Goal: Task Accomplishment & Management: Use online tool/utility

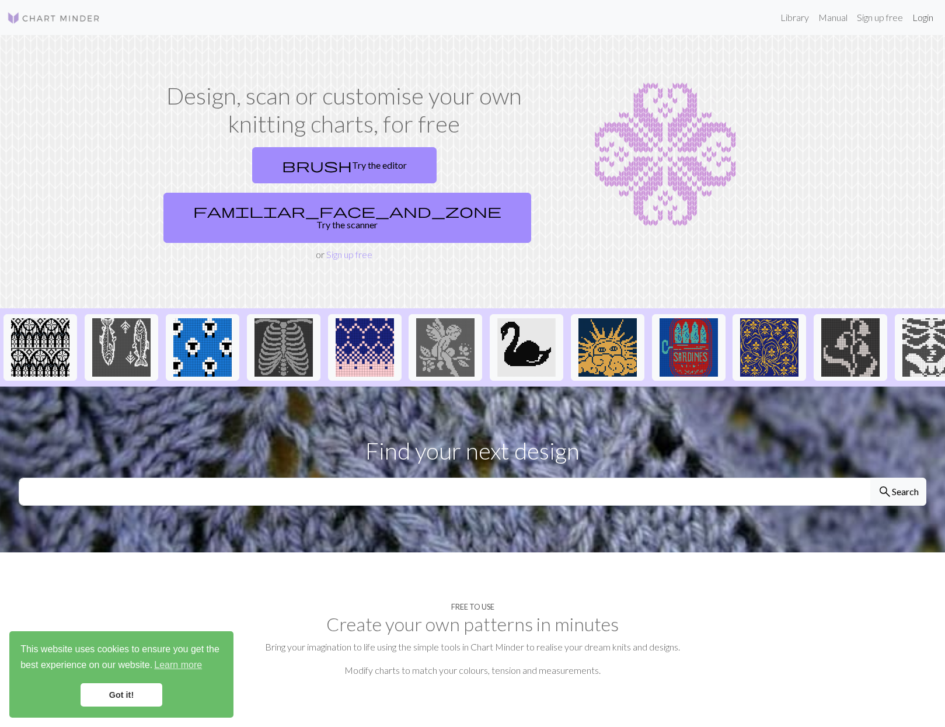
click at [921, 22] on link "Login" at bounding box center [923, 17] width 30 height 23
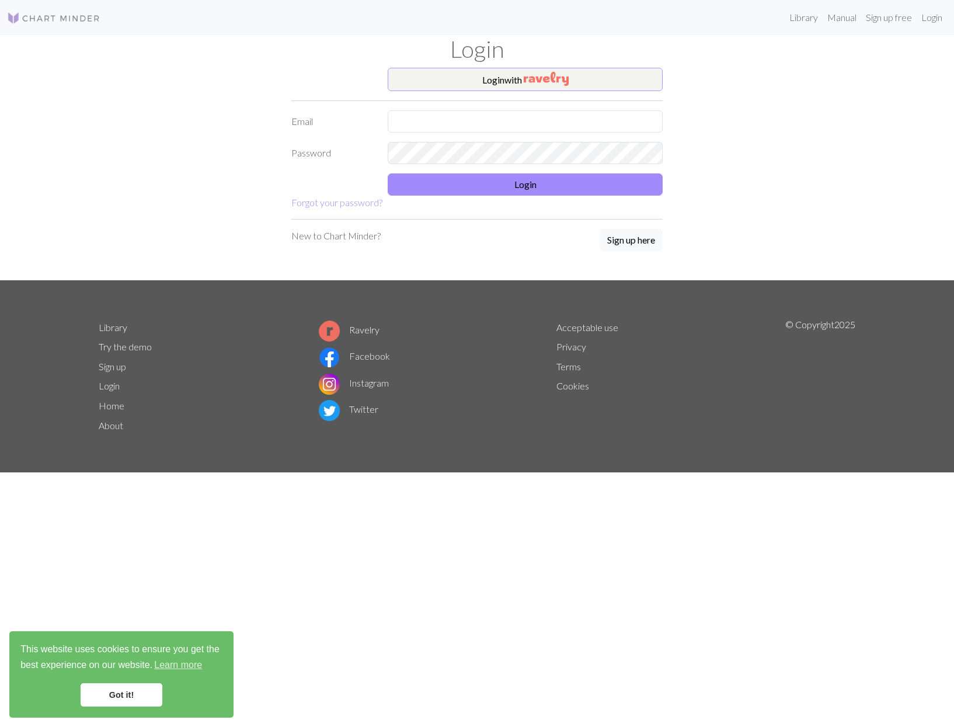
click at [518, 83] on button "Login with" at bounding box center [525, 79] width 275 height 23
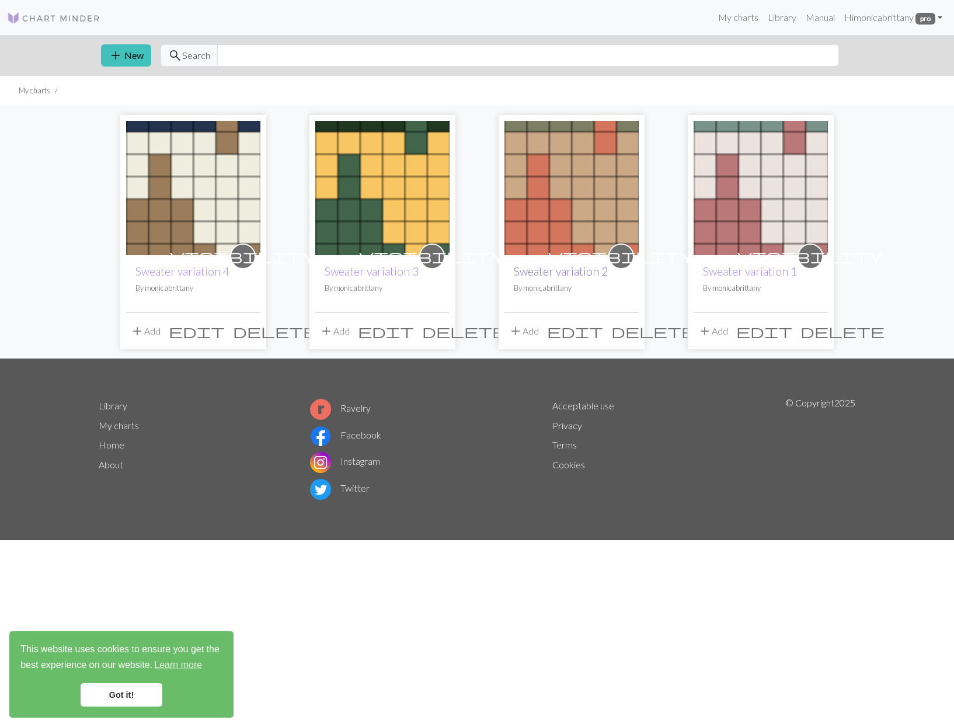
click at [538, 270] on link "Sweater variation 2" at bounding box center [561, 270] width 94 height 13
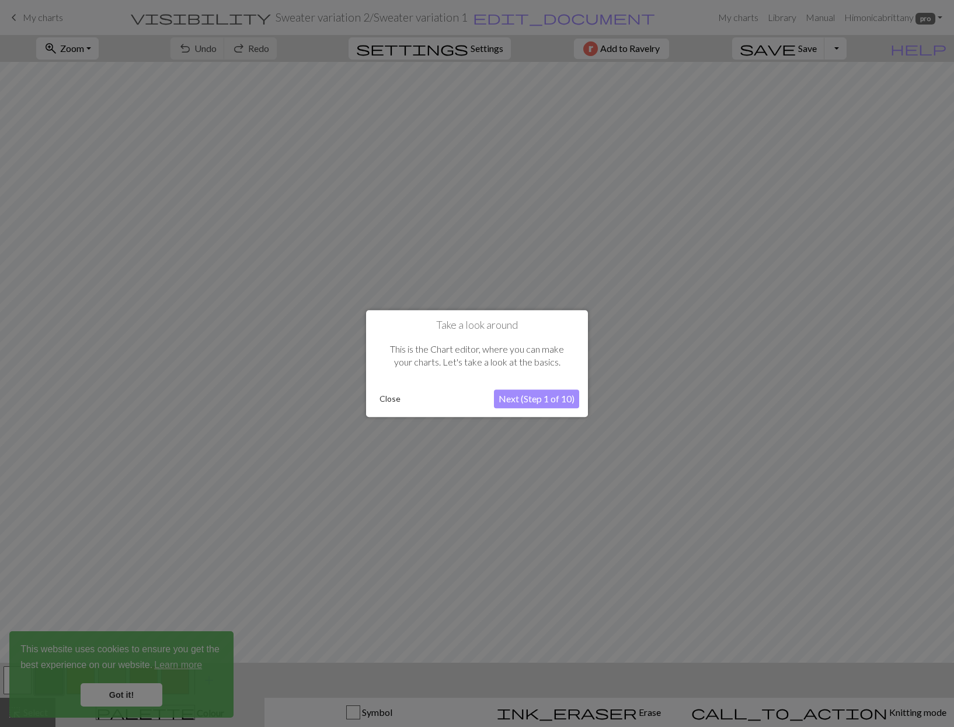
click at [393, 398] on button "Close" at bounding box center [390, 399] width 30 height 18
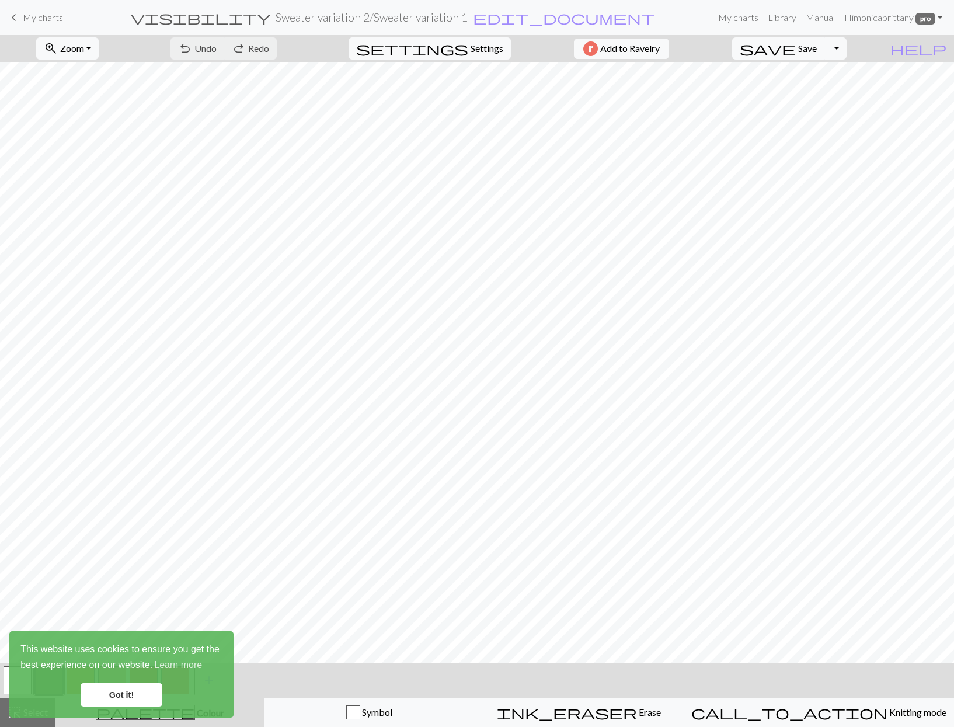
click at [121, 694] on link "Got it!" at bounding box center [122, 694] width 82 height 23
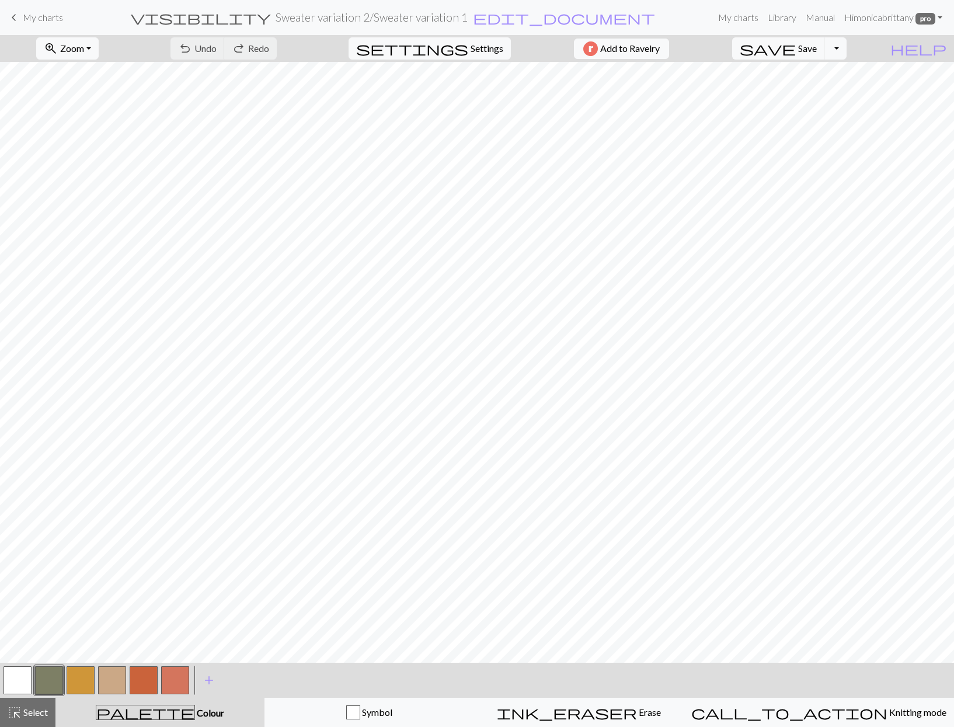
click at [30, 8] on link "keyboard_arrow_left My charts" at bounding box center [35, 18] width 56 height 20
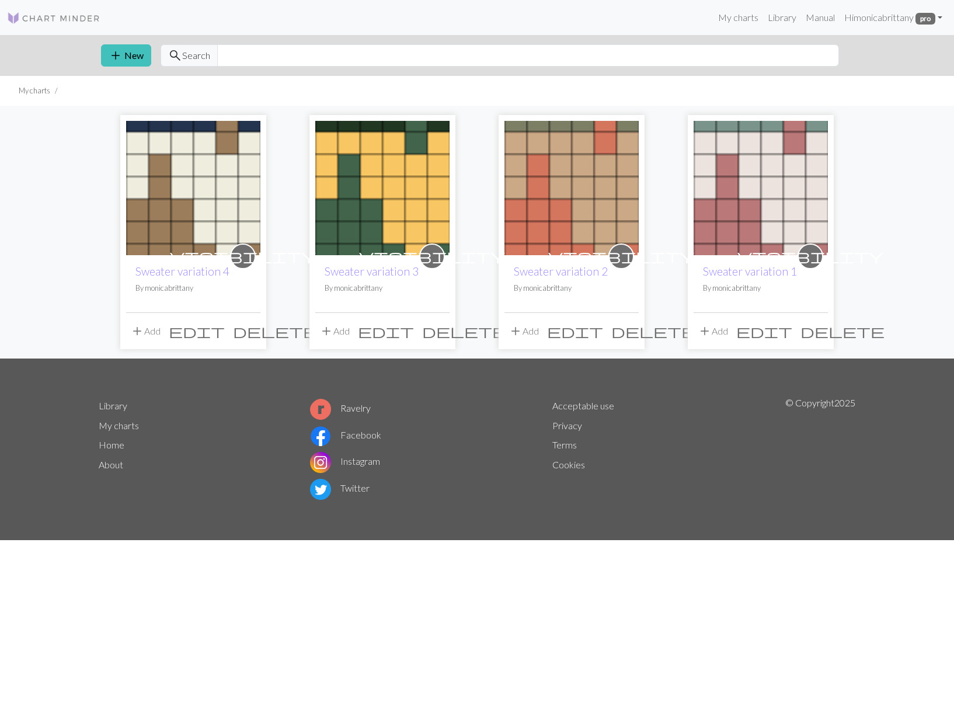
click at [225, 328] on span "edit" at bounding box center [197, 331] width 56 height 16
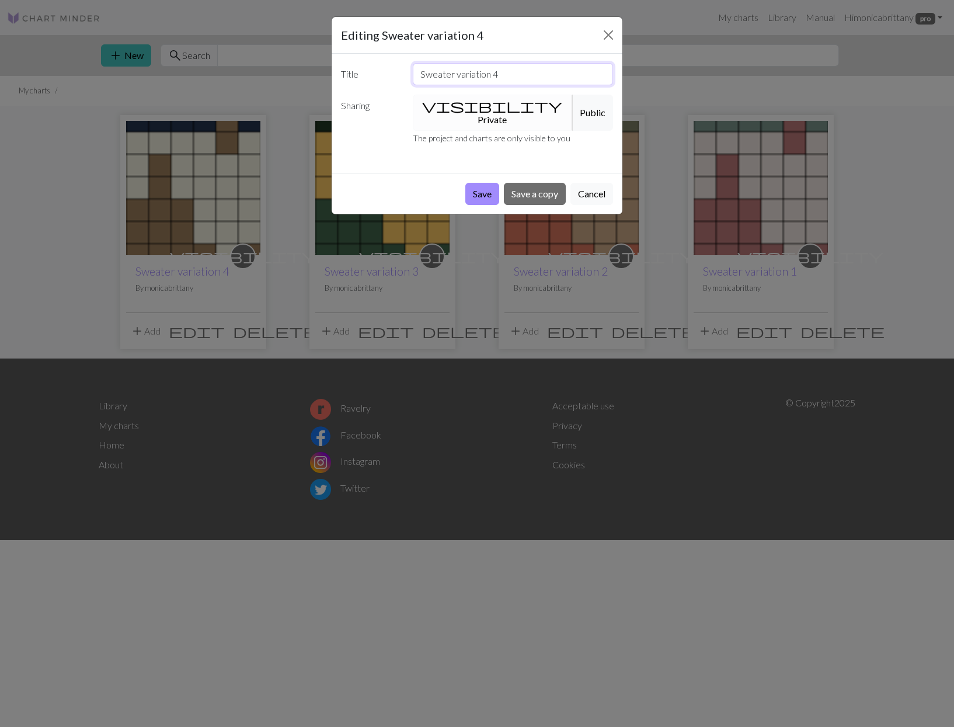
click at [513, 70] on input "Sweater variation 4" at bounding box center [513, 74] width 201 height 22
type input "Sweater variation 5"
click at [539, 183] on button "Save a copy" at bounding box center [535, 194] width 62 height 22
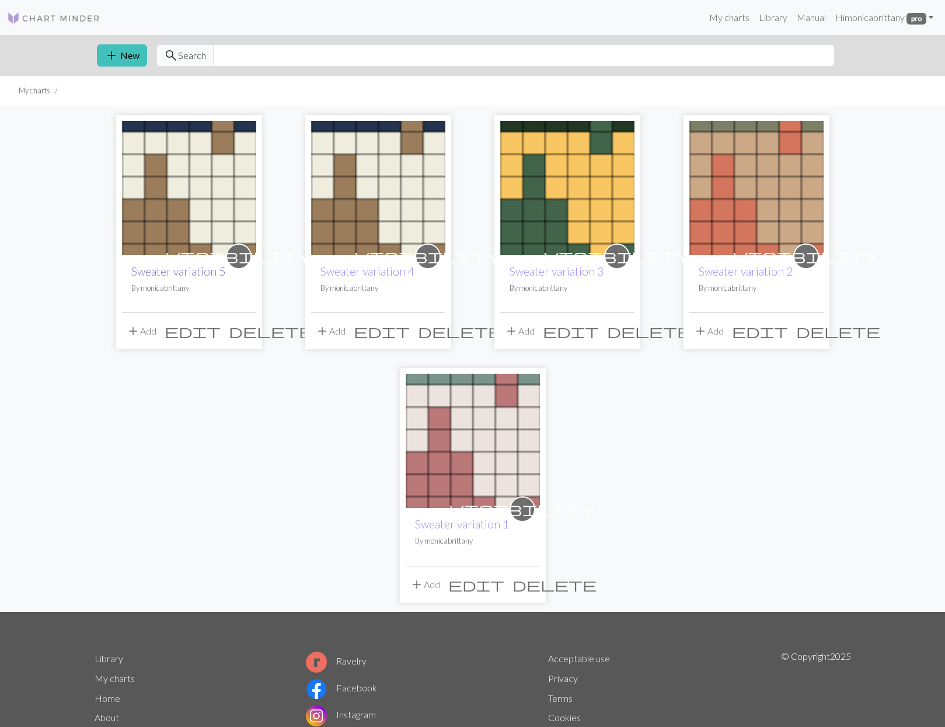
click at [202, 275] on link "Sweater variation 5" at bounding box center [178, 270] width 94 height 13
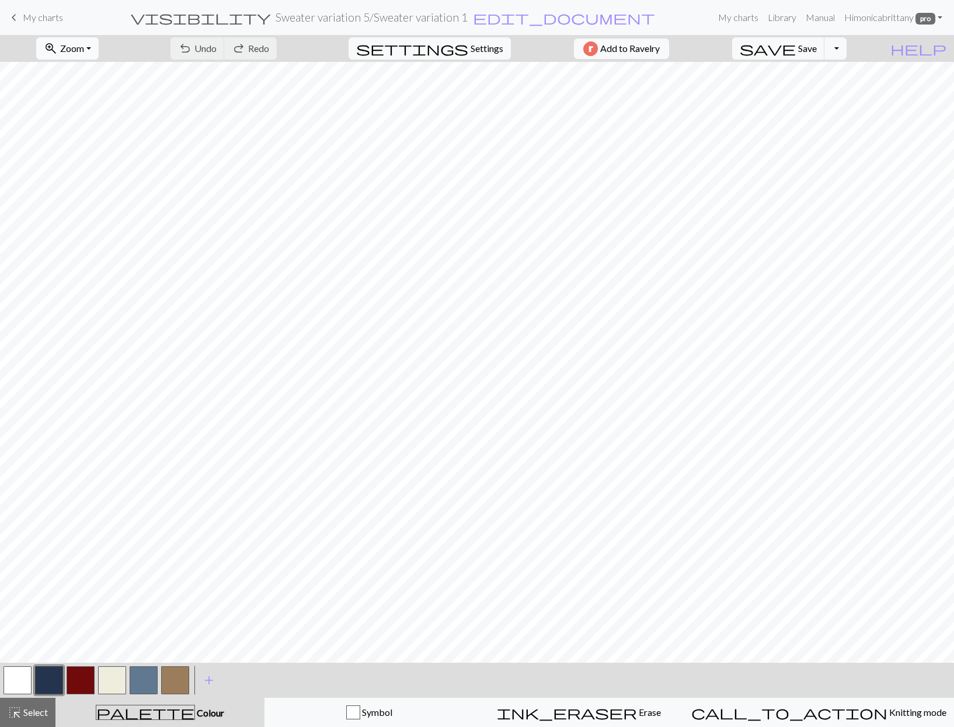
click at [99, 49] on button "zoom_in Zoom Zoom" at bounding box center [67, 48] width 62 height 22
click at [80, 48] on span "Zoom" at bounding box center [72, 48] width 24 height 11
click at [84, 71] on button "Fit all" at bounding box center [83, 74] width 92 height 19
click at [103, 686] on button "button" at bounding box center [112, 680] width 28 height 28
click at [102, 686] on button "button" at bounding box center [112, 680] width 28 height 28
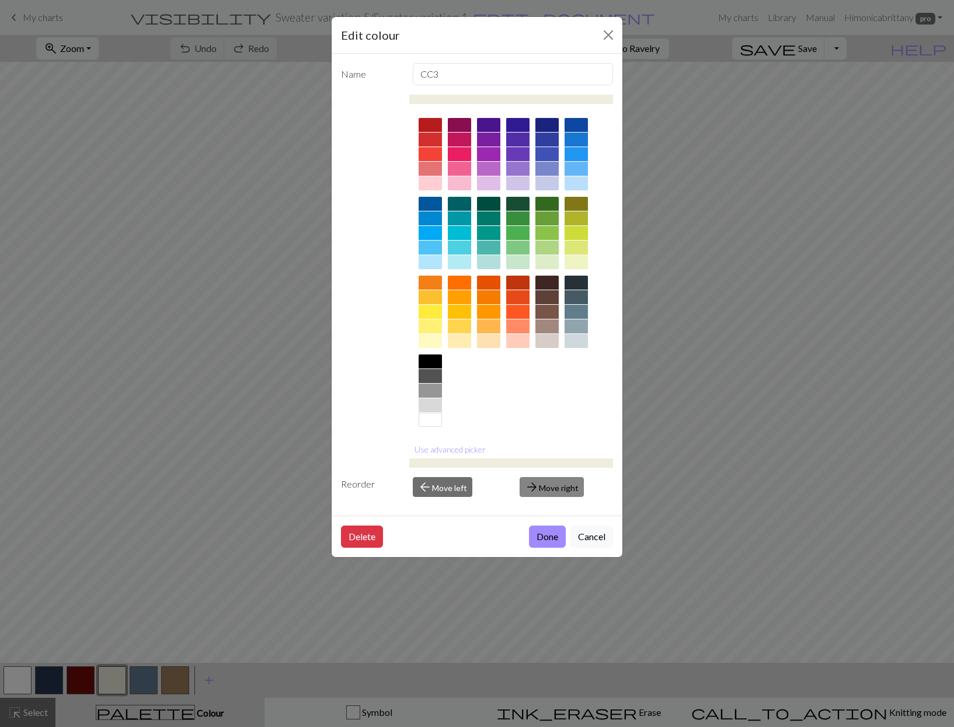
click at [565, 493] on button "arrow_forward Move right" at bounding box center [552, 487] width 64 height 20
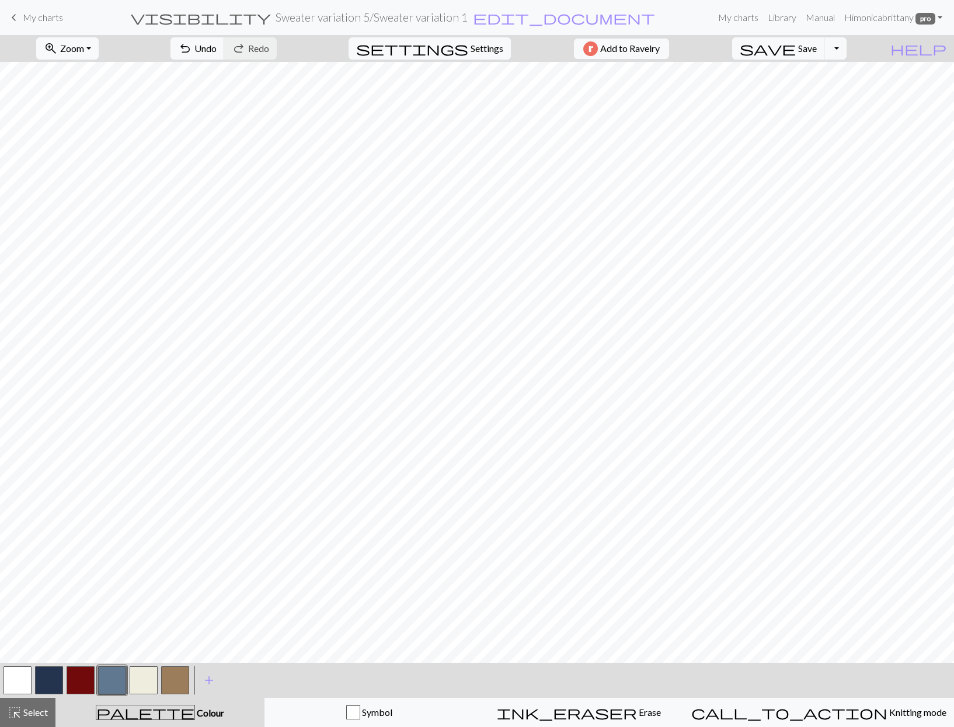
click at [138, 688] on button "button" at bounding box center [144, 680] width 28 height 28
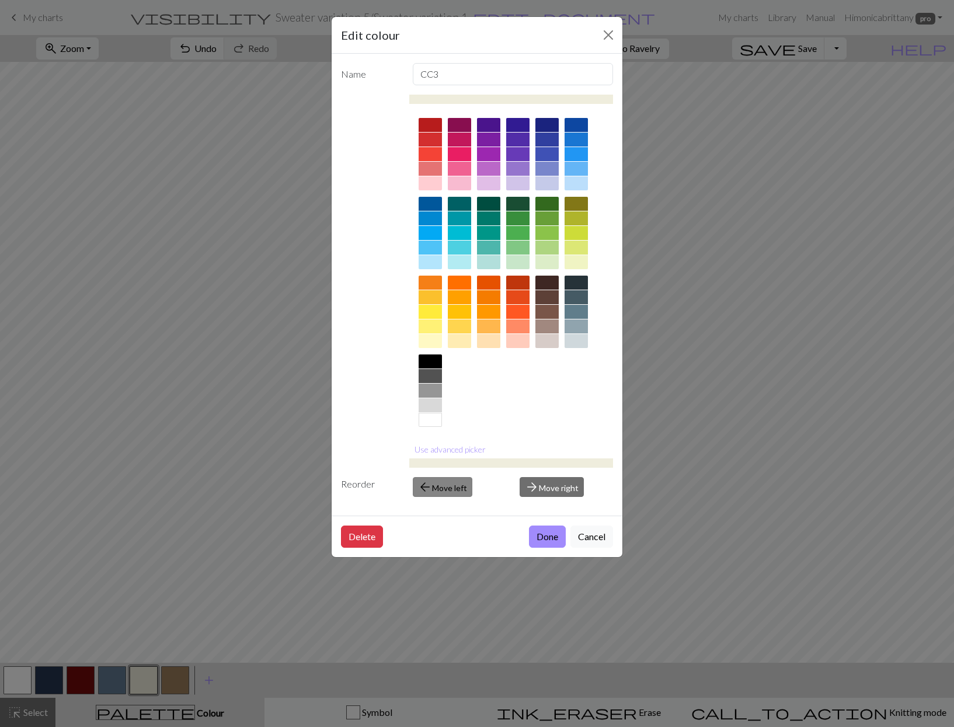
click at [422, 486] on span "arrow_back" at bounding box center [425, 487] width 14 height 16
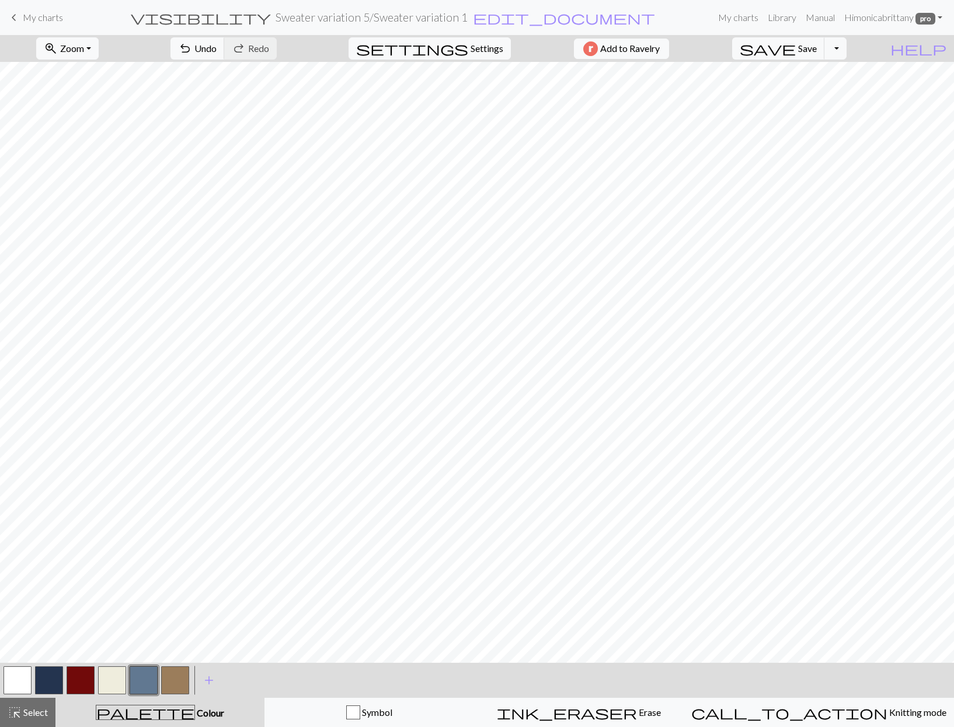
click at [142, 687] on button "button" at bounding box center [144, 680] width 28 height 28
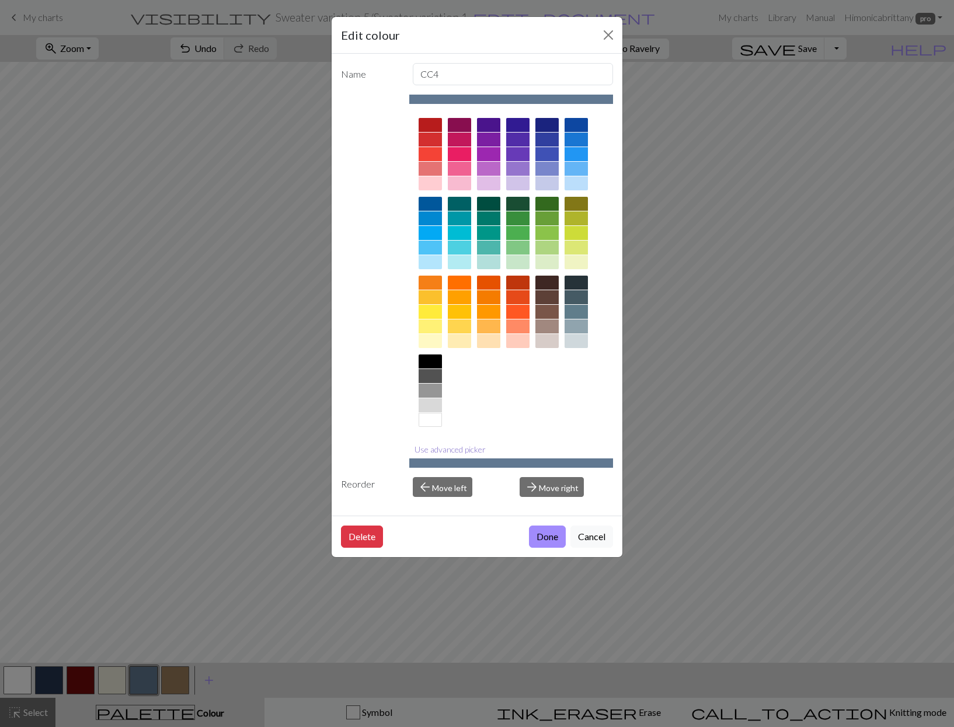
click at [447, 452] on button "Use advanced picker" at bounding box center [450, 449] width 82 height 18
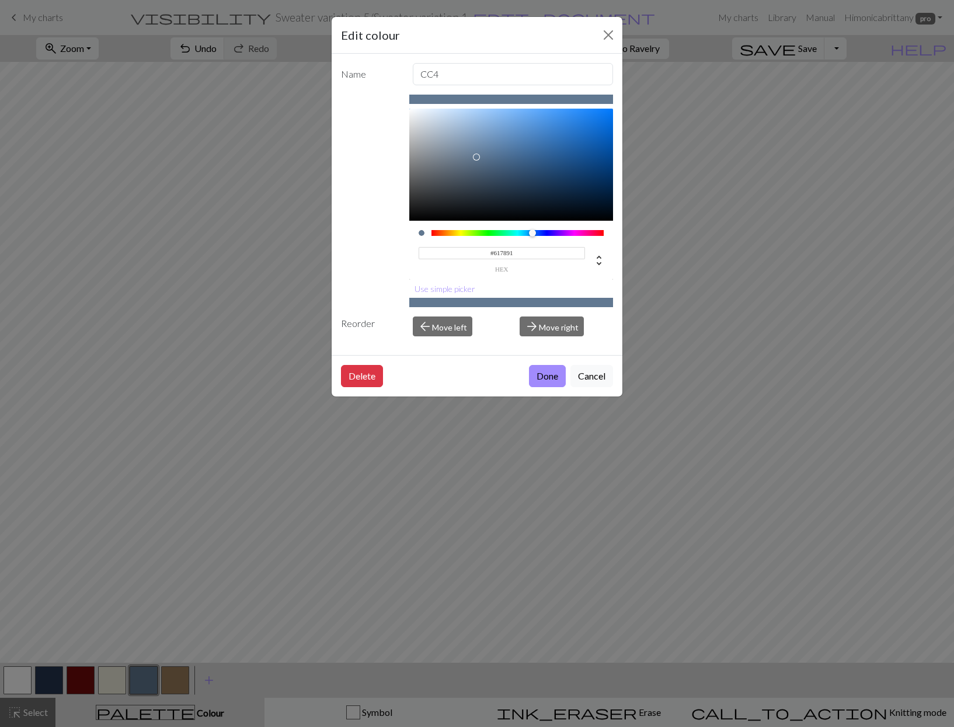
drag, startPoint x: 516, startPoint y: 253, endPoint x: 492, endPoint y: 255, distance: 24.6
click at [492, 255] on input "#617891" at bounding box center [502, 253] width 167 height 12
click at [593, 379] on button "Cancel" at bounding box center [591, 376] width 43 height 22
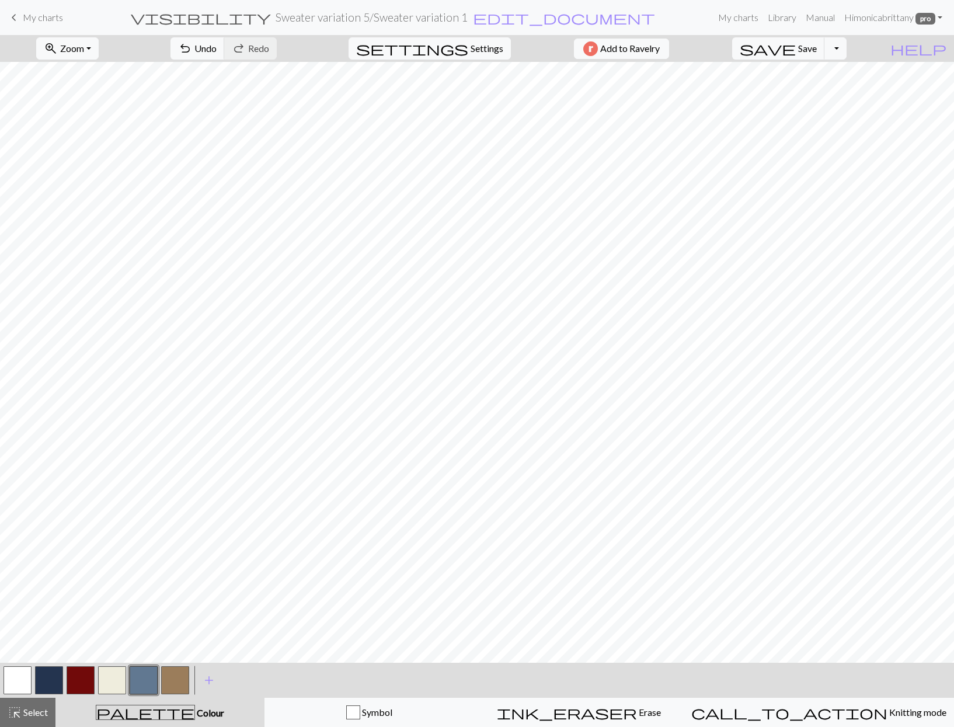
click at [118, 681] on button "button" at bounding box center [112, 680] width 28 height 28
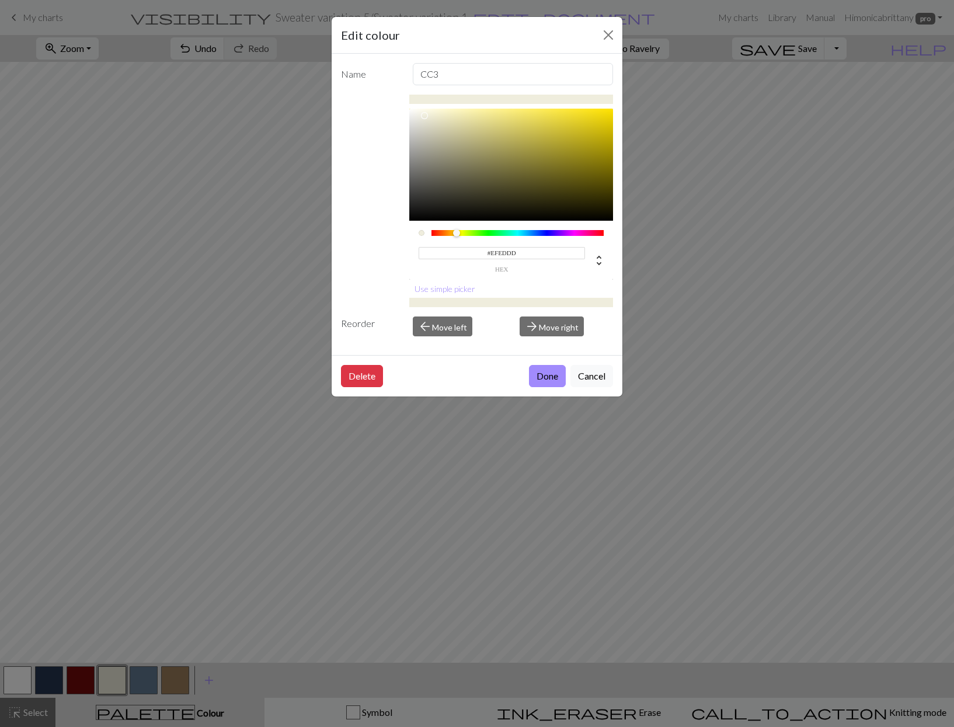
drag, startPoint x: 527, startPoint y: 256, endPoint x: 493, endPoint y: 250, distance: 34.9
click at [493, 250] on input "#EFEDDD" at bounding box center [502, 253] width 167 height 12
type input "#EFEBCE"
click at [553, 377] on button "Done" at bounding box center [547, 376] width 37 height 22
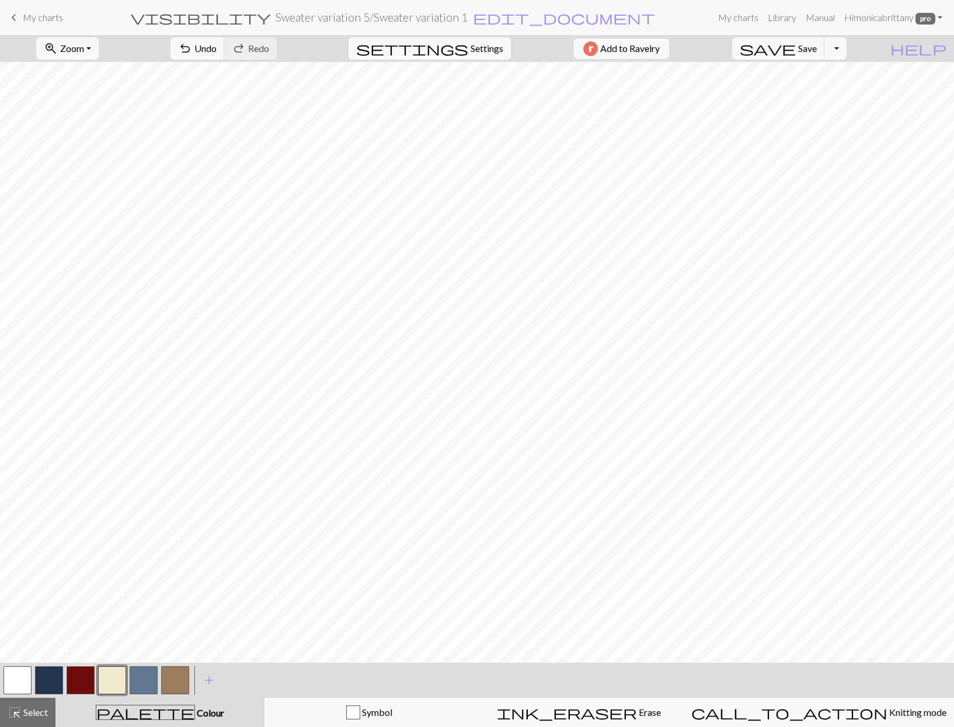
click at [78, 680] on button "button" at bounding box center [81, 680] width 28 height 28
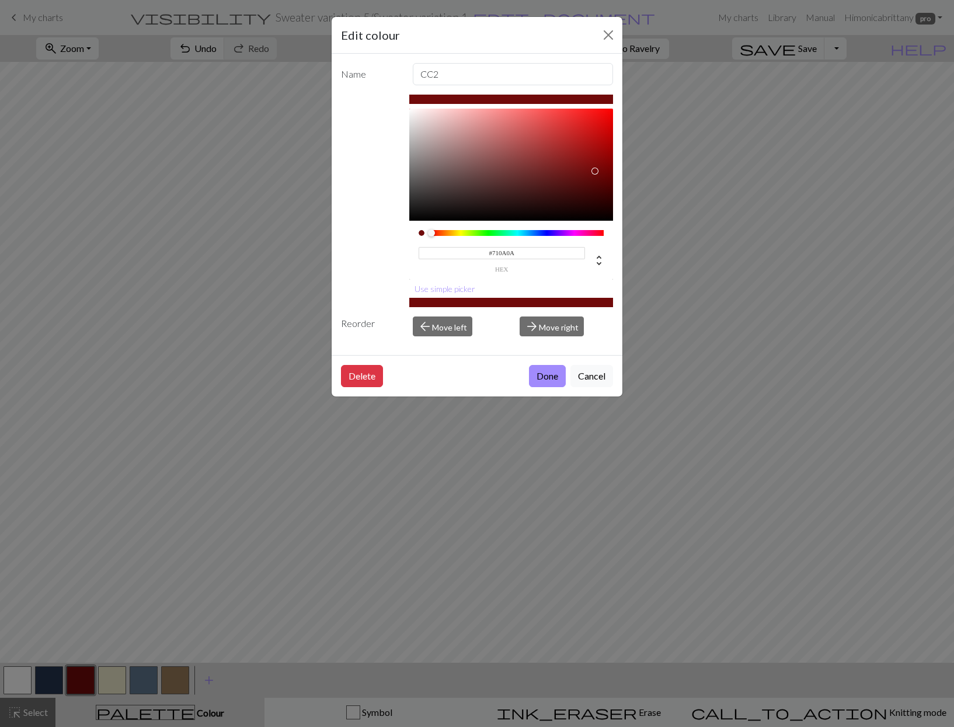
drag, startPoint x: 493, startPoint y: 252, endPoint x: 532, endPoint y: 257, distance: 39.5
click at [532, 258] on input "#710A0A" at bounding box center [502, 253] width 167 height 12
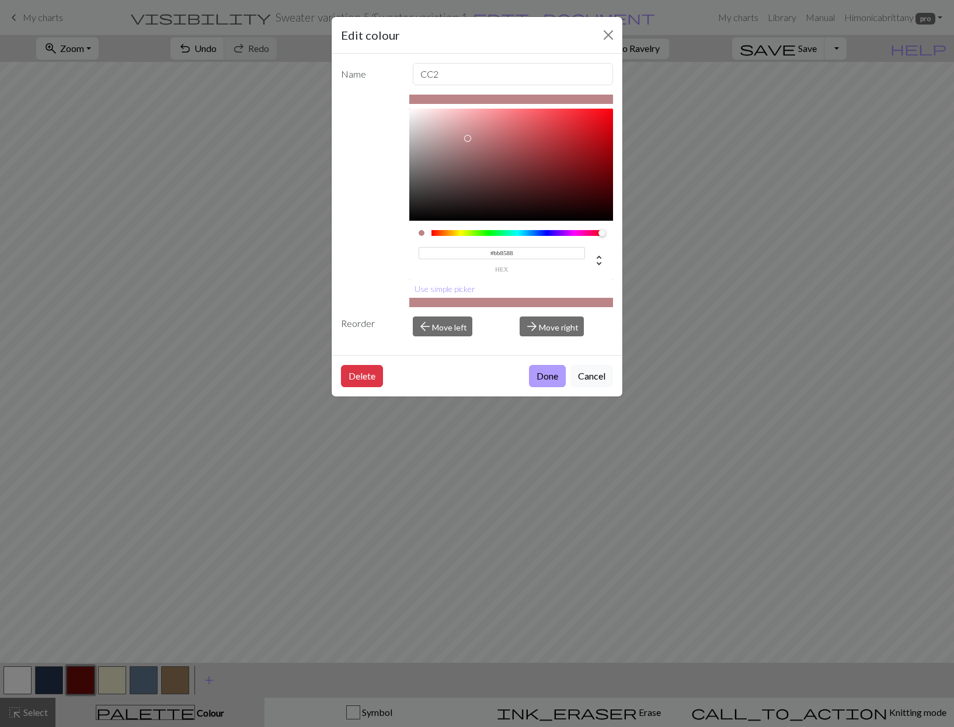
type input "#BB8588"
click at [546, 371] on button "Done" at bounding box center [547, 376] width 37 height 22
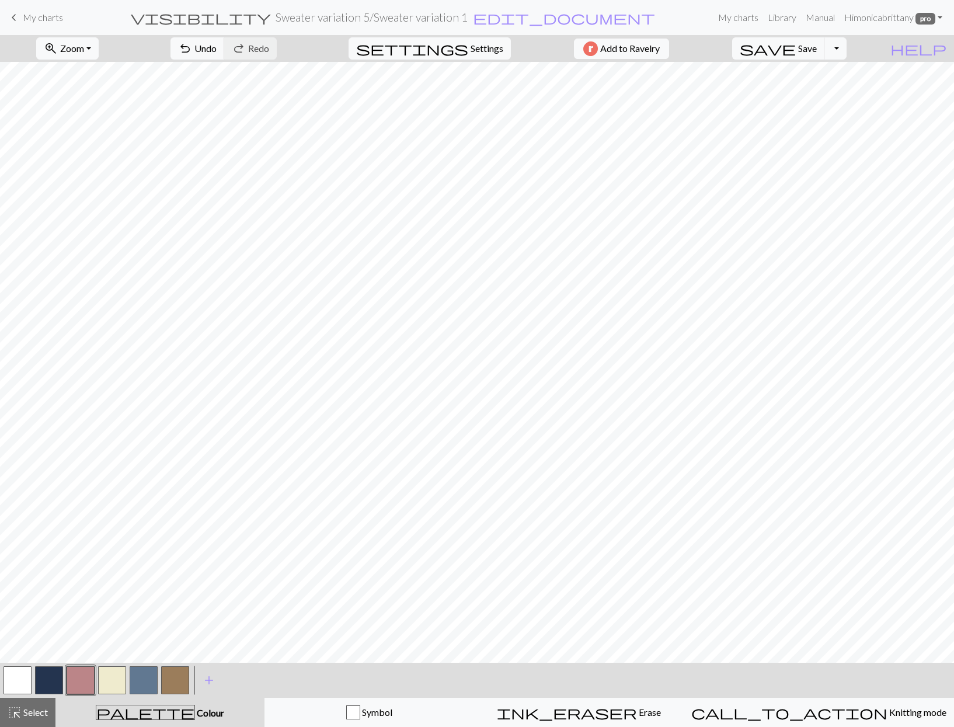
click at [55, 681] on button "button" at bounding box center [49, 680] width 28 height 28
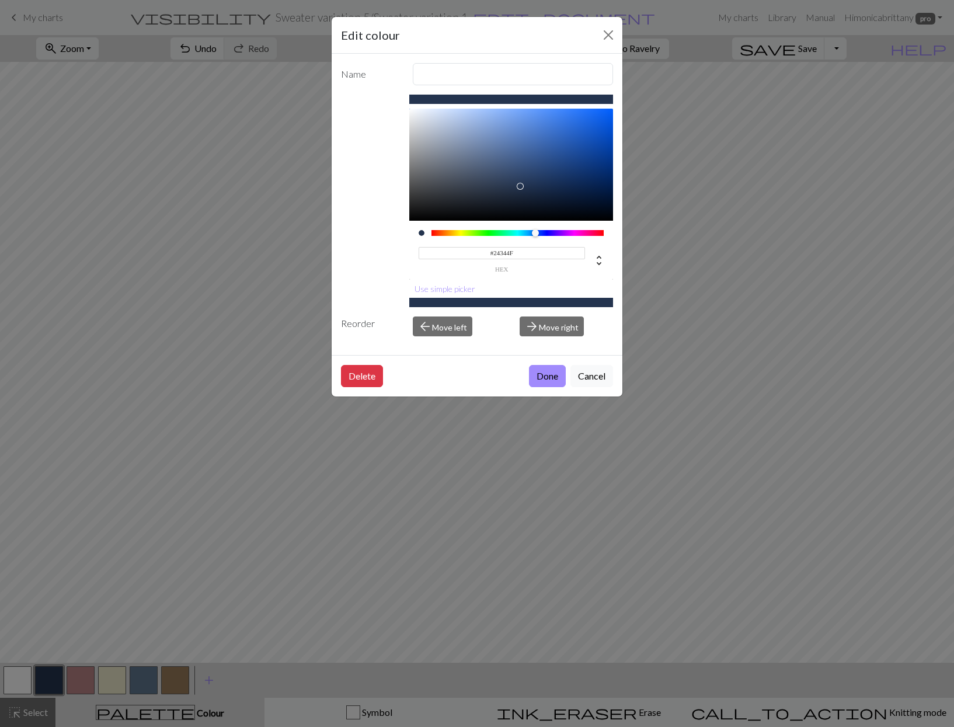
drag, startPoint x: 492, startPoint y: 252, endPoint x: 569, endPoint y: 269, distance: 79.0
click at [569, 269] on div "#24344F hex" at bounding box center [502, 258] width 167 height 27
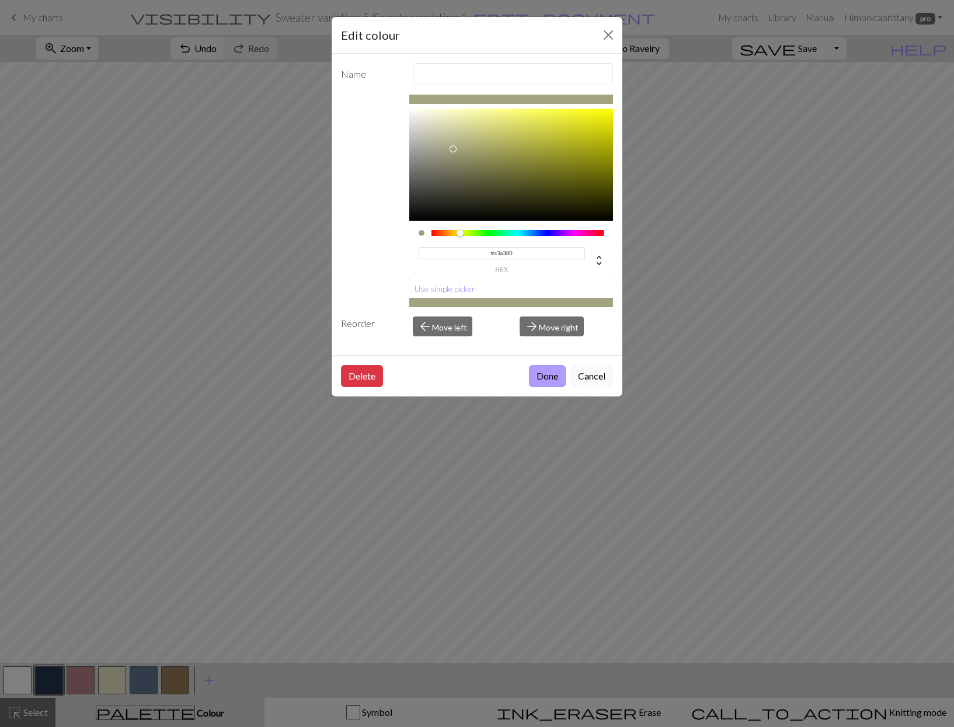
type input "#A3A380"
click at [545, 384] on button "Done" at bounding box center [547, 376] width 37 height 22
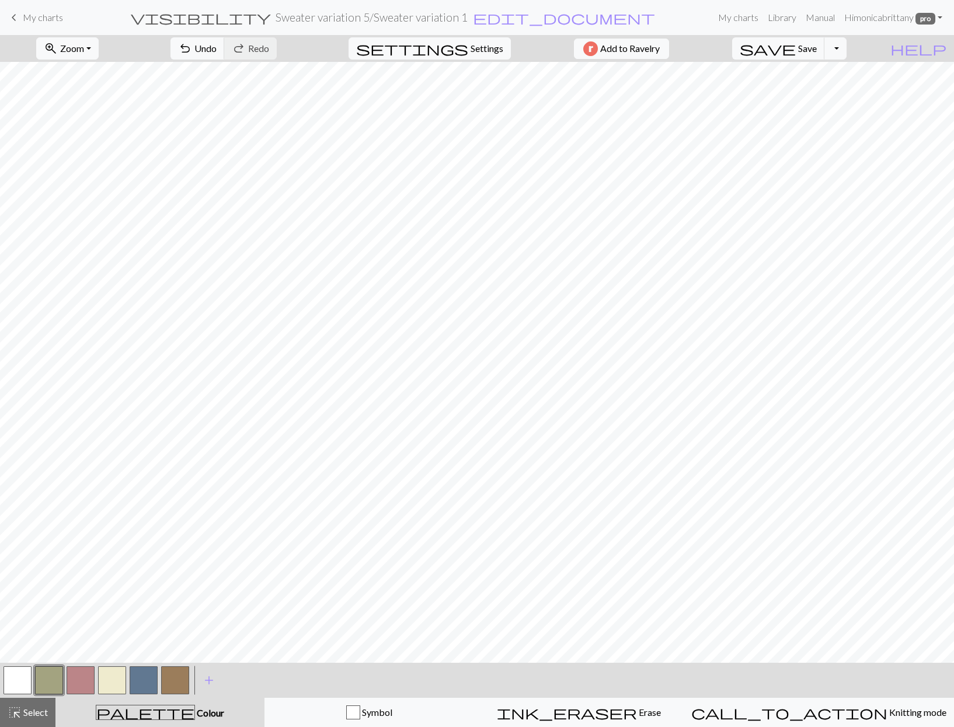
click at [176, 684] on button "button" at bounding box center [175, 680] width 28 height 28
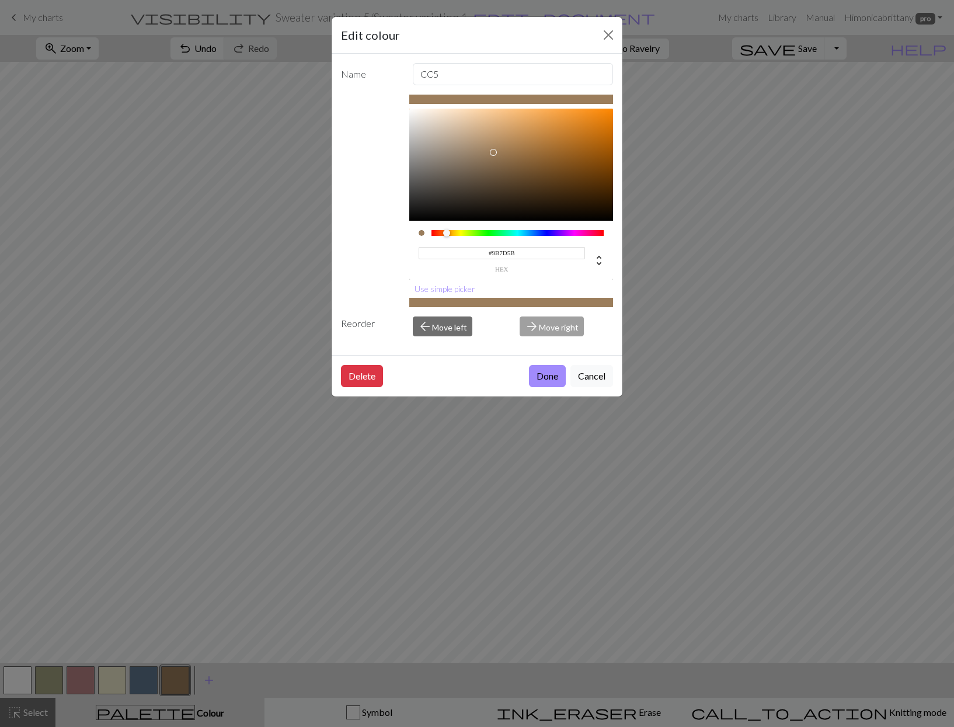
drag, startPoint x: 494, startPoint y: 252, endPoint x: 546, endPoint y: 257, distance: 52.2
click at [546, 257] on input "#9B7D5B" at bounding box center [502, 253] width 167 height 12
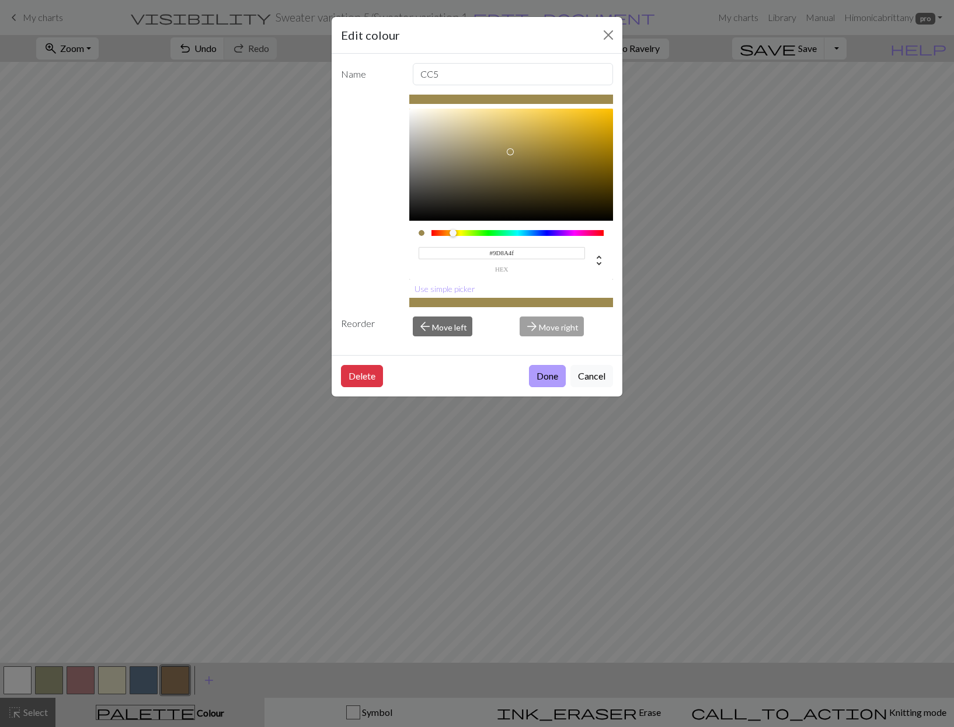
type input "#9D8A4F"
click at [544, 375] on button "Done" at bounding box center [547, 376] width 37 height 22
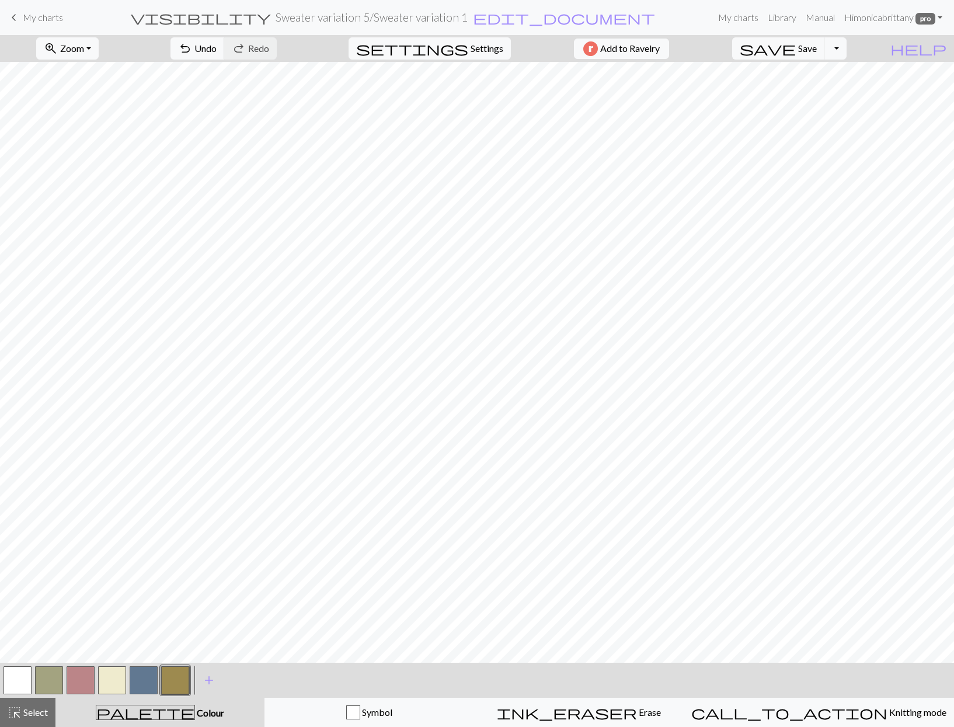
click at [185, 679] on button "button" at bounding box center [175, 680] width 28 height 28
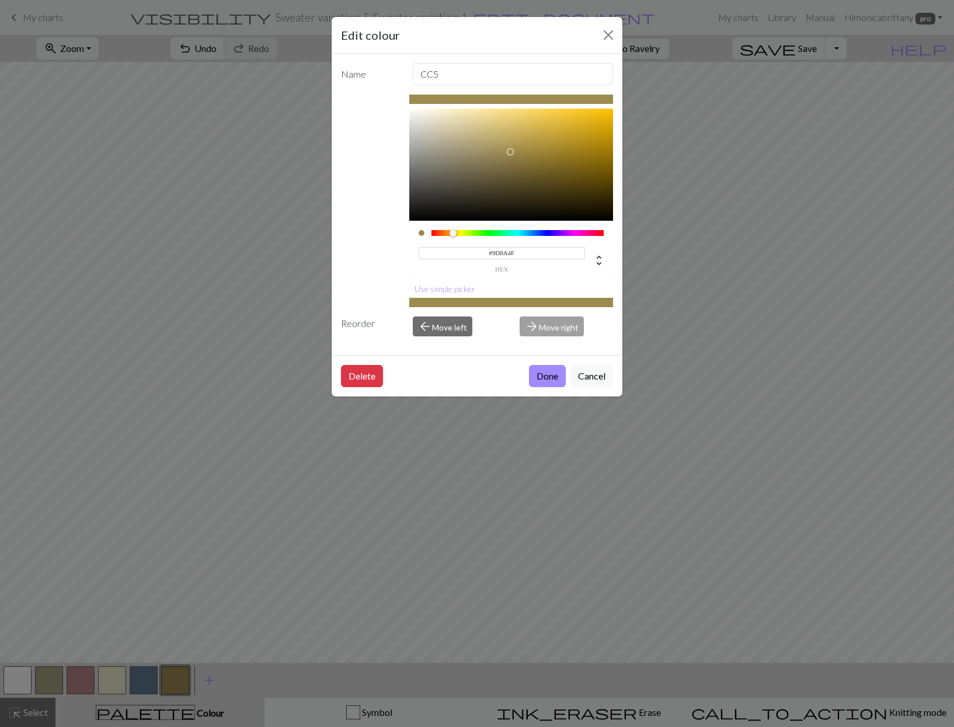
drag, startPoint x: 494, startPoint y: 252, endPoint x: 573, endPoint y: 270, distance: 80.3
click at [570, 269] on div "#9D8A4F hex" at bounding box center [502, 258] width 167 height 27
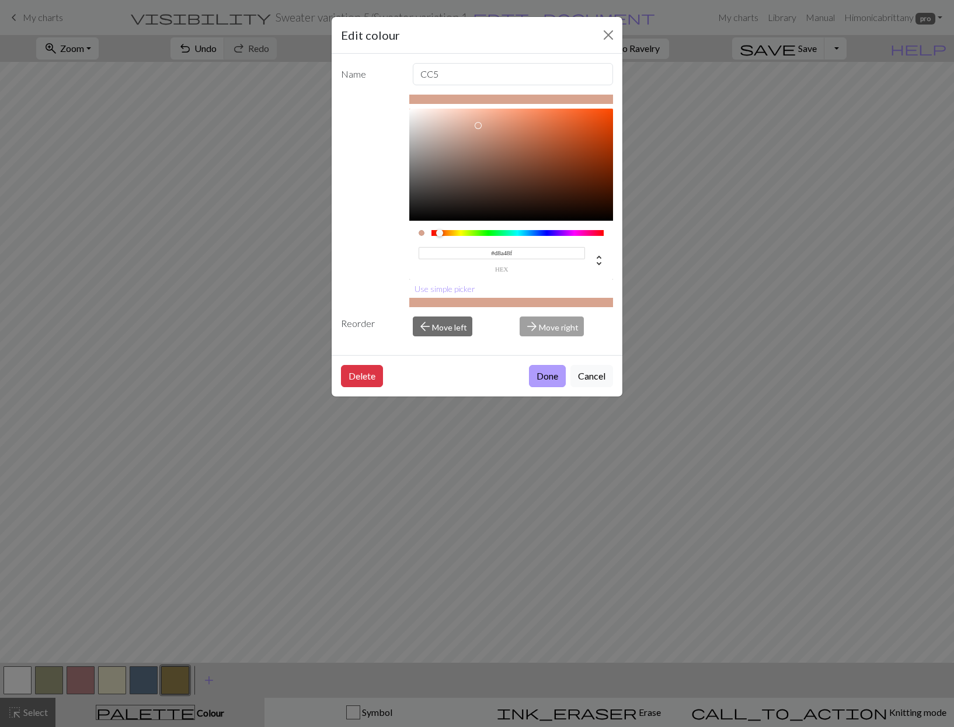
type input "#D8A48F"
click at [562, 372] on button "Done" at bounding box center [547, 376] width 37 height 22
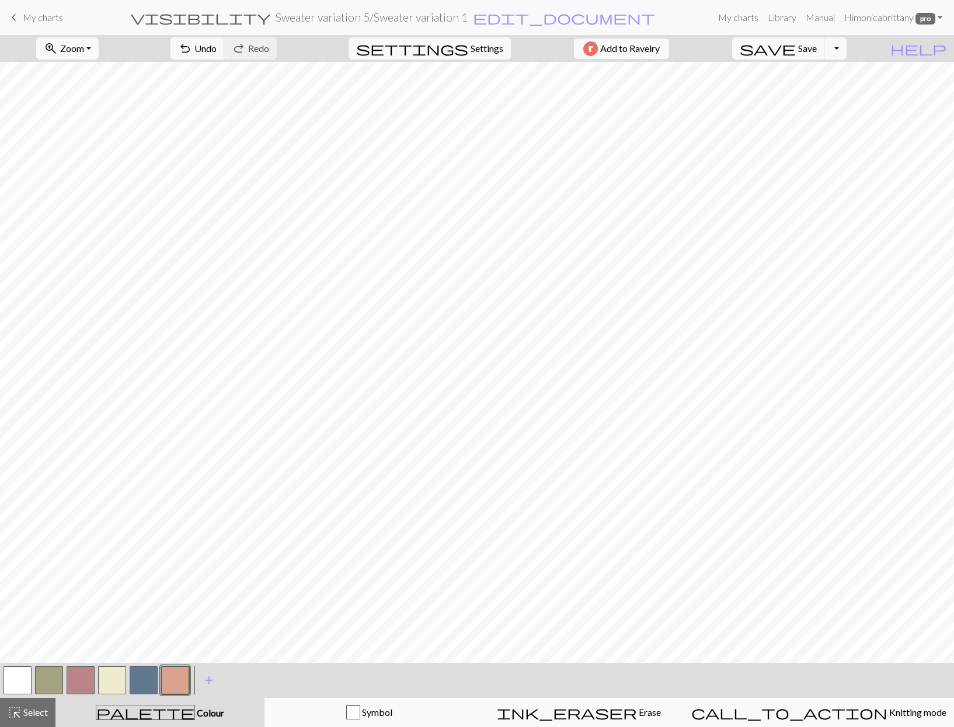
click at [140, 681] on button "button" at bounding box center [144, 680] width 28 height 28
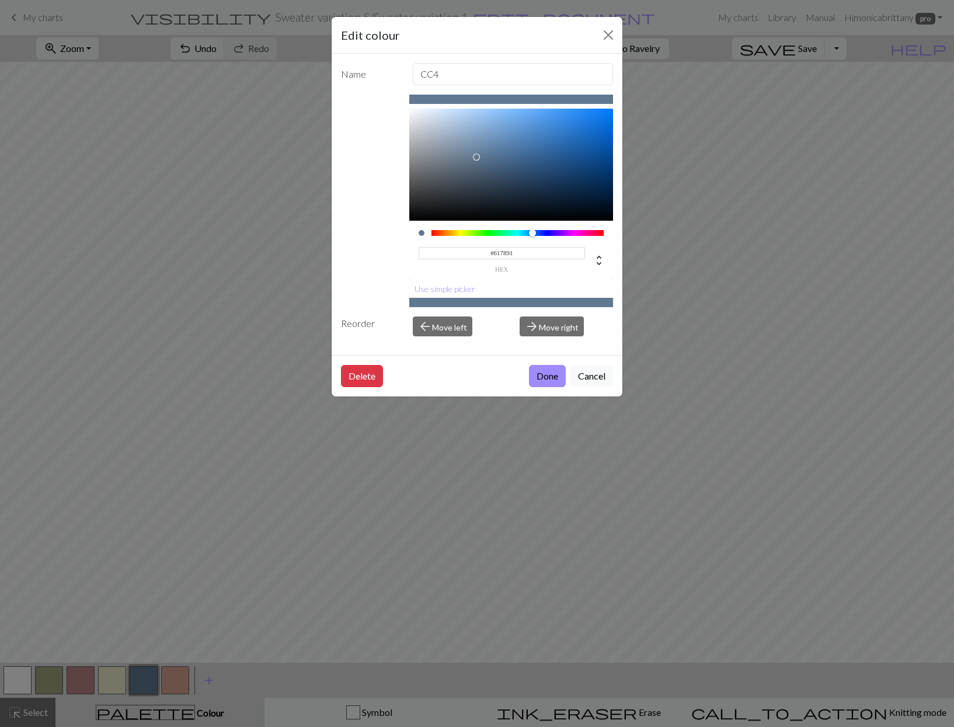
click at [524, 246] on div "#617891 hex" at bounding box center [512, 254] width 186 height 37
drag, startPoint x: 523, startPoint y: 254, endPoint x: 492, endPoint y: 252, distance: 31.6
click at [492, 252] on input "#617891" at bounding box center [502, 253] width 167 height 12
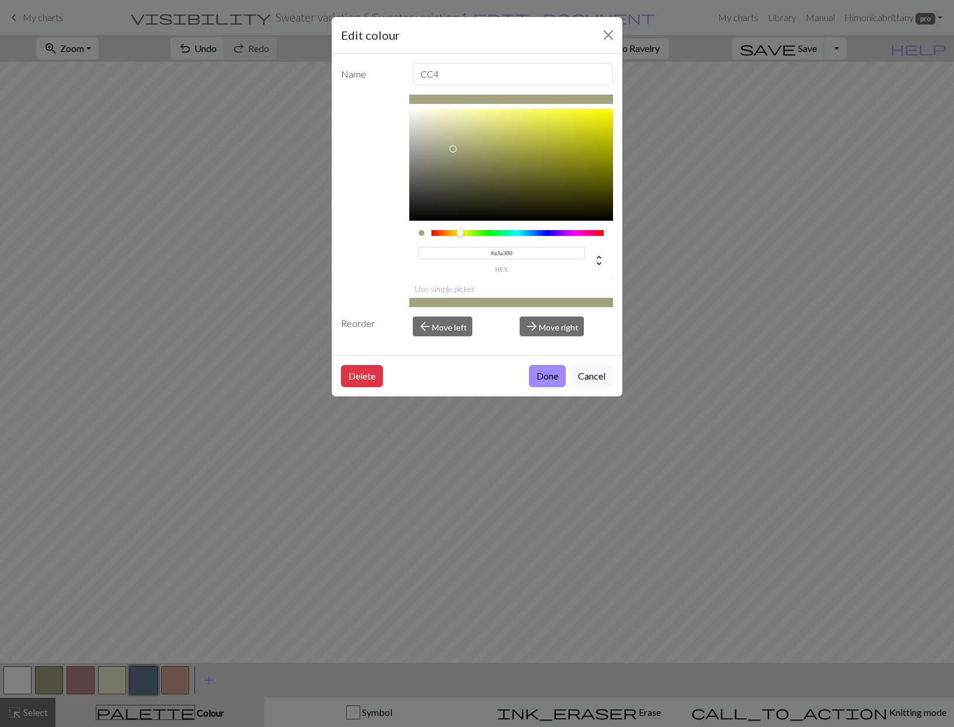
drag, startPoint x: 493, startPoint y: 251, endPoint x: 602, endPoint y: 266, distance: 110.1
click at [602, 266] on div "#a3a380 hex" at bounding box center [512, 254] width 186 height 37
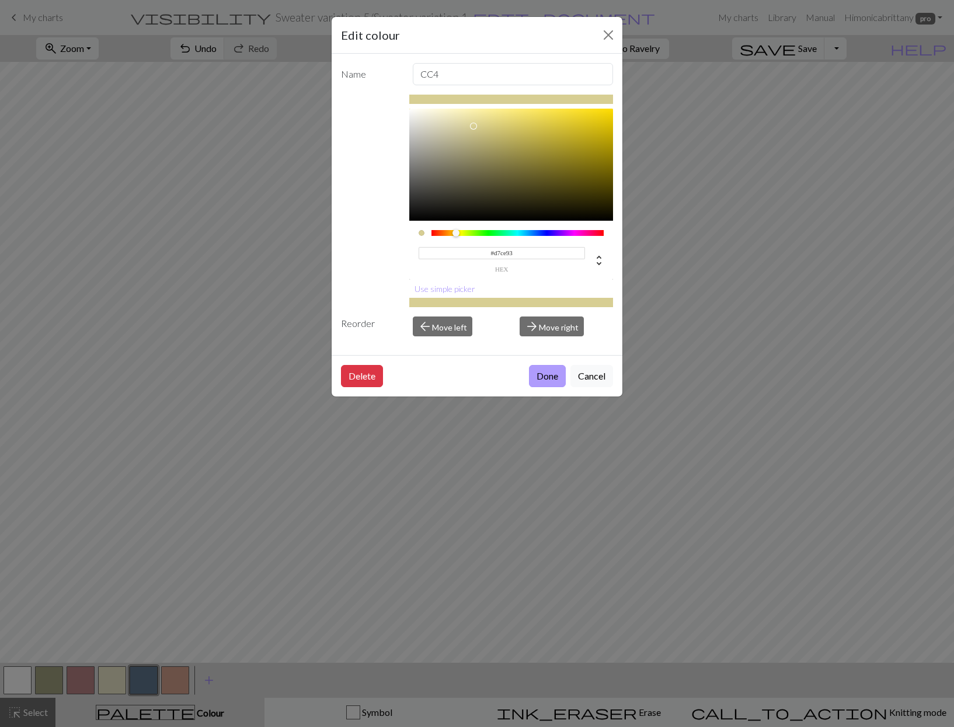
type input "#D7CE93"
click at [552, 377] on button "Done" at bounding box center [547, 376] width 37 height 22
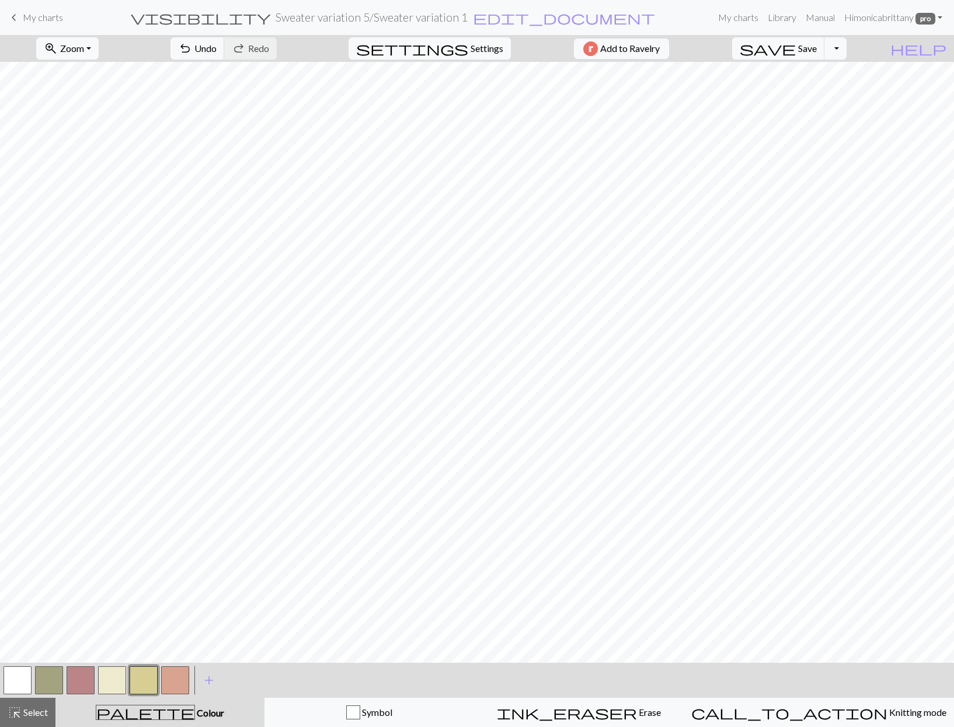
click at [102, 681] on button "button" at bounding box center [112, 680] width 28 height 28
click at [109, 687] on button "button" at bounding box center [112, 680] width 28 height 28
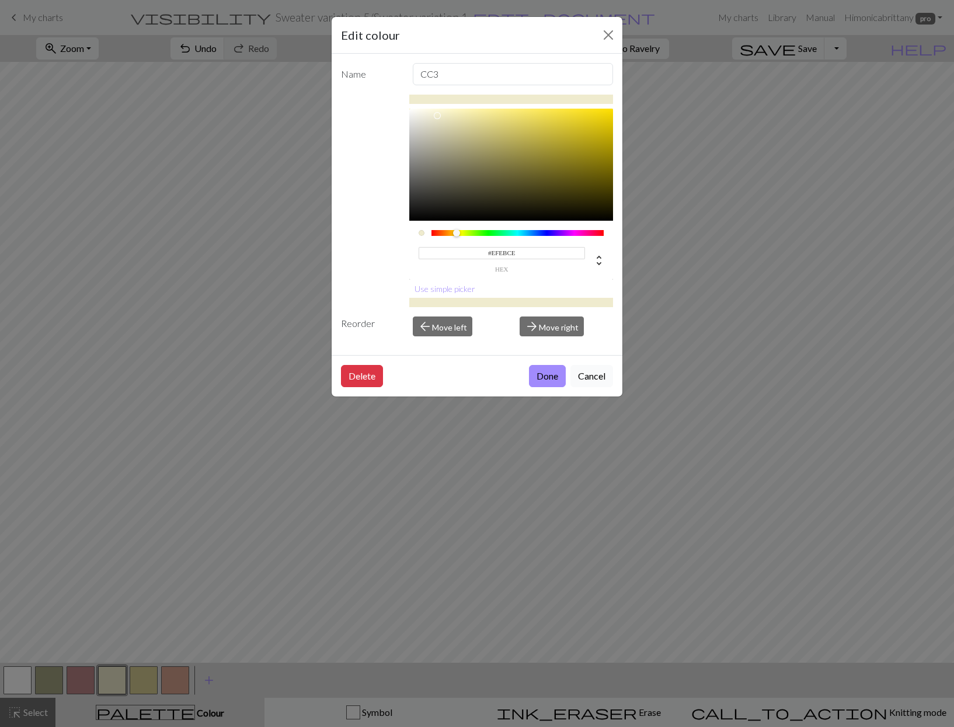
click at [590, 377] on button "Cancel" at bounding box center [591, 376] width 43 height 22
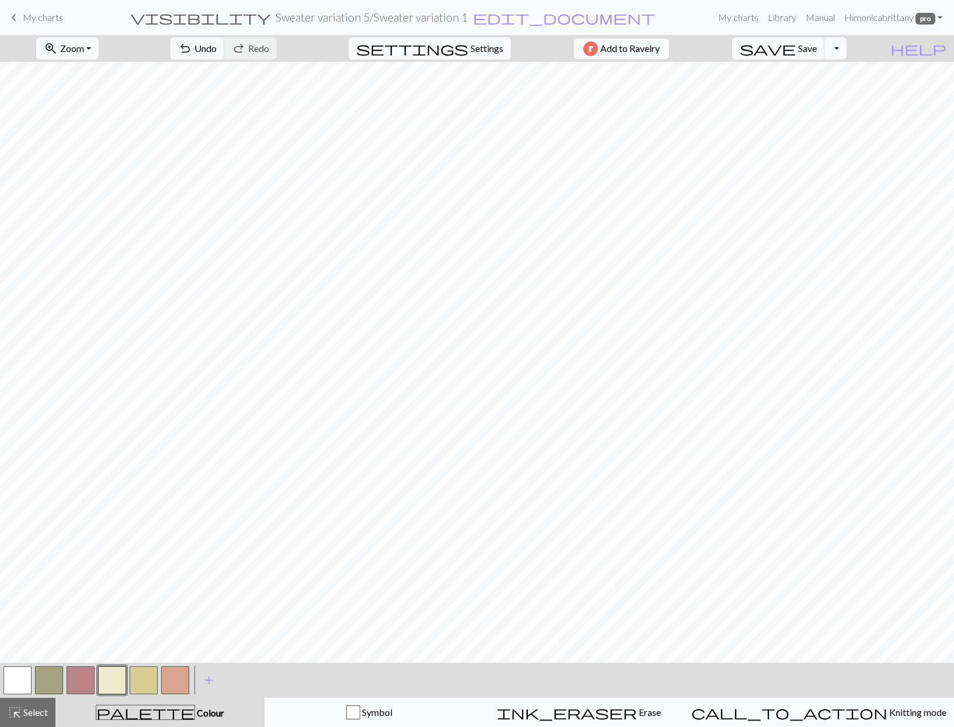
click at [119, 684] on button "button" at bounding box center [112, 680] width 28 height 28
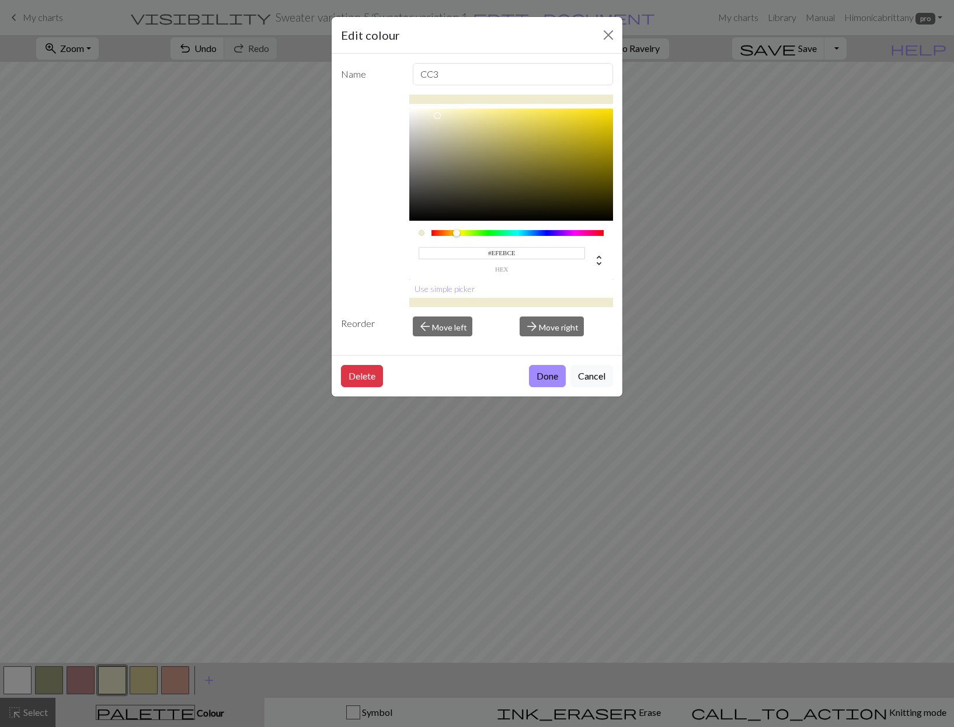
drag, startPoint x: 523, startPoint y: 253, endPoint x: 493, endPoint y: 250, distance: 29.9
click at [493, 250] on input "#EFEBCE" at bounding box center [502, 253] width 167 height 12
click at [529, 255] on input "#EFEBCE" at bounding box center [502, 253] width 167 height 12
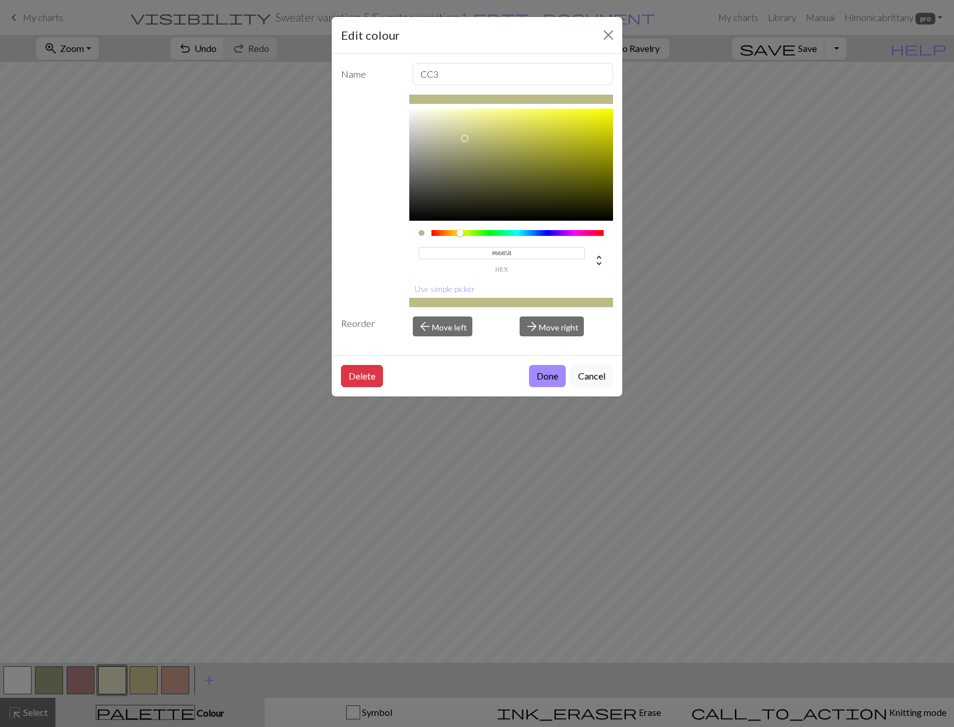
type input "#bb8588"
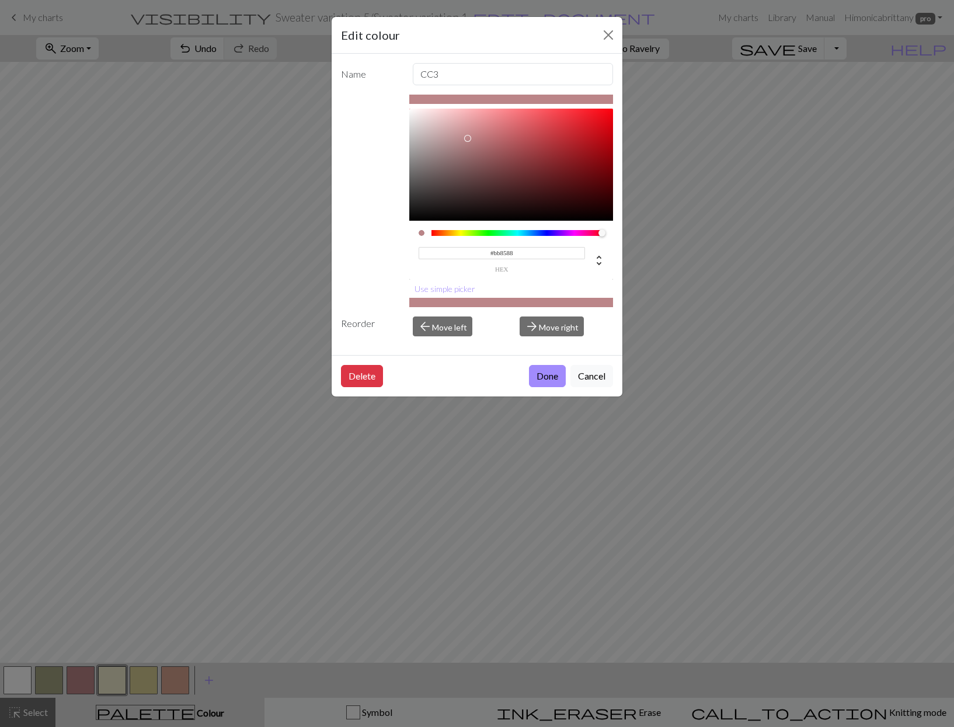
click at [546, 377] on button "Done" at bounding box center [547, 376] width 37 height 22
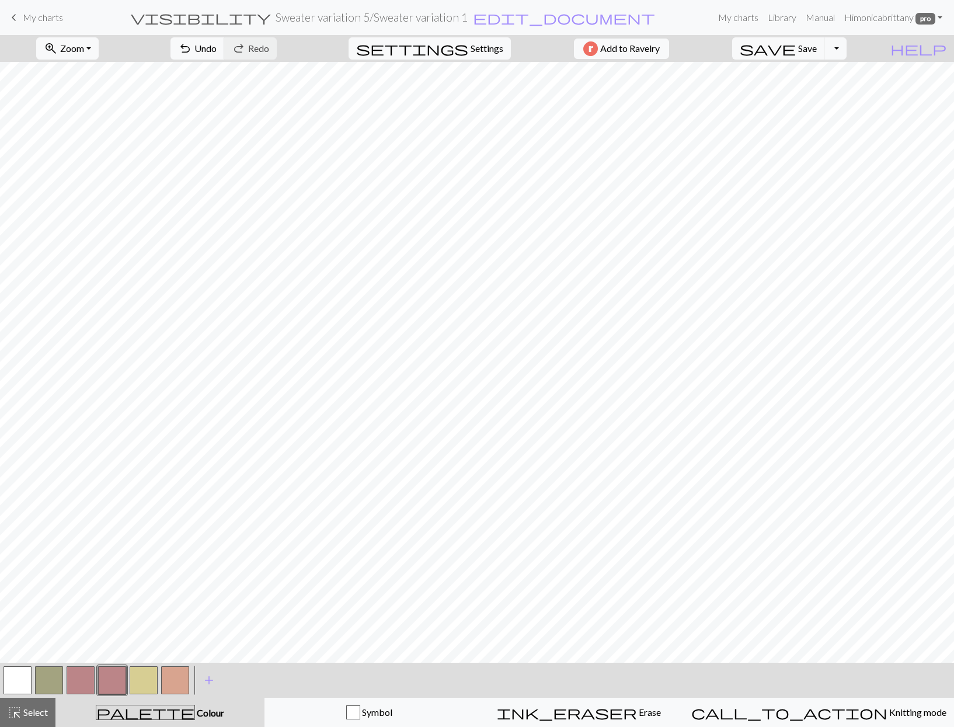
click at [83, 674] on button "button" at bounding box center [81, 680] width 28 height 28
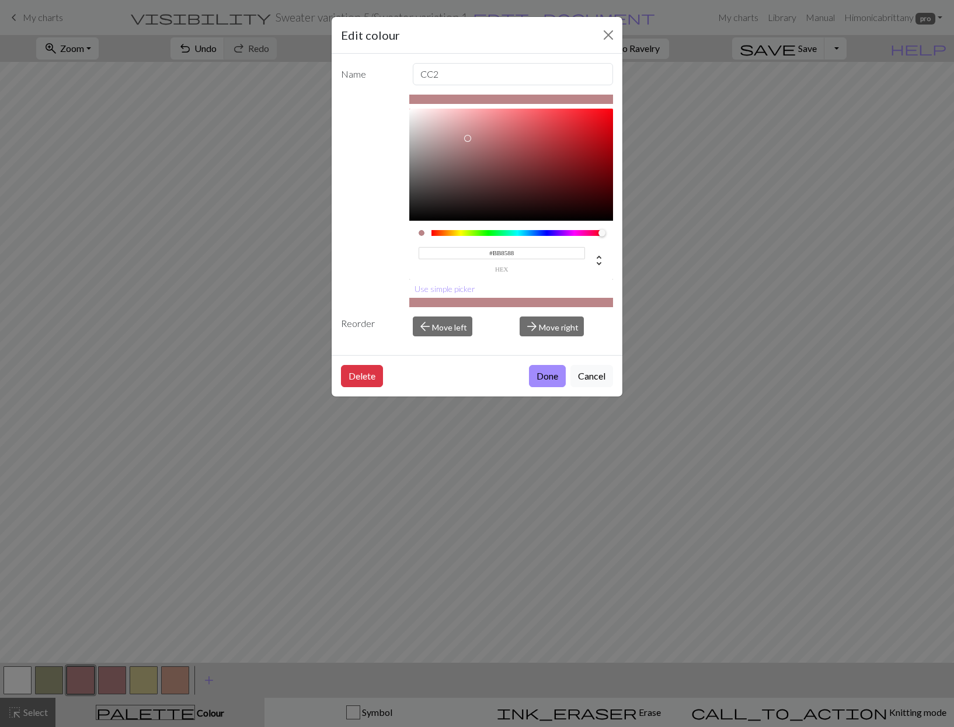
drag, startPoint x: 491, startPoint y: 254, endPoint x: 541, endPoint y: 255, distance: 50.2
click at [541, 255] on input "#BB8588" at bounding box center [502, 253] width 167 height 12
paste input "EFEBCE"
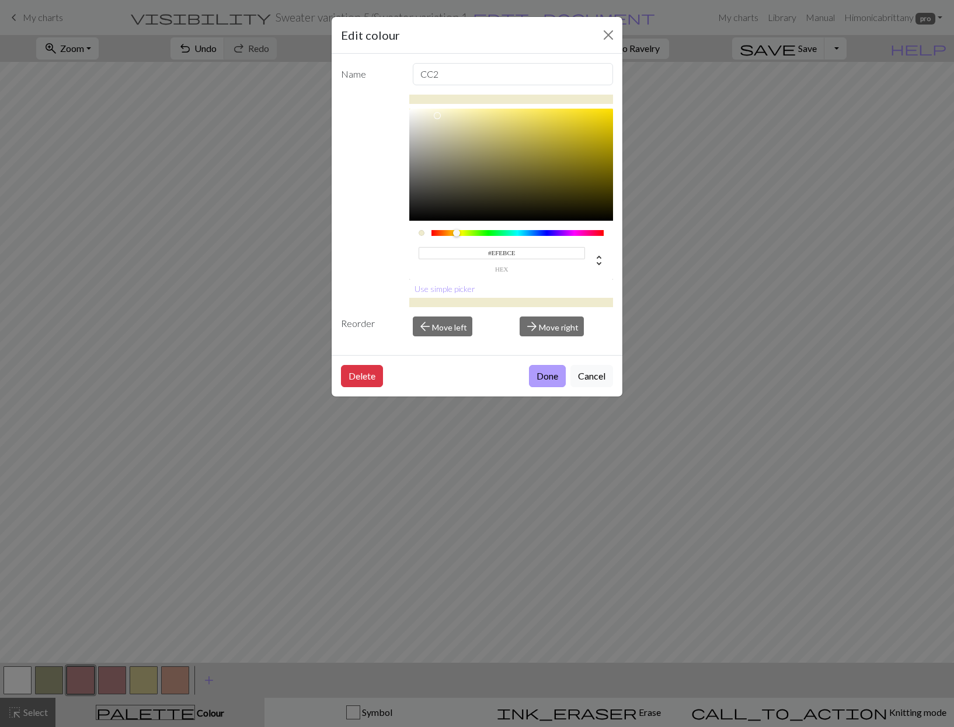
type input "#EFEBCE"
click at [548, 376] on button "Done" at bounding box center [547, 376] width 37 height 22
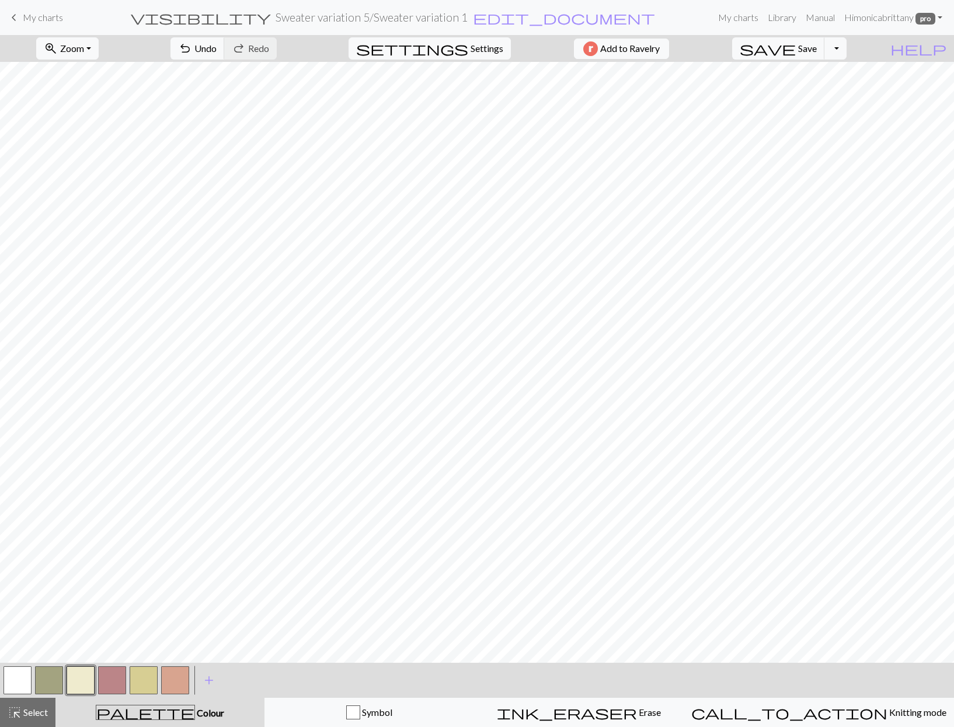
click at [187, 684] on button "button" at bounding box center [175, 680] width 28 height 28
click at [180, 685] on button "button" at bounding box center [175, 680] width 28 height 28
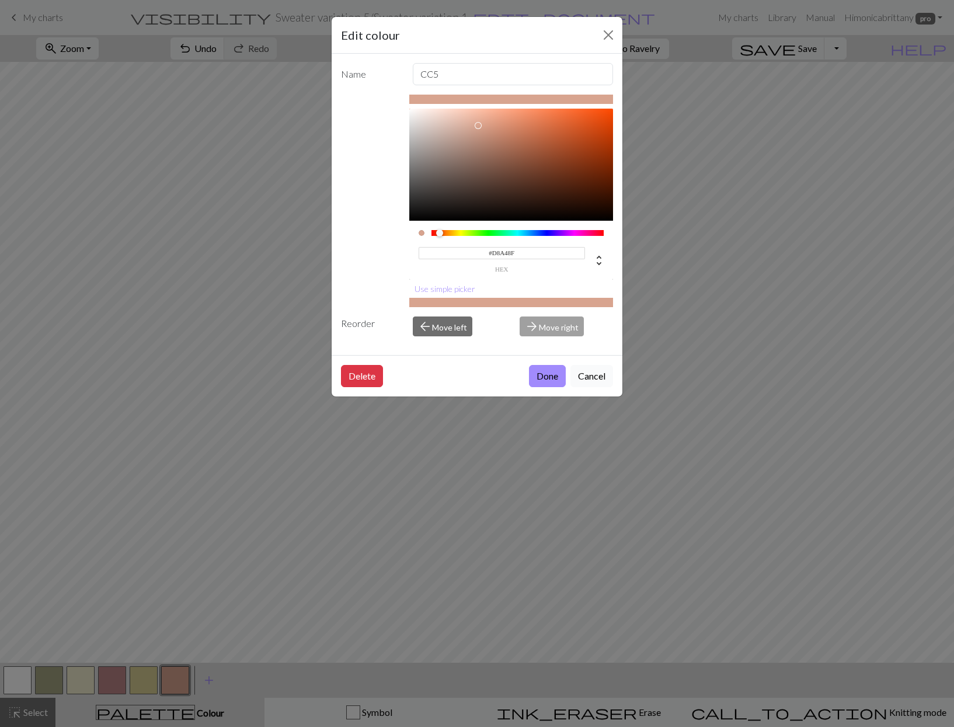
click at [595, 375] on button "Cancel" at bounding box center [591, 376] width 43 height 22
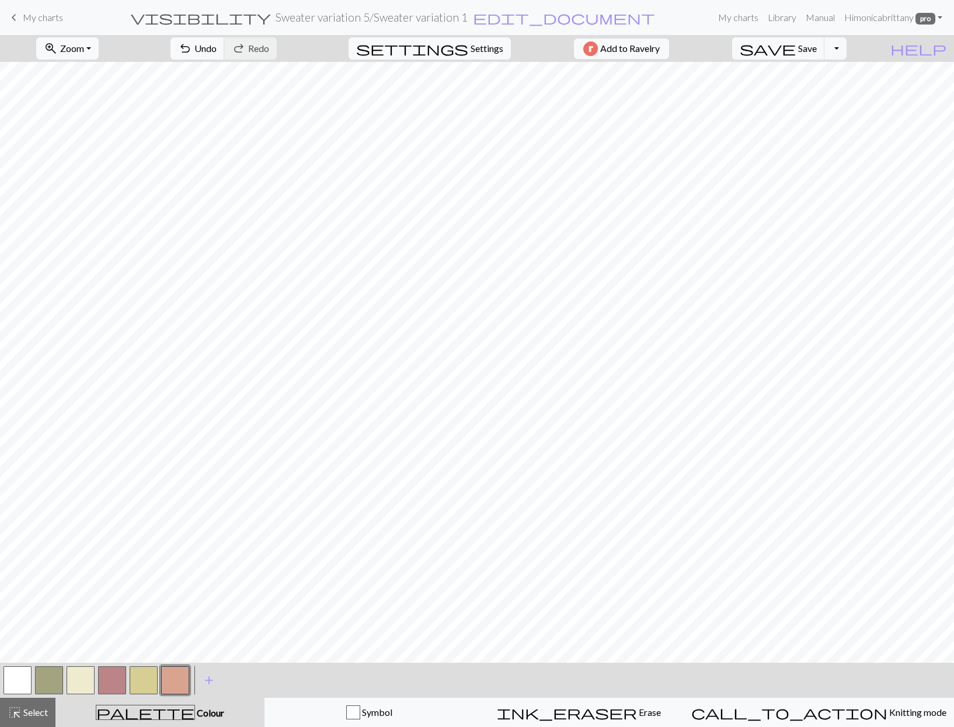
click at [186, 679] on button "button" at bounding box center [175, 680] width 28 height 28
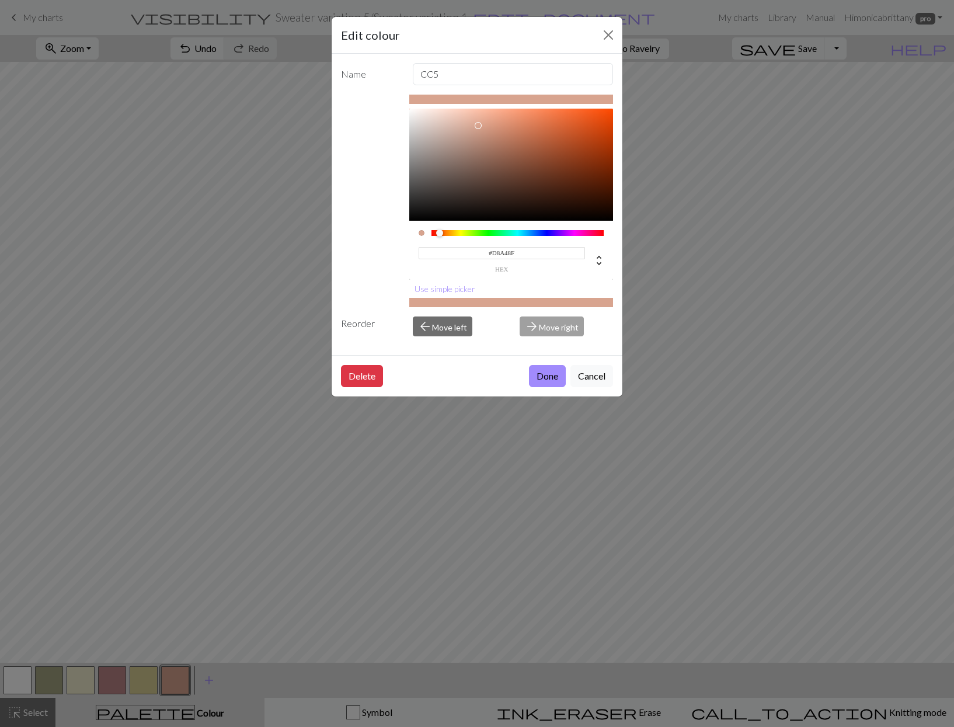
drag, startPoint x: 493, startPoint y: 253, endPoint x: 523, endPoint y: 255, distance: 29.8
click at [523, 255] on input "#D8A48F" at bounding box center [502, 253] width 167 height 12
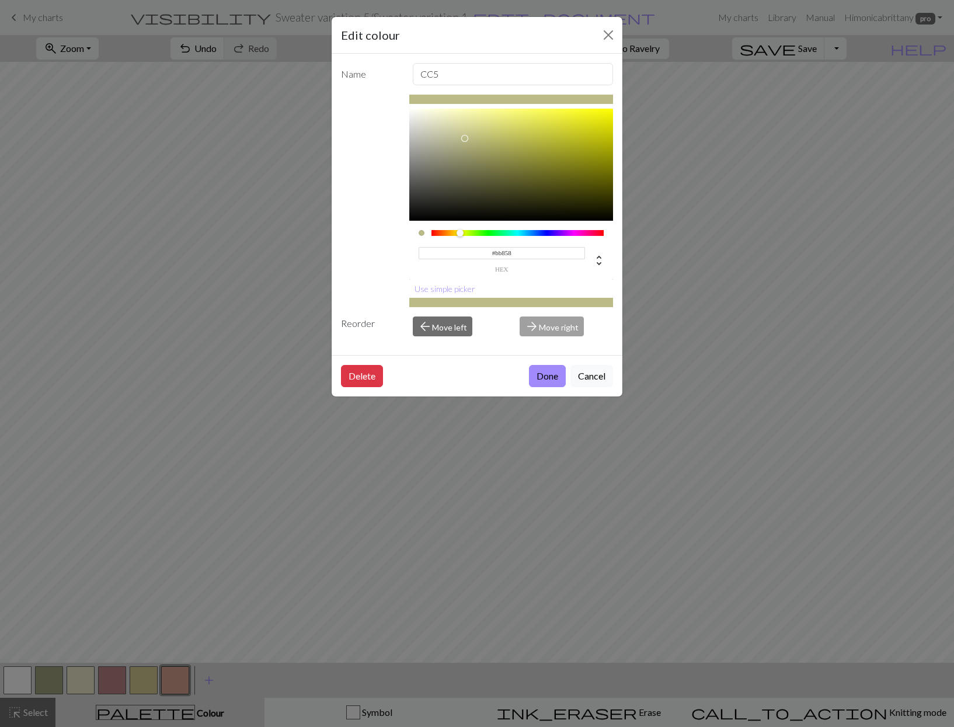
type input "#bb8588"
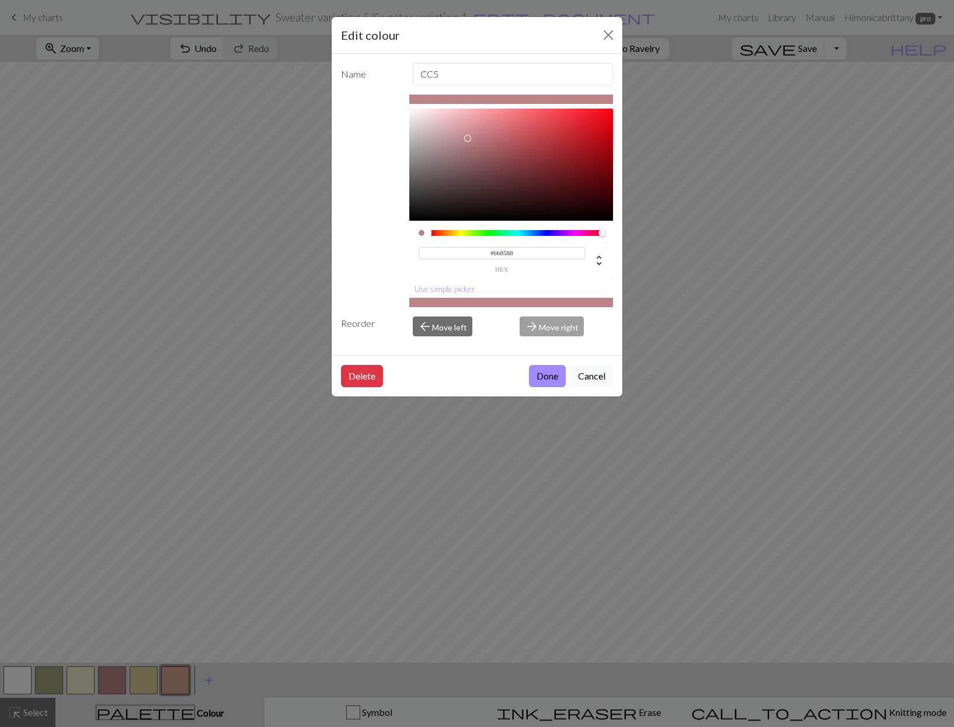
click at [546, 377] on button "Done" at bounding box center [547, 376] width 37 height 22
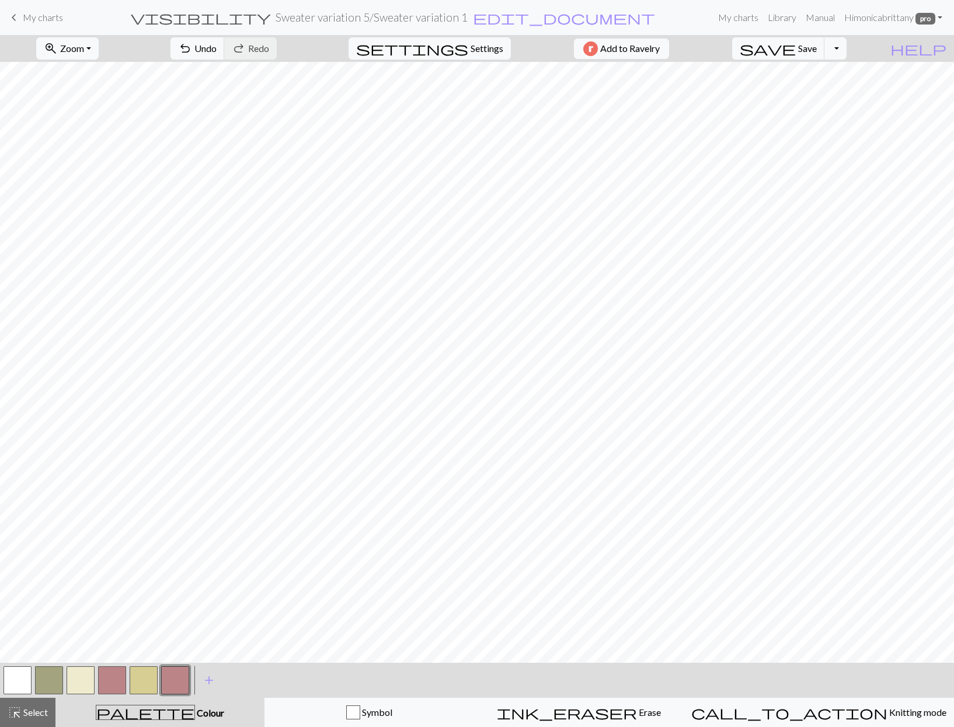
click at [109, 674] on button "button" at bounding box center [112, 680] width 28 height 28
click at [113, 682] on button "button" at bounding box center [112, 680] width 28 height 28
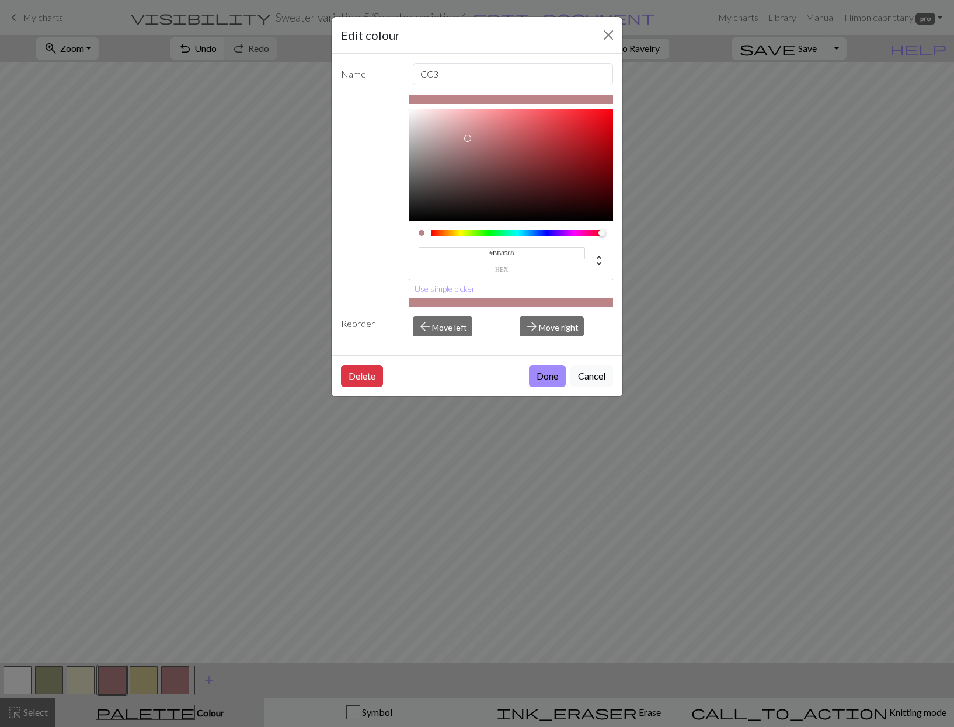
drag, startPoint x: 493, startPoint y: 255, endPoint x: 535, endPoint y: 255, distance: 42.0
click at [534, 255] on input "#BB8588" at bounding box center [502, 253] width 167 height 12
paste input "D8A48F"
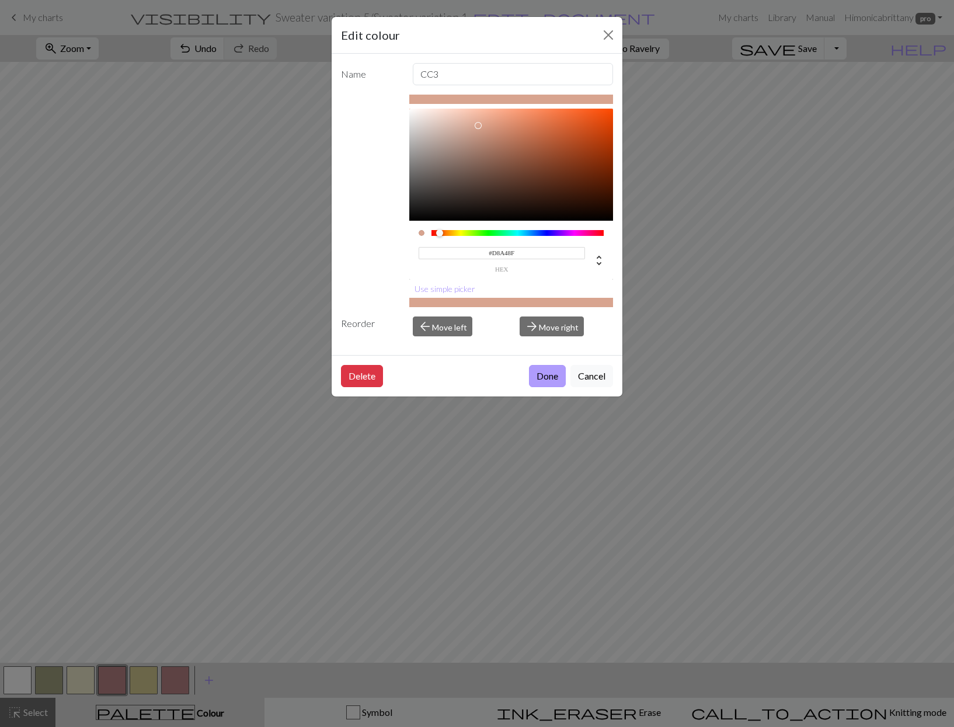
type input "#D8A48F"
click at [538, 379] on button "Done" at bounding box center [547, 376] width 37 height 22
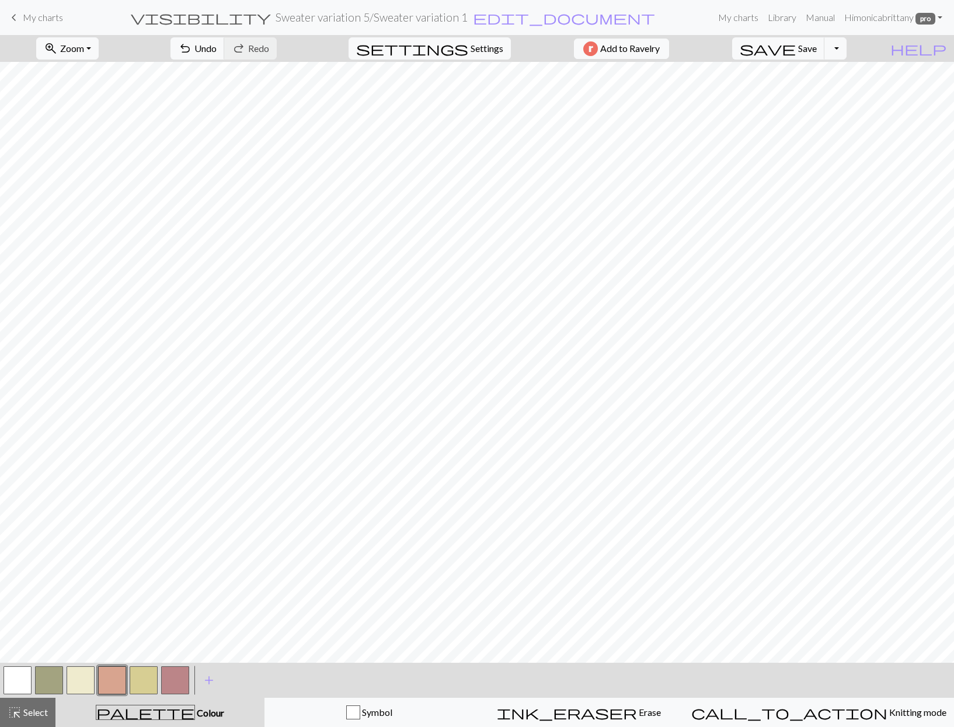
click at [57, 682] on button "button" at bounding box center [49, 680] width 28 height 28
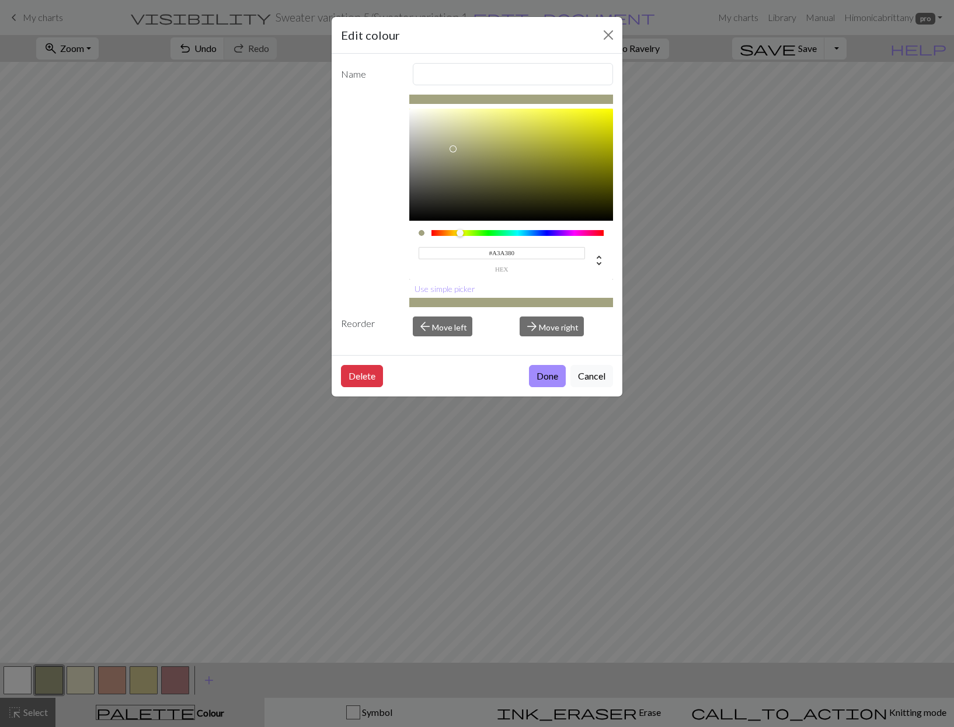
drag, startPoint x: 494, startPoint y: 252, endPoint x: 546, endPoint y: 257, distance: 52.8
click at [546, 257] on input "#A3A380" at bounding box center [502, 253] width 167 height 12
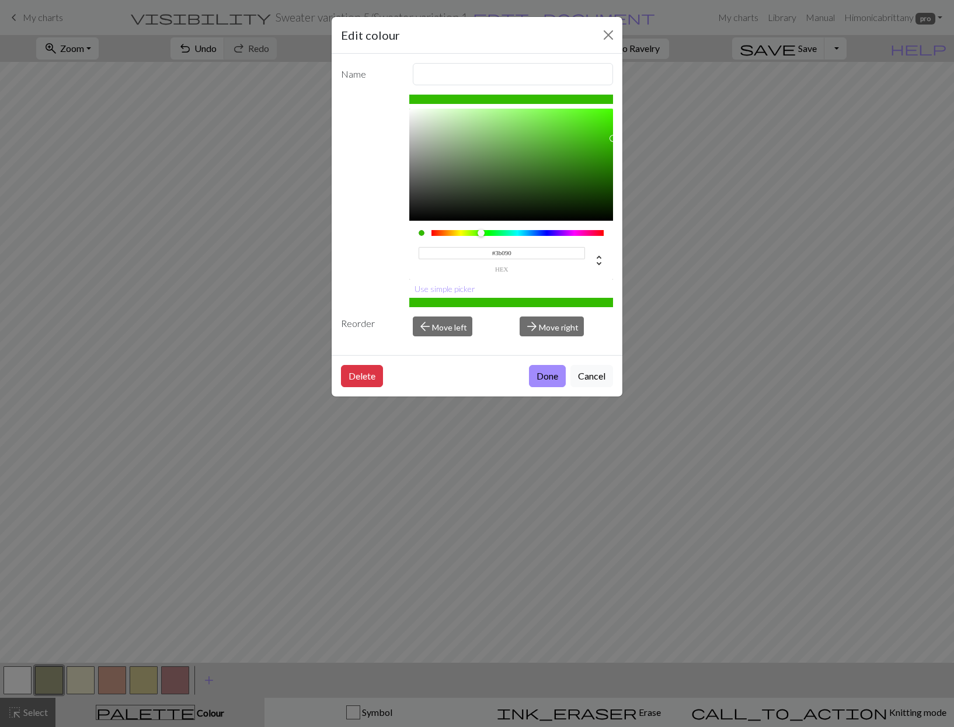
type input "#3b090e"
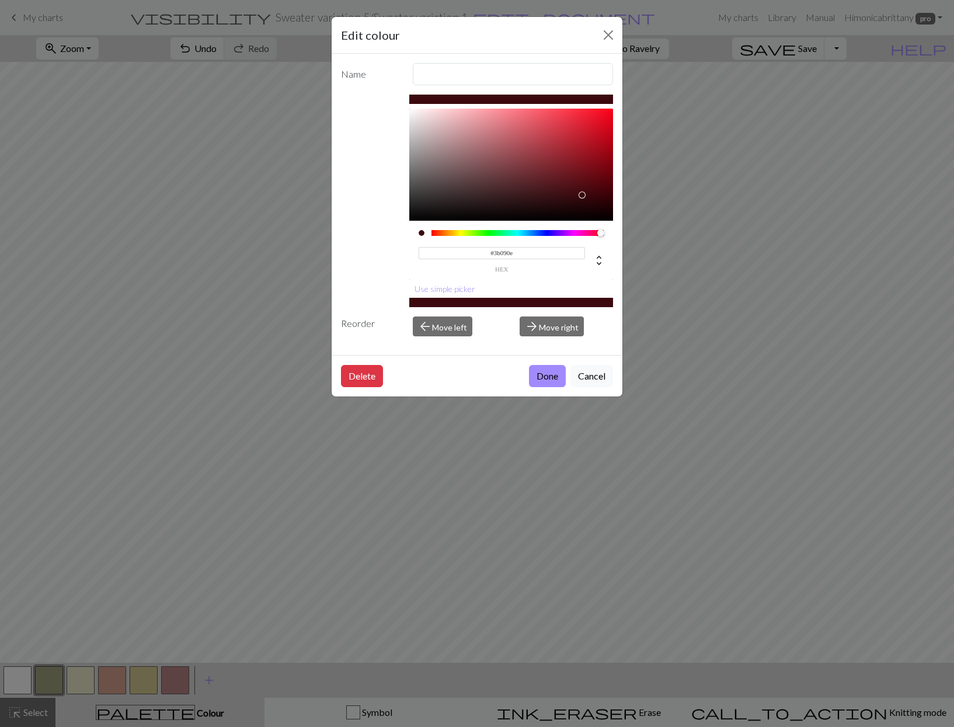
click at [546, 377] on button "Done" at bounding box center [547, 376] width 37 height 22
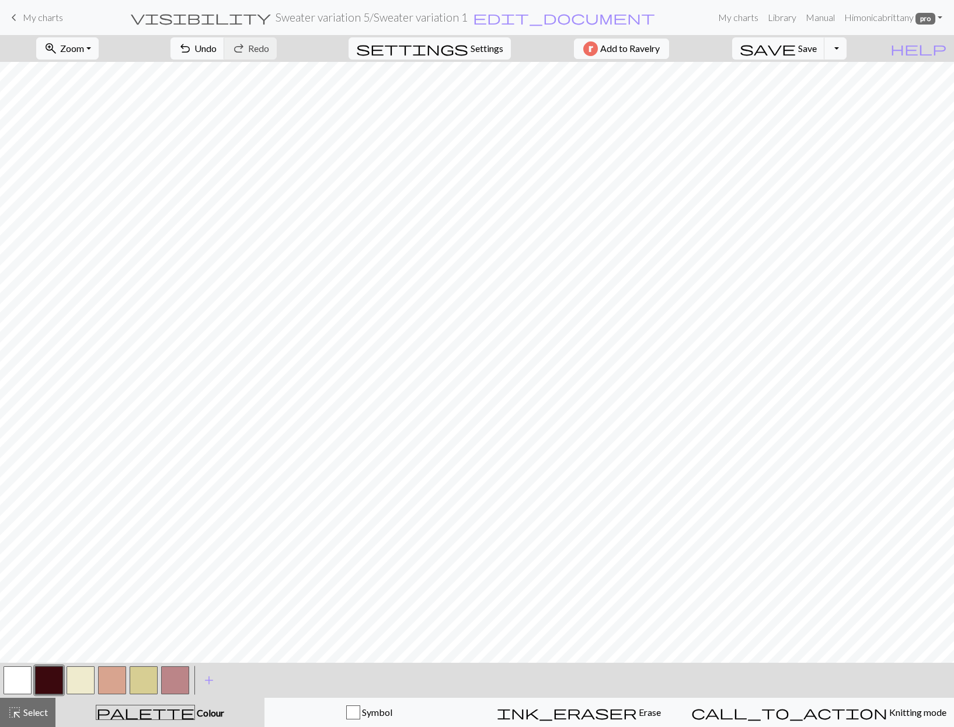
click at [183, 682] on button "button" at bounding box center [175, 680] width 28 height 28
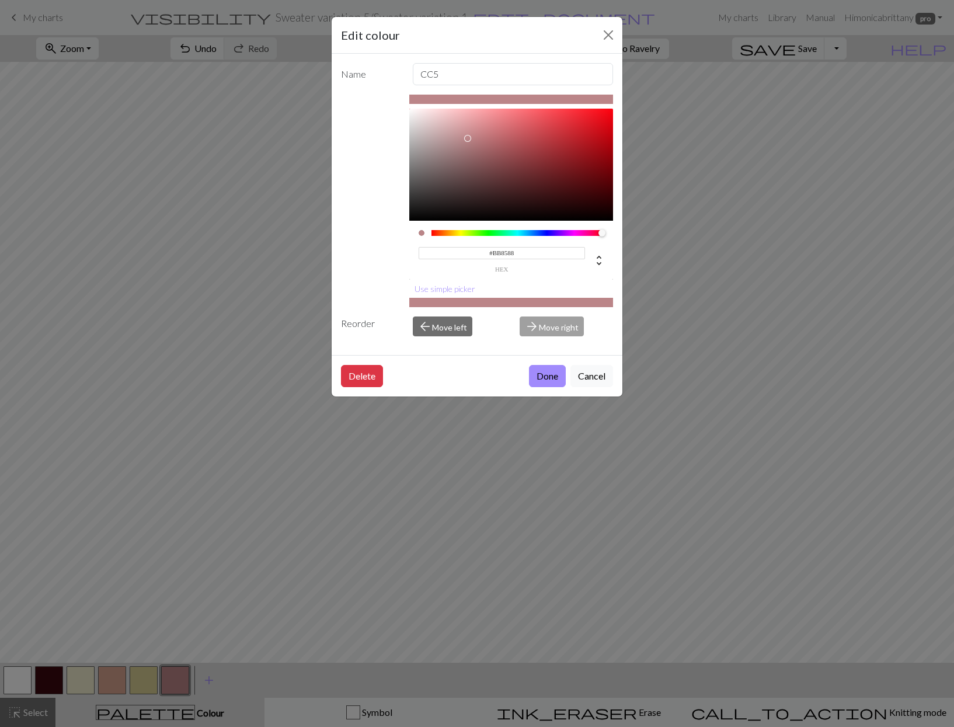
drag, startPoint x: 493, startPoint y: 253, endPoint x: 560, endPoint y: 260, distance: 68.1
click at [560, 260] on div "#BB8588 hex" at bounding box center [502, 258] width 167 height 27
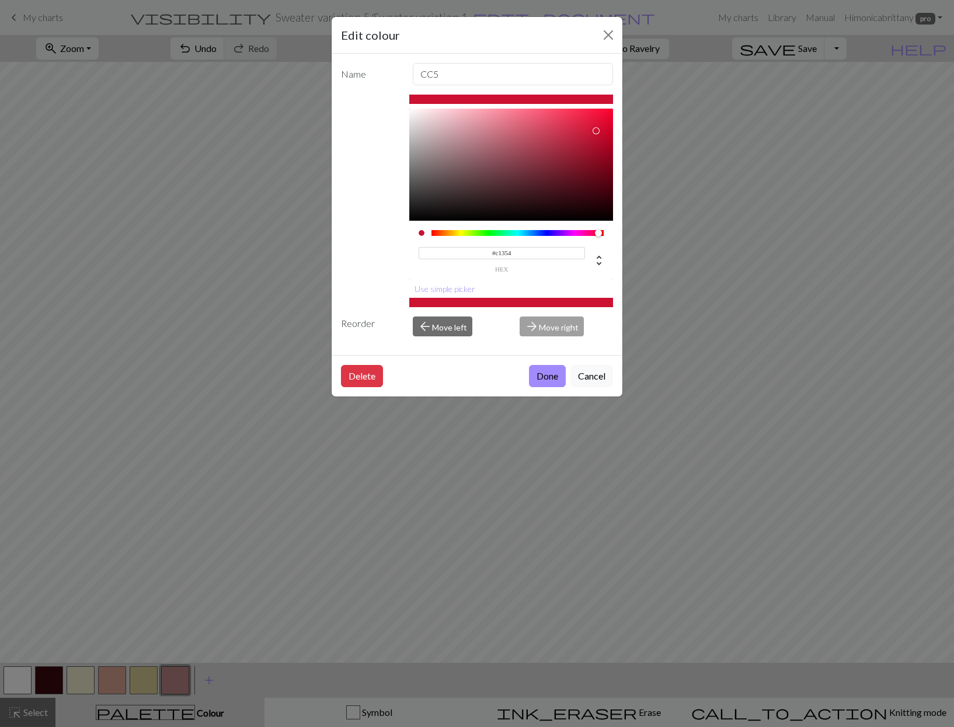
type input "#c13547"
click at [546, 377] on button "Done" at bounding box center [547, 376] width 37 height 22
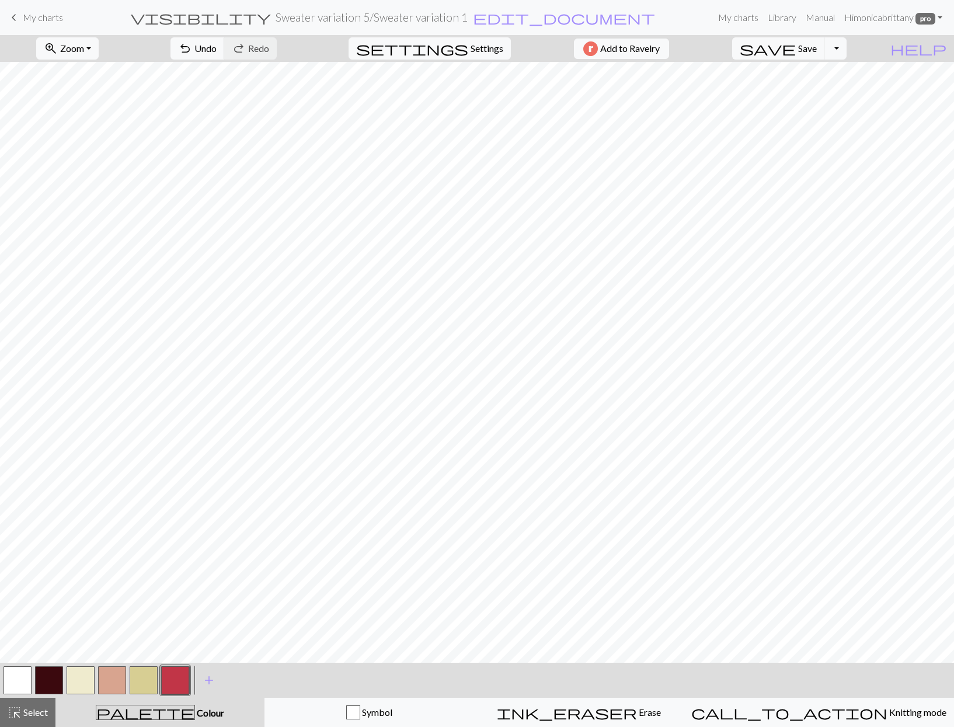
click at [114, 680] on button "button" at bounding box center [112, 680] width 28 height 28
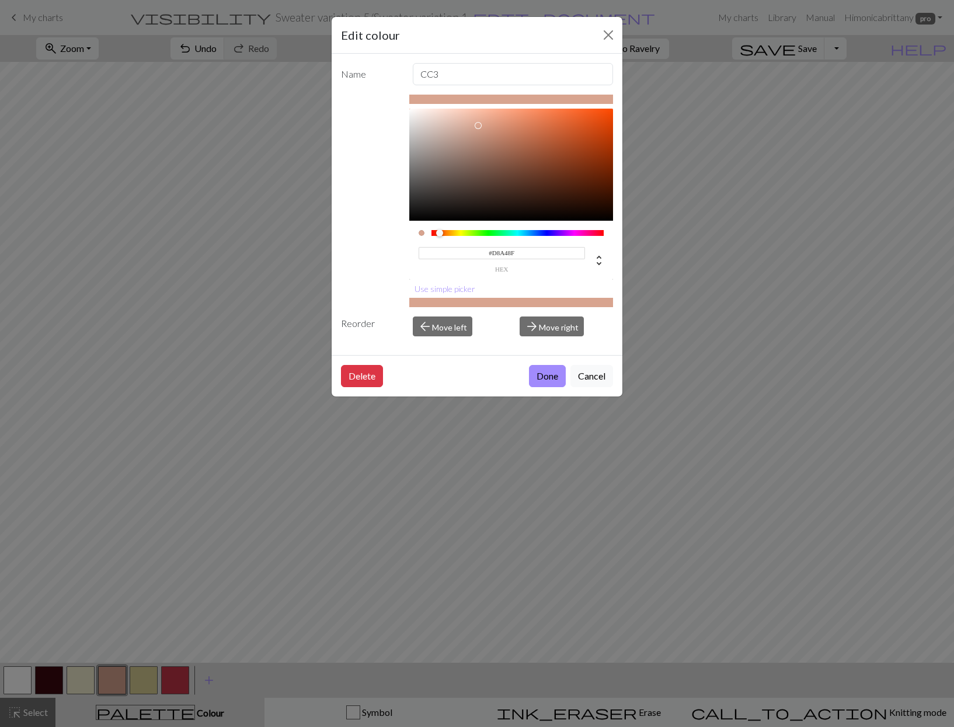
drag, startPoint x: 492, startPoint y: 250, endPoint x: 612, endPoint y: 274, distance: 122.6
click at [612, 274] on div "#D8A48F hex" at bounding box center [511, 250] width 204 height 59
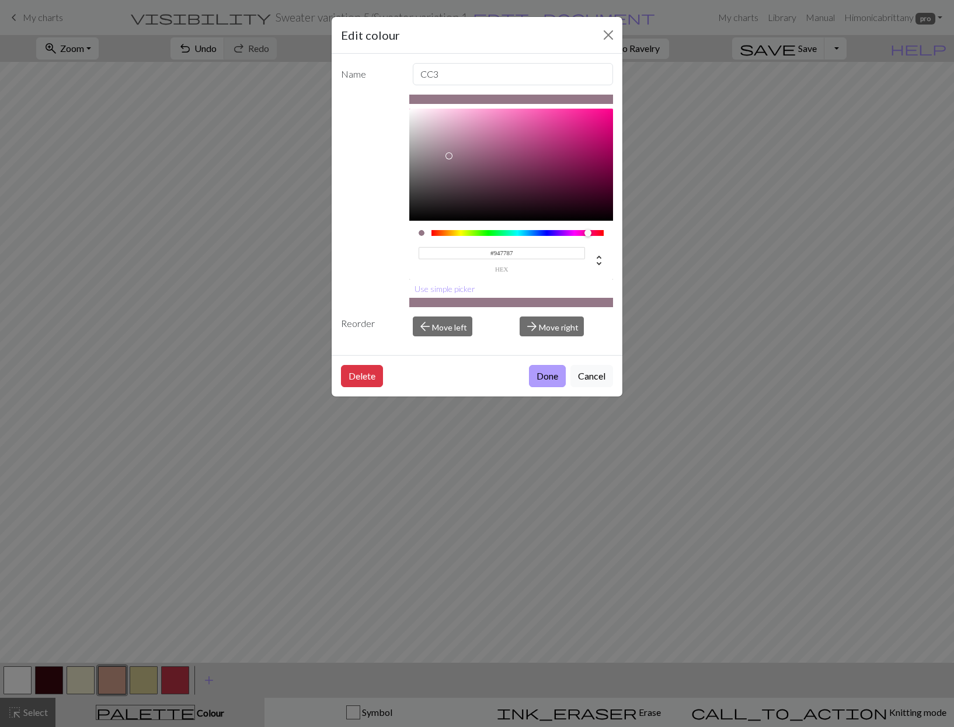
type input "#947787"
click at [552, 379] on button "Done" at bounding box center [547, 376] width 37 height 22
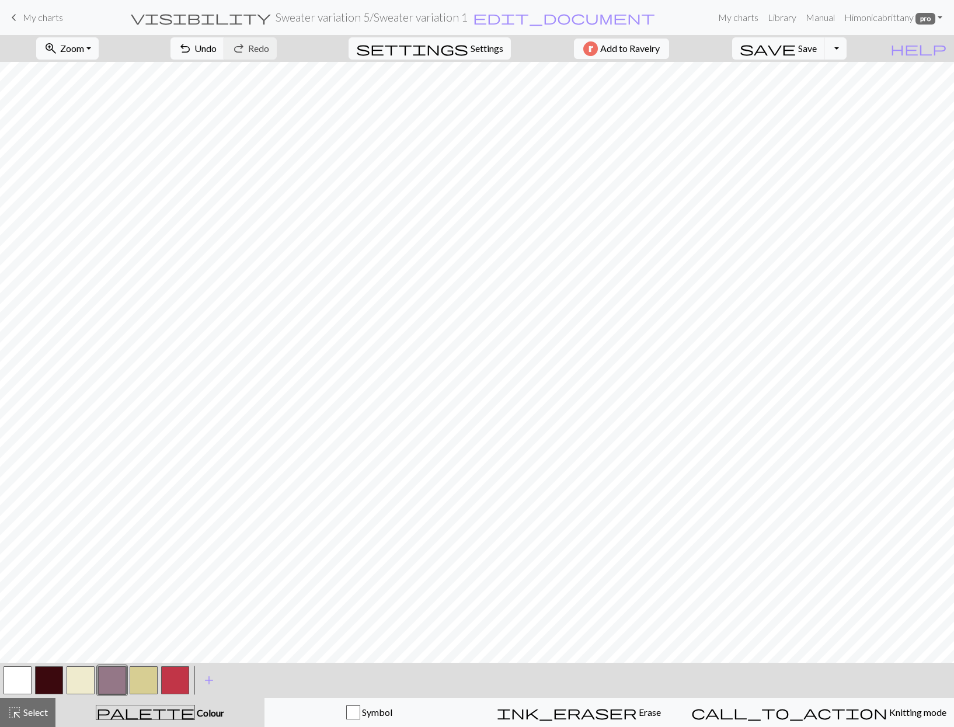
click at [79, 688] on button "button" at bounding box center [81, 680] width 28 height 28
click at [80, 686] on button "button" at bounding box center [81, 680] width 28 height 28
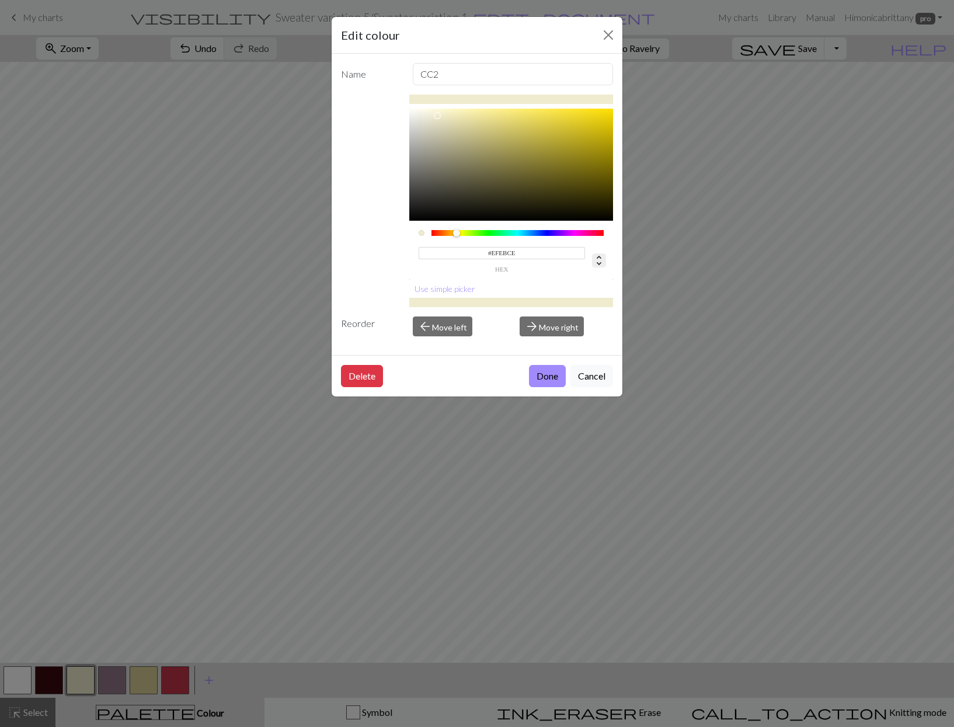
drag, startPoint x: 491, startPoint y: 253, endPoint x: 597, endPoint y: 259, distance: 106.4
click at [597, 259] on div "#EFEBCE hex" at bounding box center [512, 254] width 186 height 37
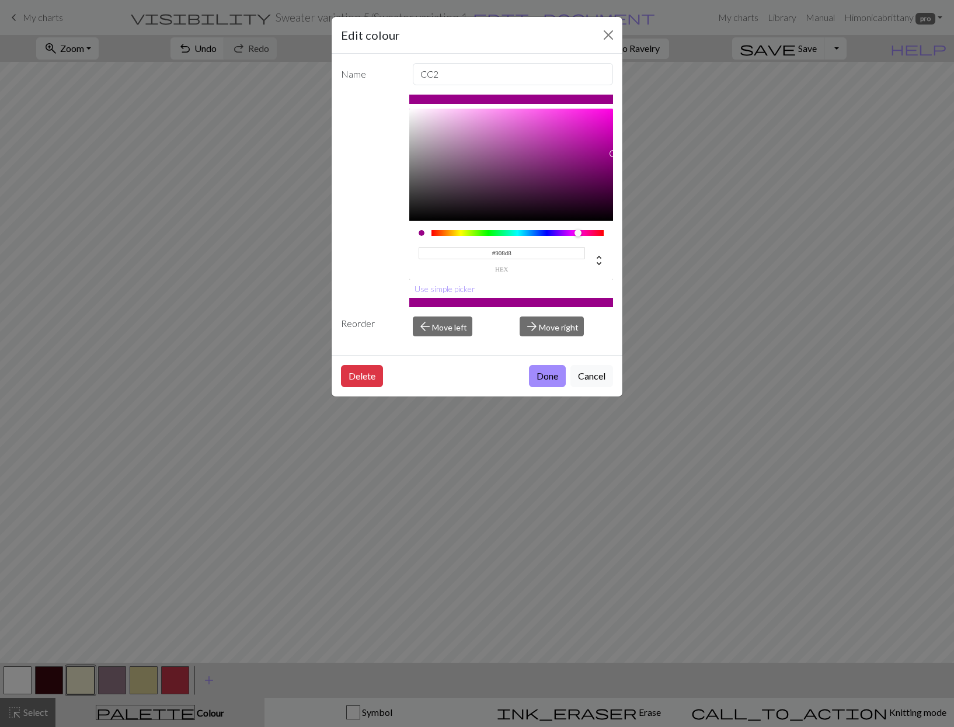
type input "#908d8c"
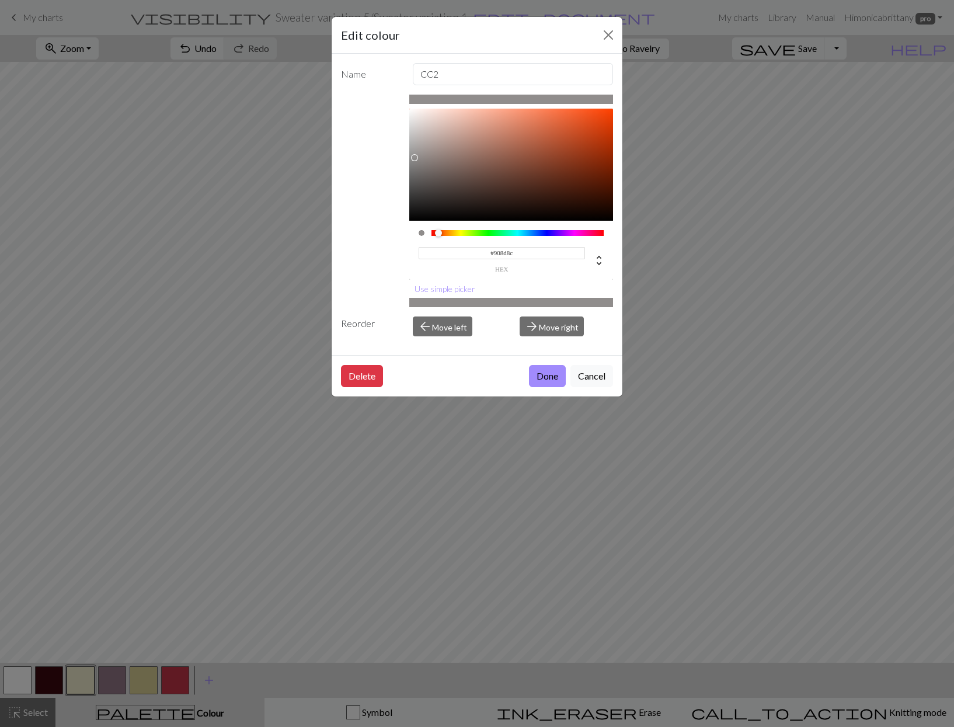
click at [546, 377] on button "Done" at bounding box center [547, 376] width 37 height 22
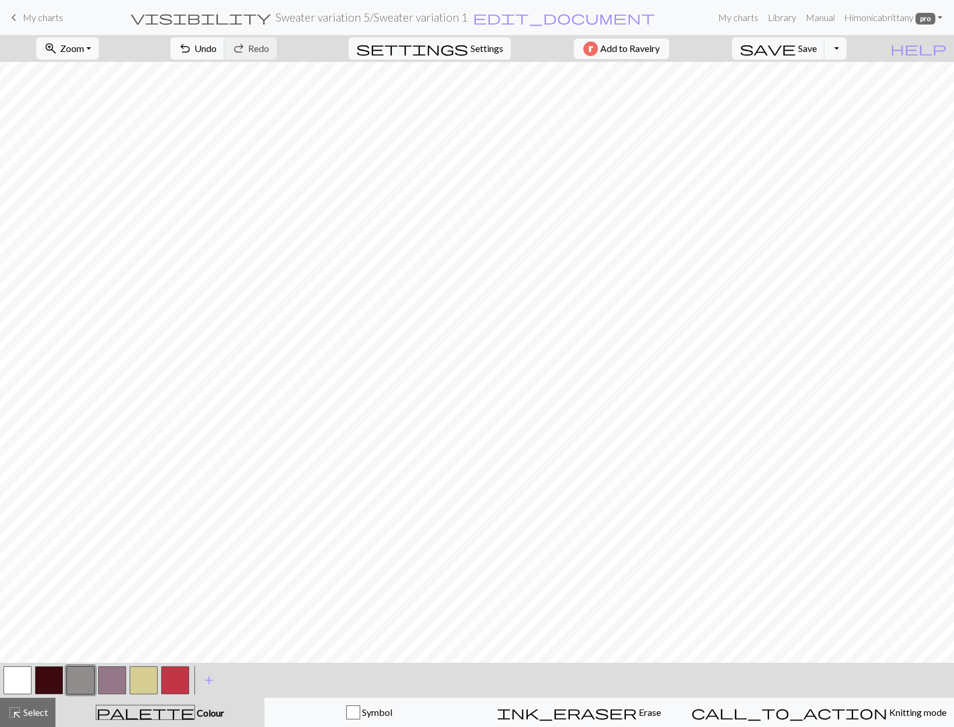
click at [151, 681] on button "button" at bounding box center [144, 680] width 28 height 28
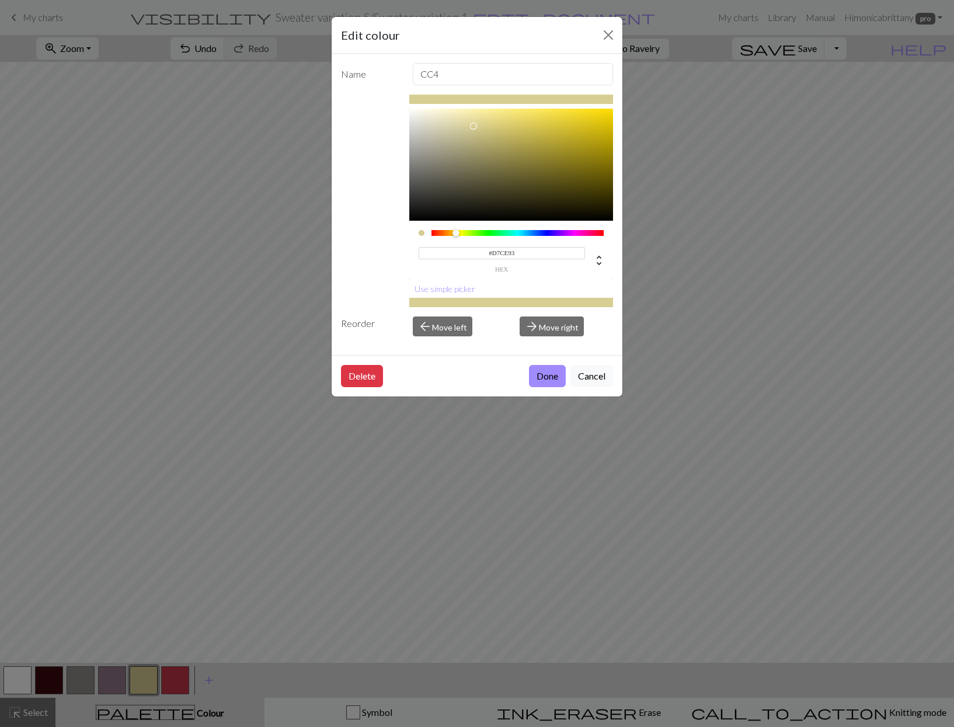
drag, startPoint x: 492, startPoint y: 255, endPoint x: 631, endPoint y: 242, distance: 140.2
click at [631, 242] on div "Edit colour Name CC4 #D7CE93 hex Use simple picker Reorder arrow_back Move left…" at bounding box center [477, 363] width 954 height 727
click at [534, 250] on input "#D7CE93" at bounding box center [502, 253] width 167 height 12
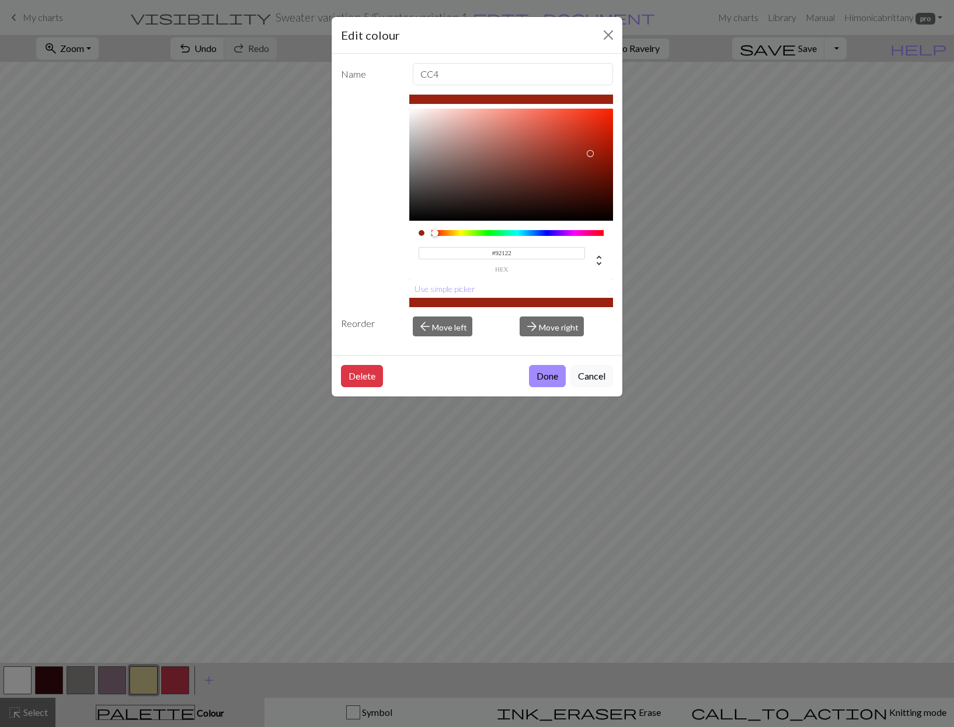
type input "#921227"
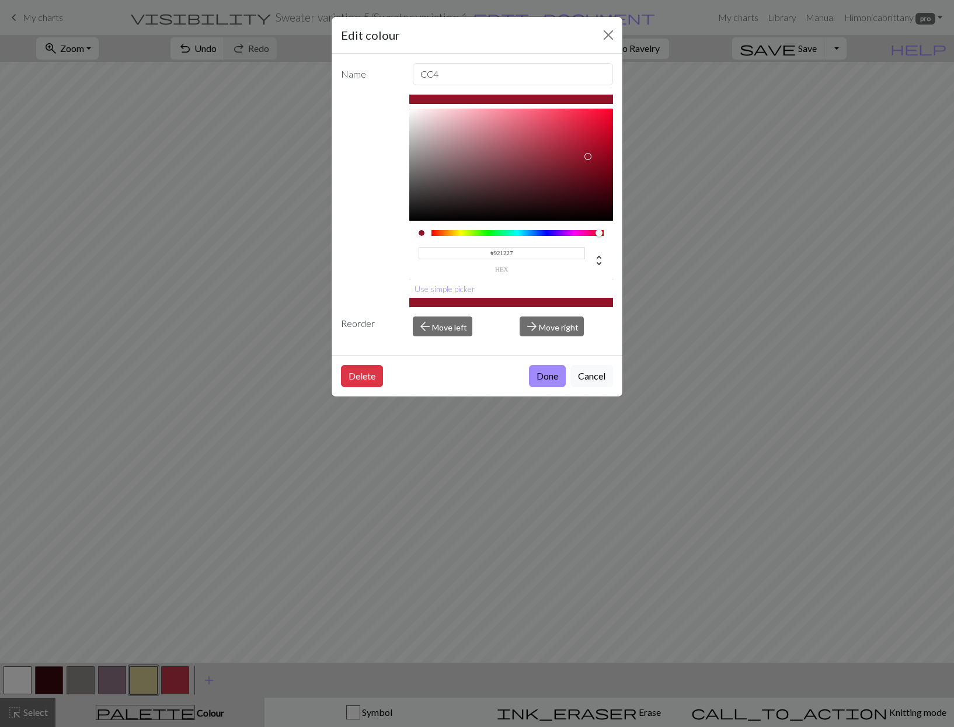
click at [546, 377] on button "Done" at bounding box center [547, 376] width 37 height 22
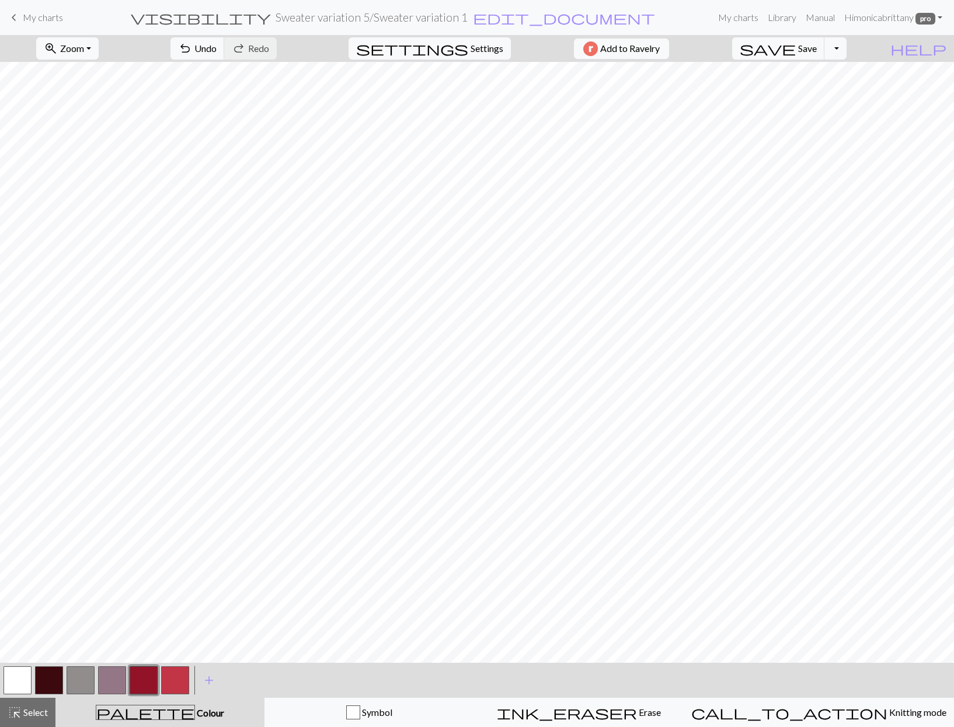
click at [53, 682] on button "button" at bounding box center [49, 680] width 28 height 28
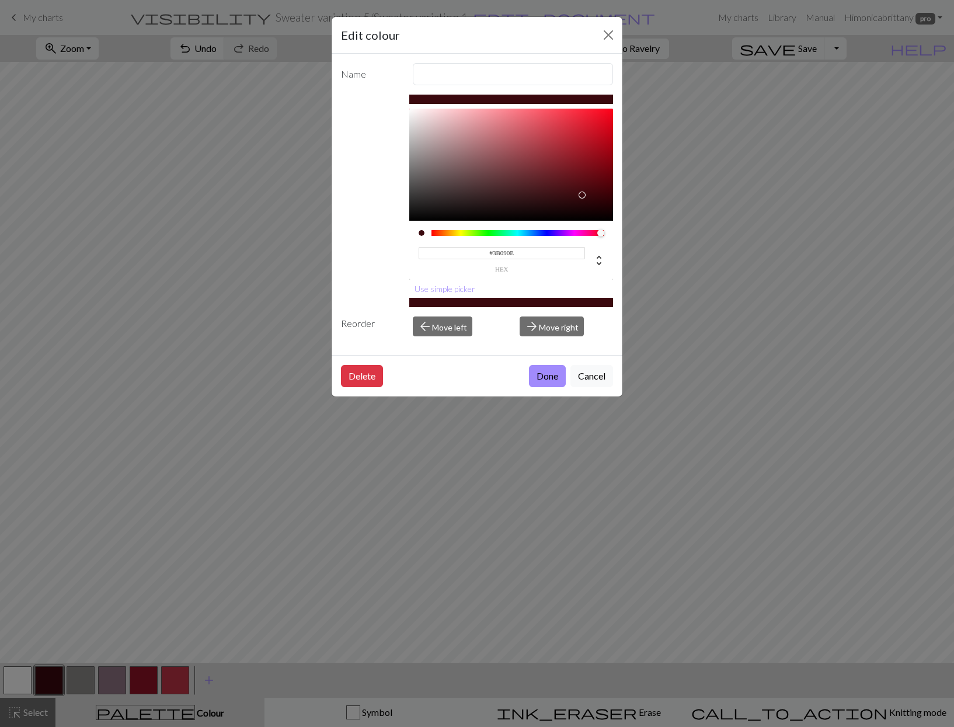
drag, startPoint x: 491, startPoint y: 252, endPoint x: 569, endPoint y: 260, distance: 78.7
click at [569, 259] on input "#3B090E" at bounding box center [502, 253] width 167 height 12
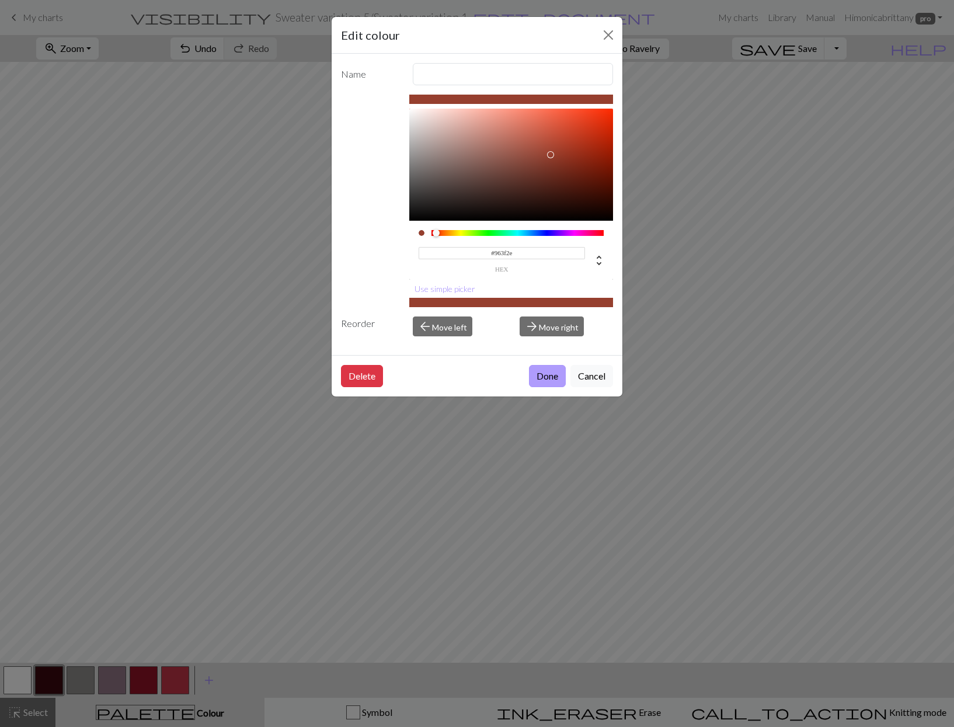
type input "#963F2E"
click at [547, 377] on button "Done" at bounding box center [547, 376] width 37 height 22
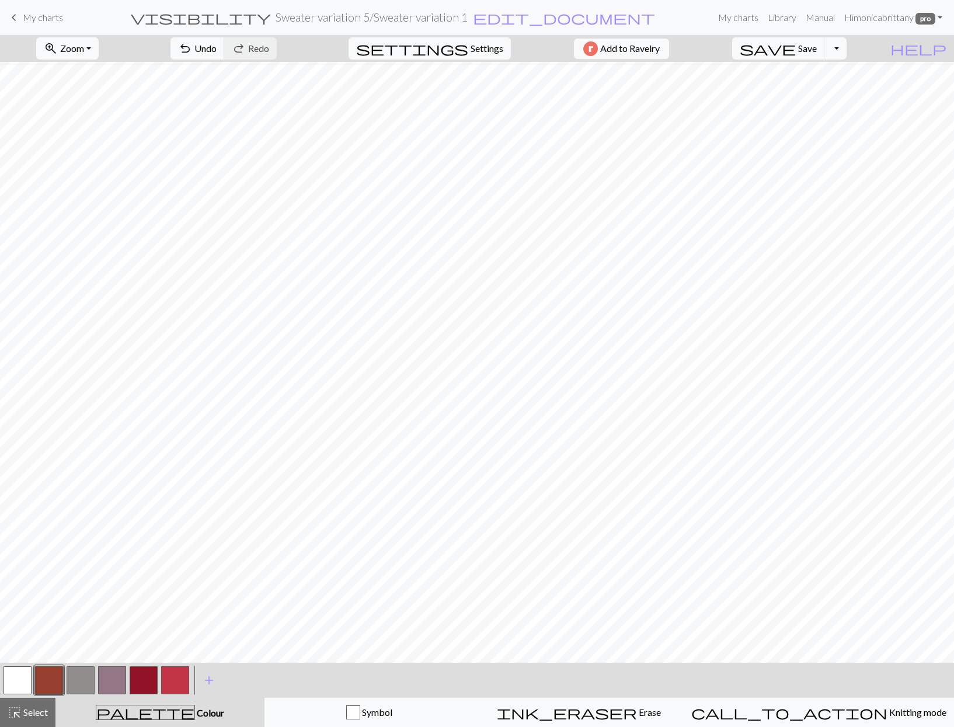
click at [53, 678] on button "button" at bounding box center [49, 680] width 28 height 28
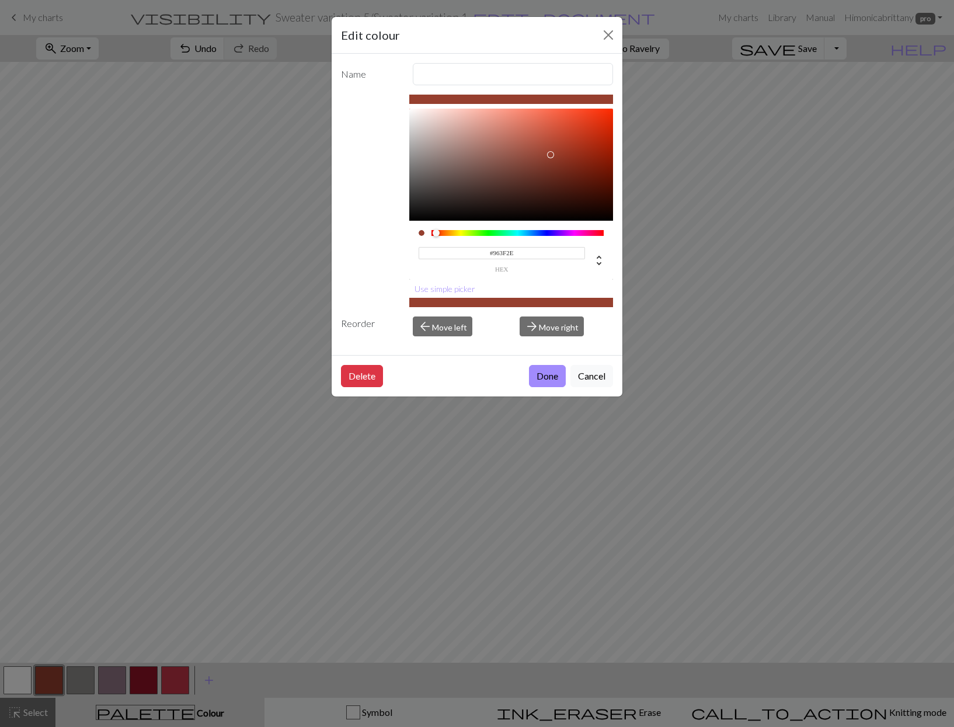
drag, startPoint x: 493, startPoint y: 252, endPoint x: 595, endPoint y: 275, distance: 104.7
click at [592, 274] on div "#963F2E hex" at bounding box center [511, 250] width 204 height 59
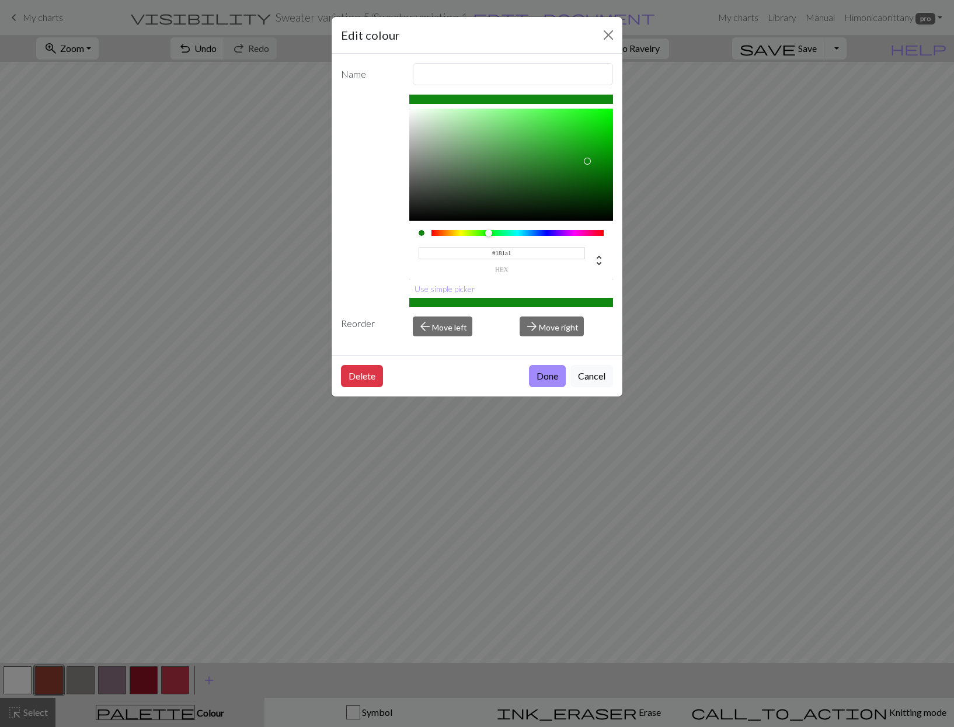
type input "#181a1e"
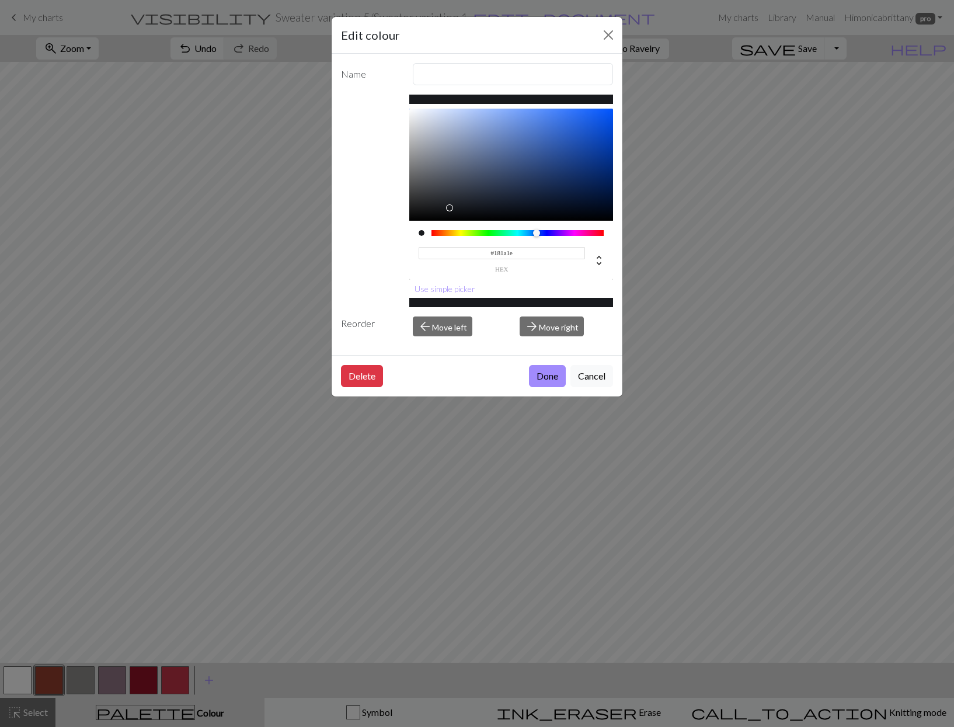
click at [546, 377] on button "Done" at bounding box center [547, 376] width 37 height 22
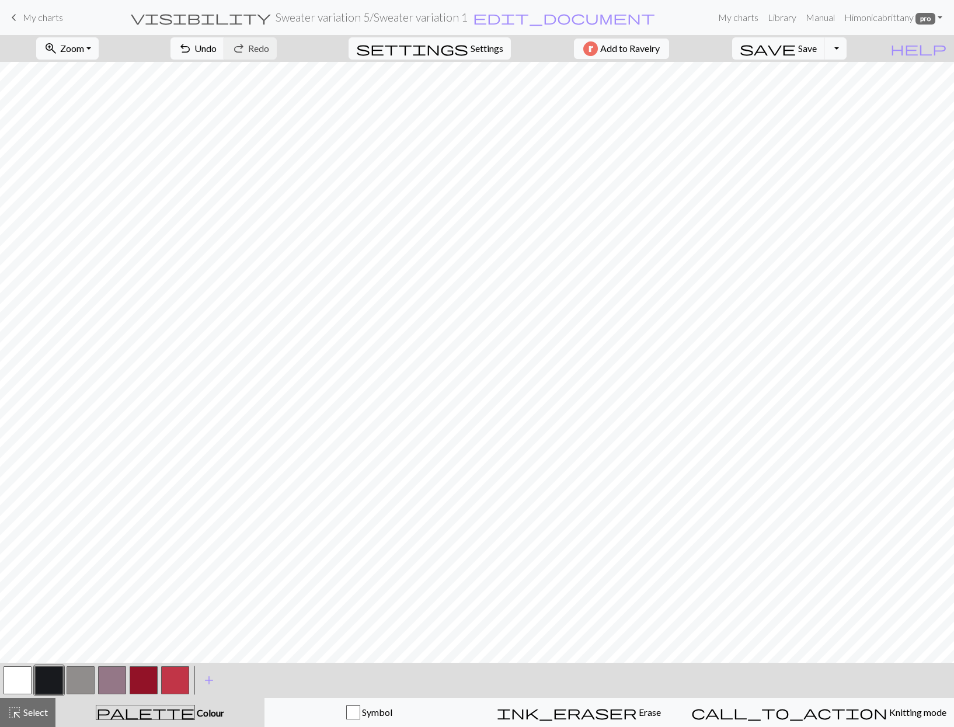
click at [86, 688] on button "button" at bounding box center [81, 680] width 28 height 28
click at [138, 679] on button "button" at bounding box center [144, 680] width 28 height 28
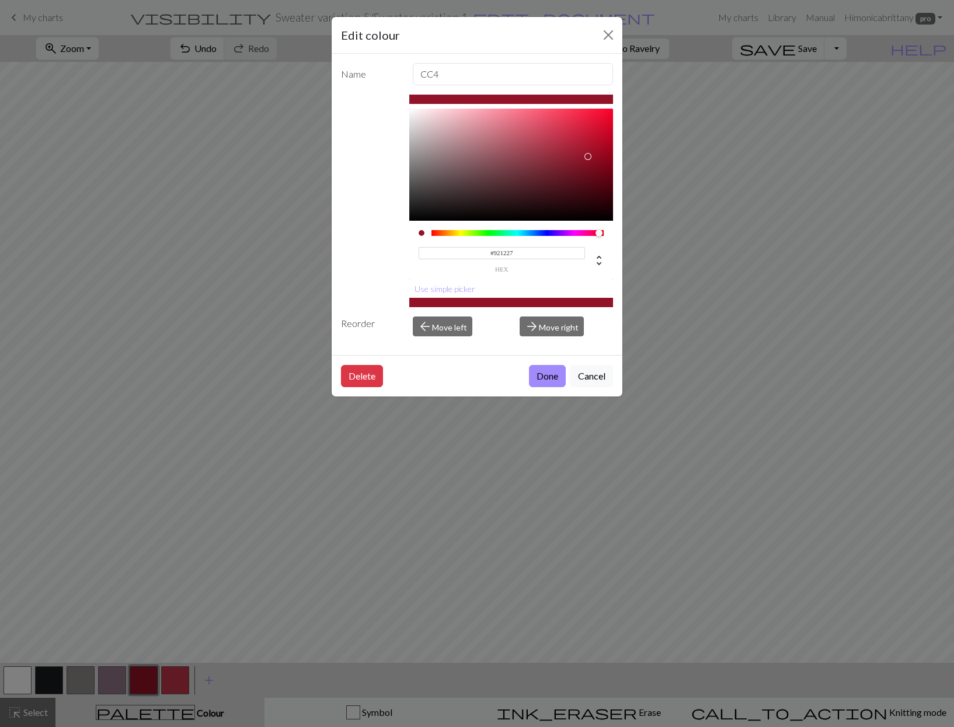
drag, startPoint x: 493, startPoint y: 253, endPoint x: 590, endPoint y: 260, distance: 96.6
click at [590, 260] on div "#921227 hex" at bounding box center [512, 254] width 186 height 37
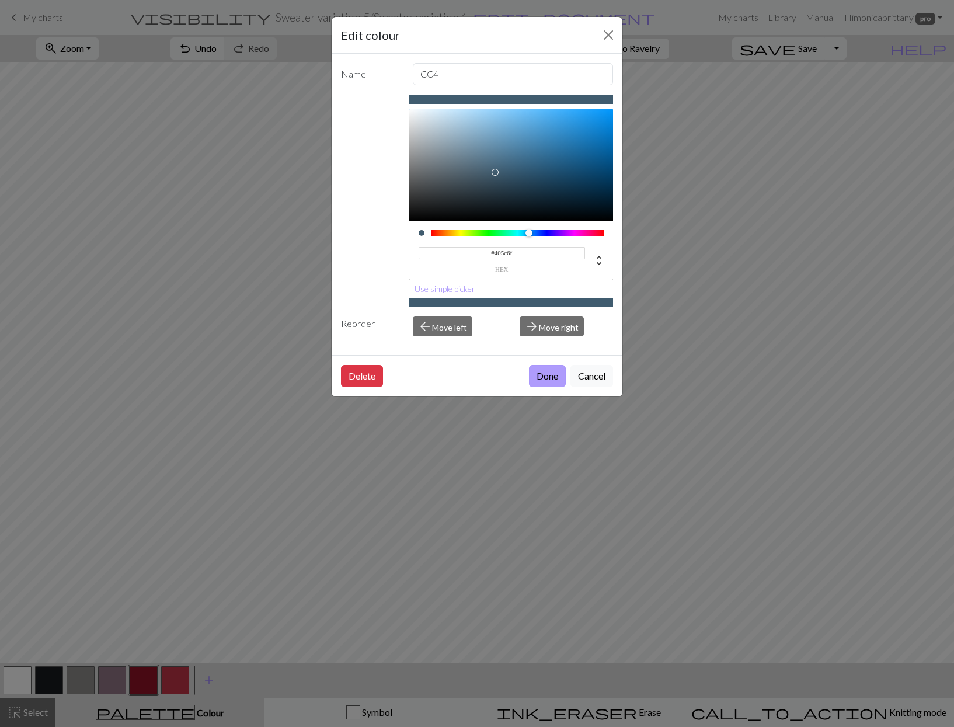
type input "#405C6F"
click at [546, 371] on button "Done" at bounding box center [547, 376] width 37 height 22
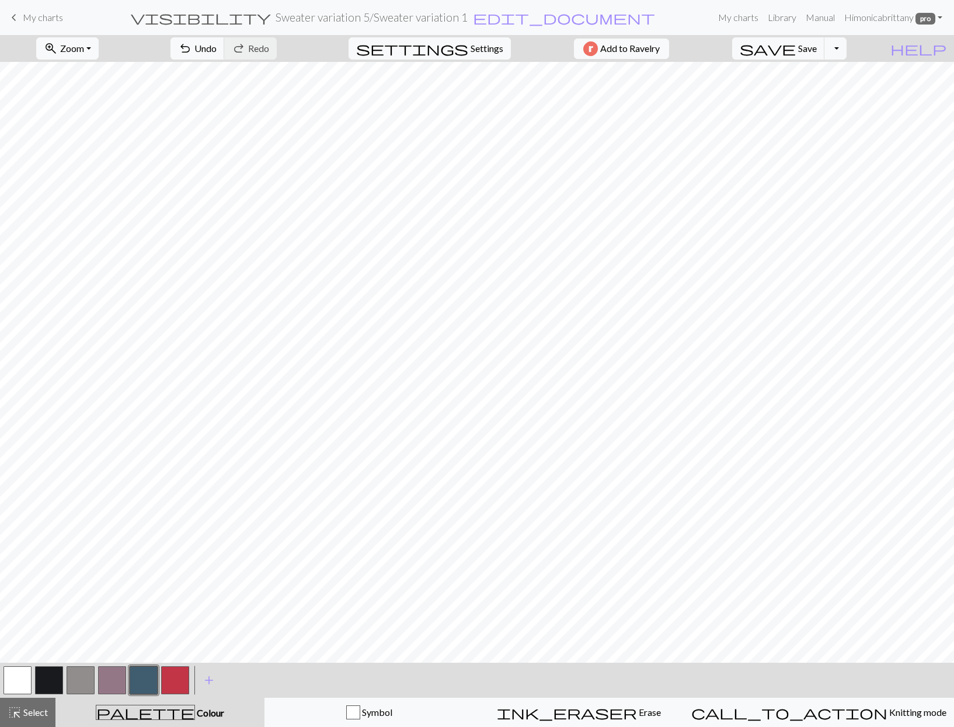
click at [72, 687] on button "button" at bounding box center [81, 680] width 28 height 28
click at [168, 681] on button "button" at bounding box center [175, 680] width 28 height 28
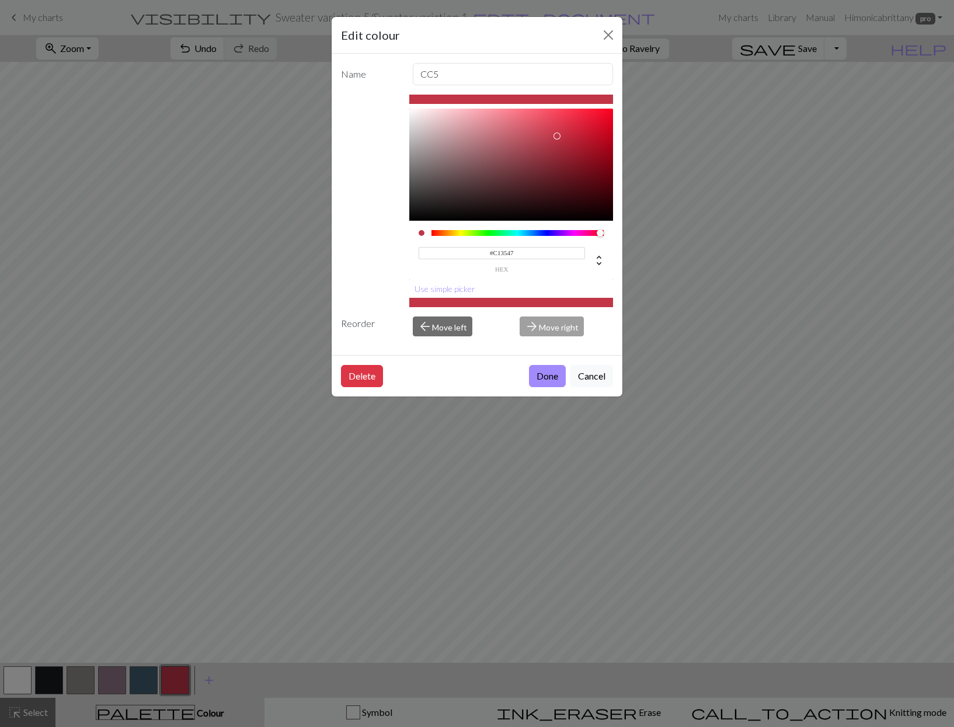
drag, startPoint x: 492, startPoint y: 252, endPoint x: 581, endPoint y: 248, distance: 89.4
click at [581, 248] on input "#C13547" at bounding box center [502, 253] width 167 height 12
type input "f75e74C13547"
click at [546, 377] on button "Done" at bounding box center [547, 376] width 37 height 22
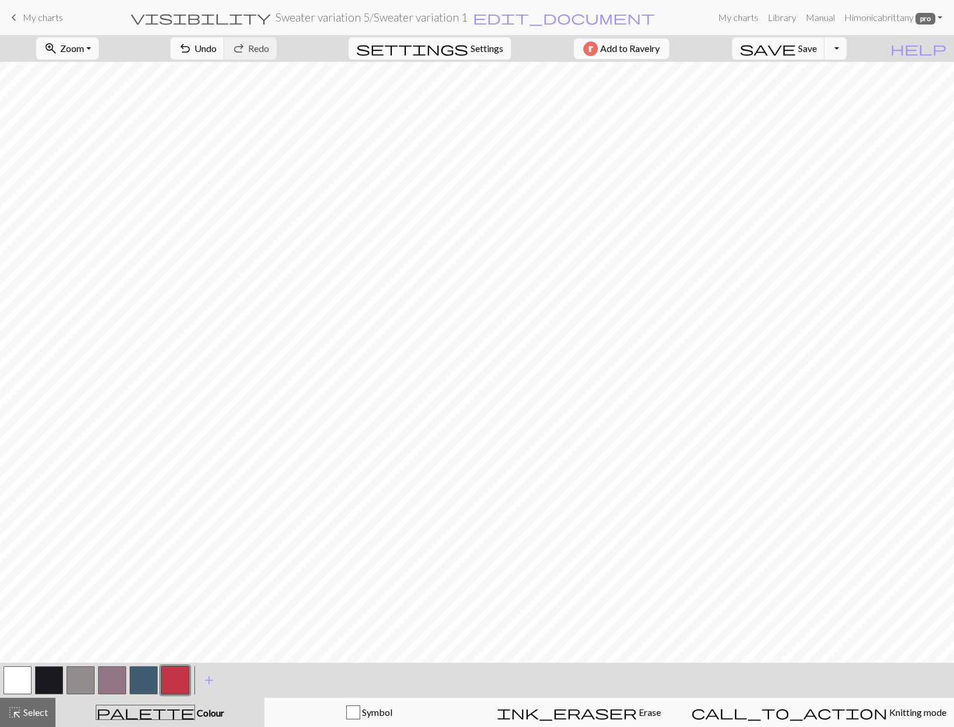
click at [114, 676] on button "button" at bounding box center [112, 680] width 28 height 28
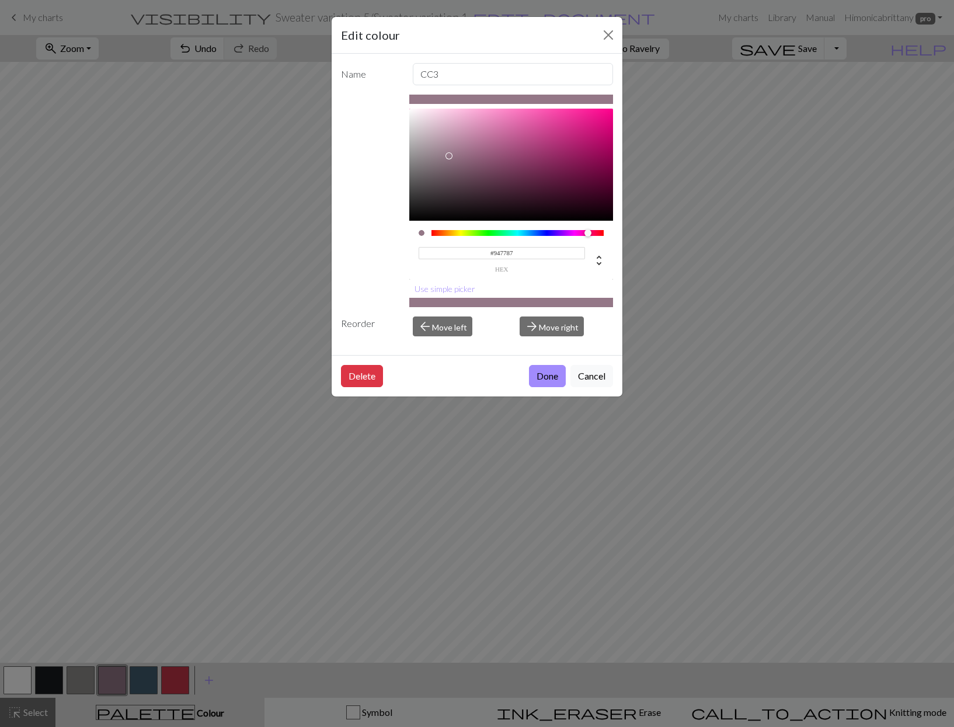
drag, startPoint x: 491, startPoint y: 256, endPoint x: 570, endPoint y: 266, distance: 80.1
click at [570, 266] on div "#947787 hex" at bounding box center [502, 258] width 167 height 27
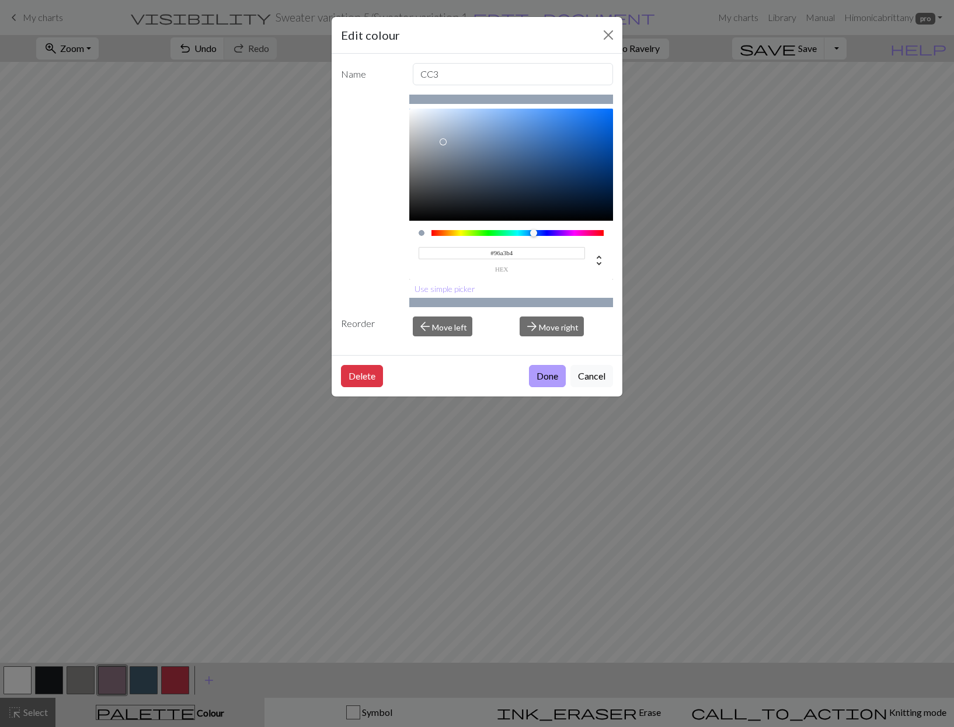
type input "#96A3B4"
click at [549, 377] on button "Done" at bounding box center [547, 376] width 37 height 22
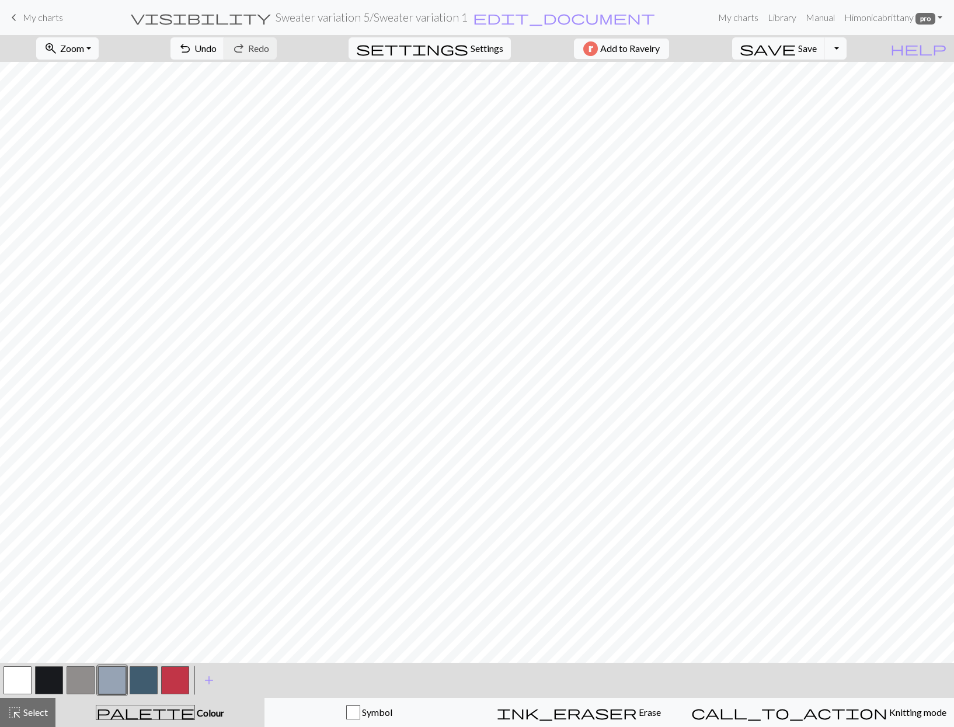
click at [150, 687] on button "button" at bounding box center [144, 680] width 28 height 28
click at [84, 676] on button "button" at bounding box center [81, 680] width 28 height 28
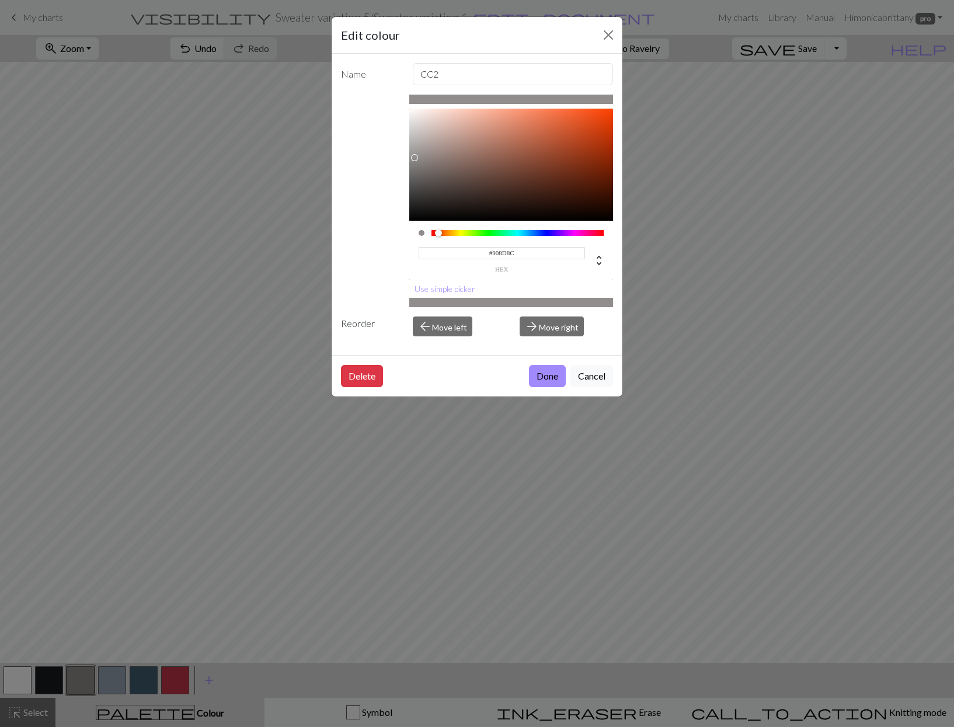
drag, startPoint x: 497, startPoint y: 253, endPoint x: 573, endPoint y: 259, distance: 76.1
click at [573, 259] on input "#908D8C" at bounding box center [502, 253] width 167 height 12
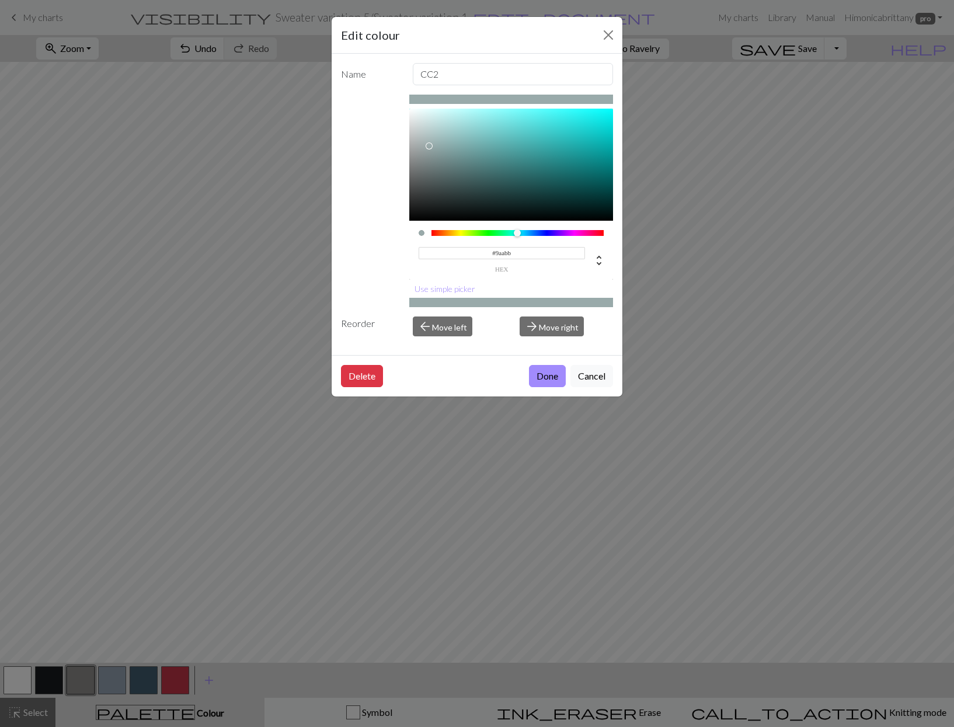
type input "#9aabba"
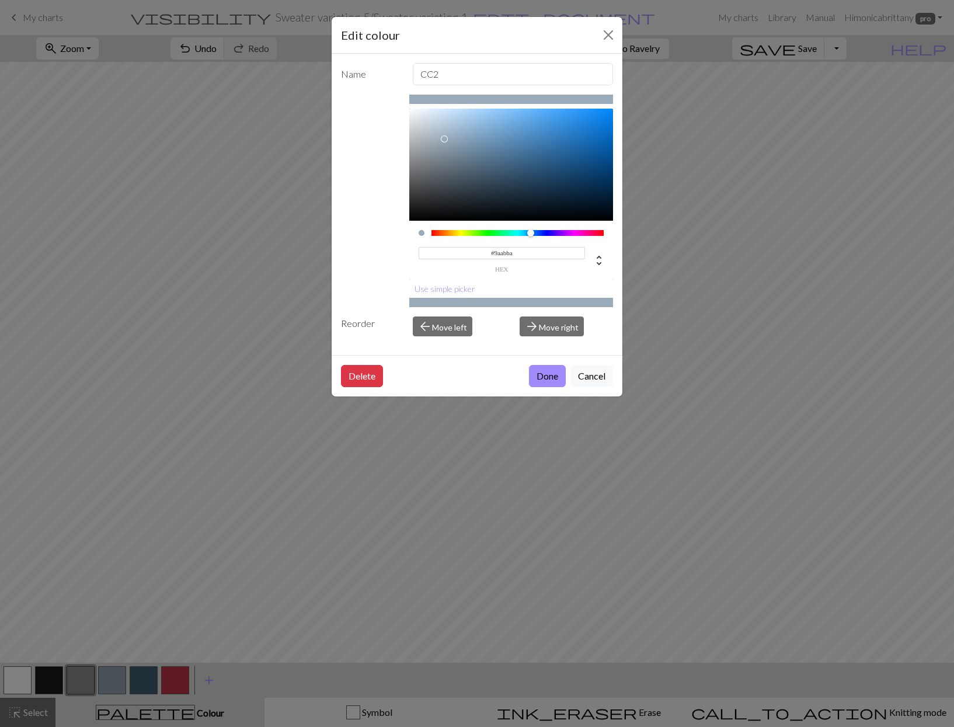
click at [546, 377] on button "Done" at bounding box center [547, 376] width 37 height 22
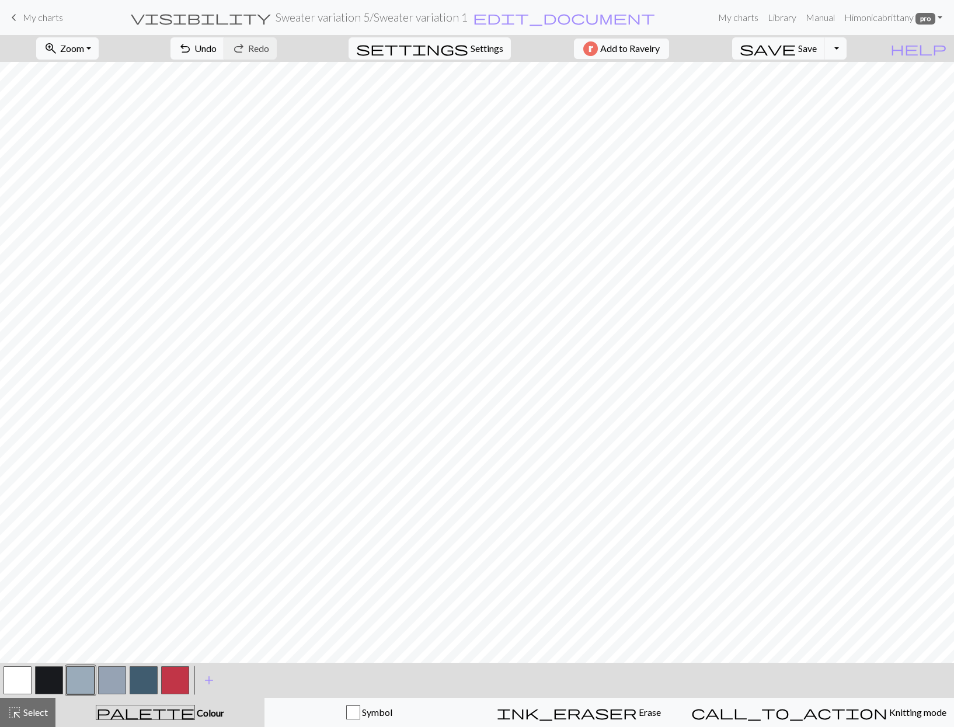
click at [117, 681] on button "button" at bounding box center [112, 680] width 28 height 28
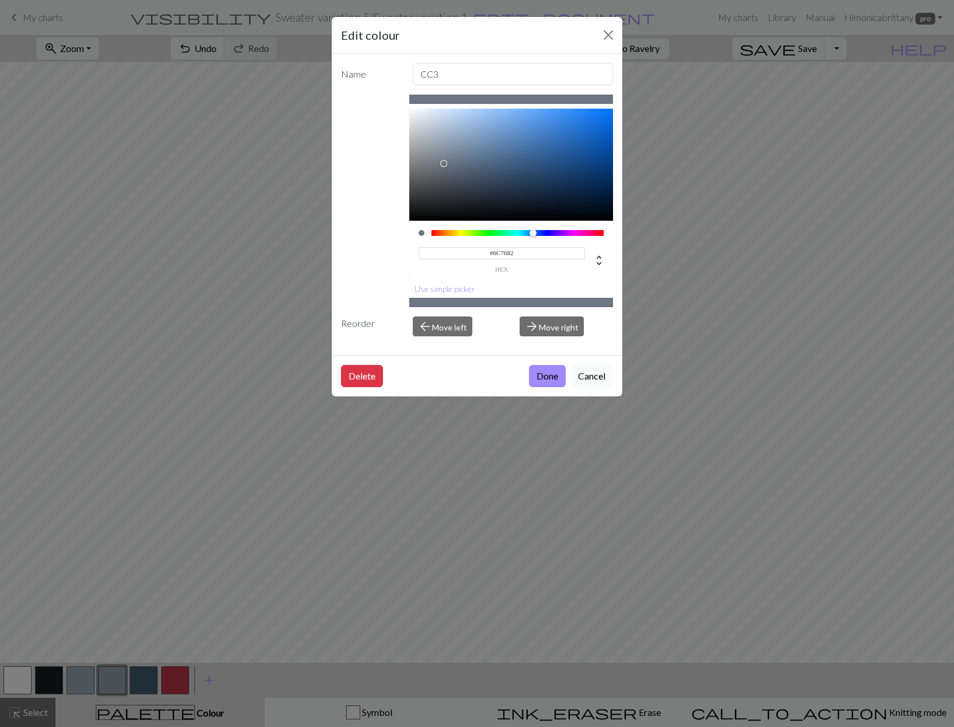
drag, startPoint x: 446, startPoint y: 141, endPoint x: 444, endPoint y: 163, distance: 22.8
click at [444, 163] on div at bounding box center [443, 163] width 7 height 7
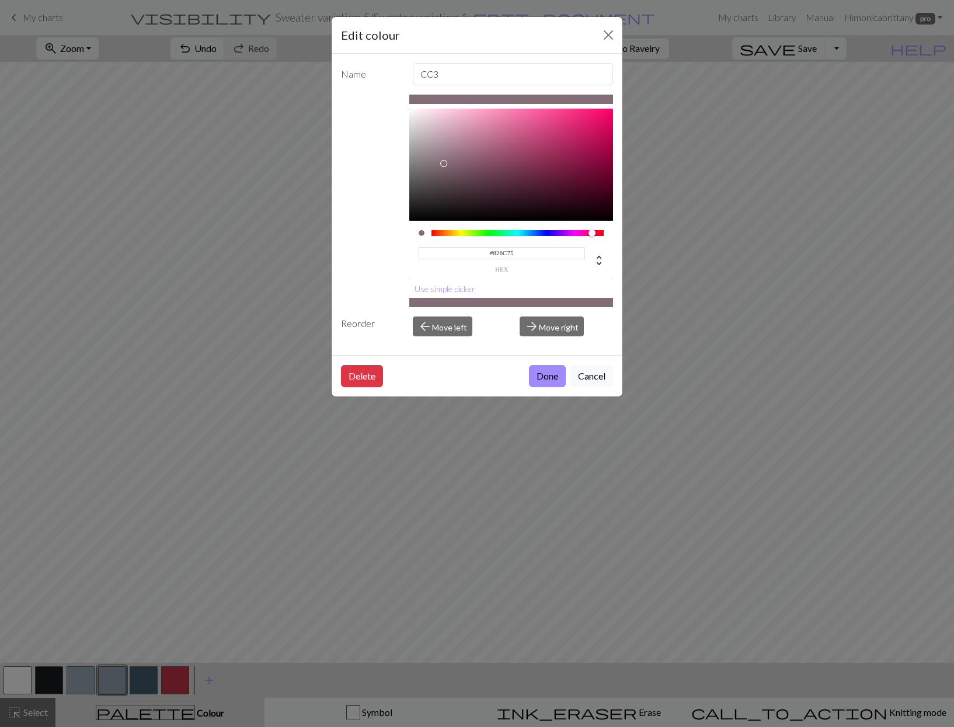
drag, startPoint x: 533, startPoint y: 235, endPoint x: 593, endPoint y: 228, distance: 60.0
click at [593, 228] on div "#826C75 hex" at bounding box center [511, 250] width 204 height 59
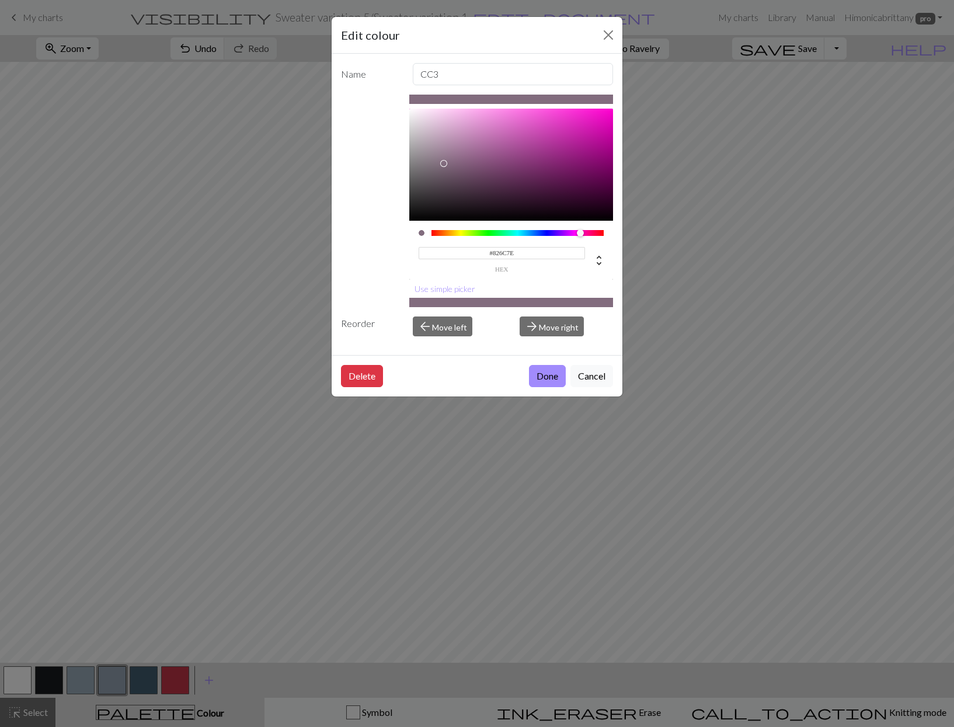
drag, startPoint x: 593, startPoint y: 232, endPoint x: 580, endPoint y: 234, distance: 13.5
click at [580, 234] on div at bounding box center [580, 232] width 7 height 7
type input "#C970B5"
drag, startPoint x: 447, startPoint y: 163, endPoint x: 499, endPoint y: 133, distance: 60.2
click at [499, 133] on div at bounding box center [499, 132] width 7 height 7
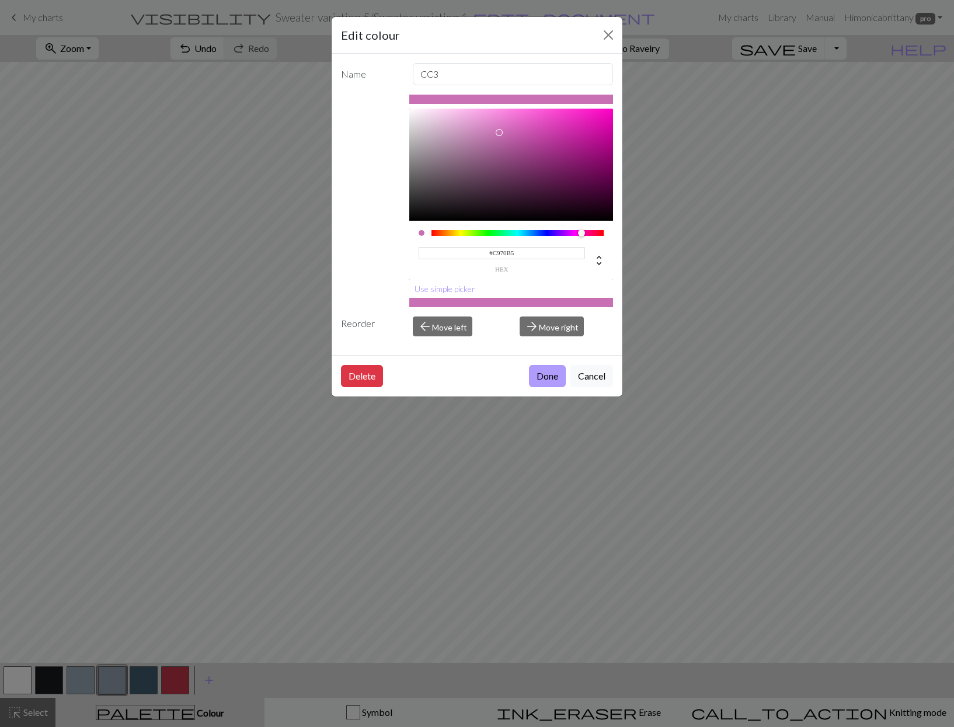
click at [545, 386] on button "Done" at bounding box center [547, 376] width 37 height 22
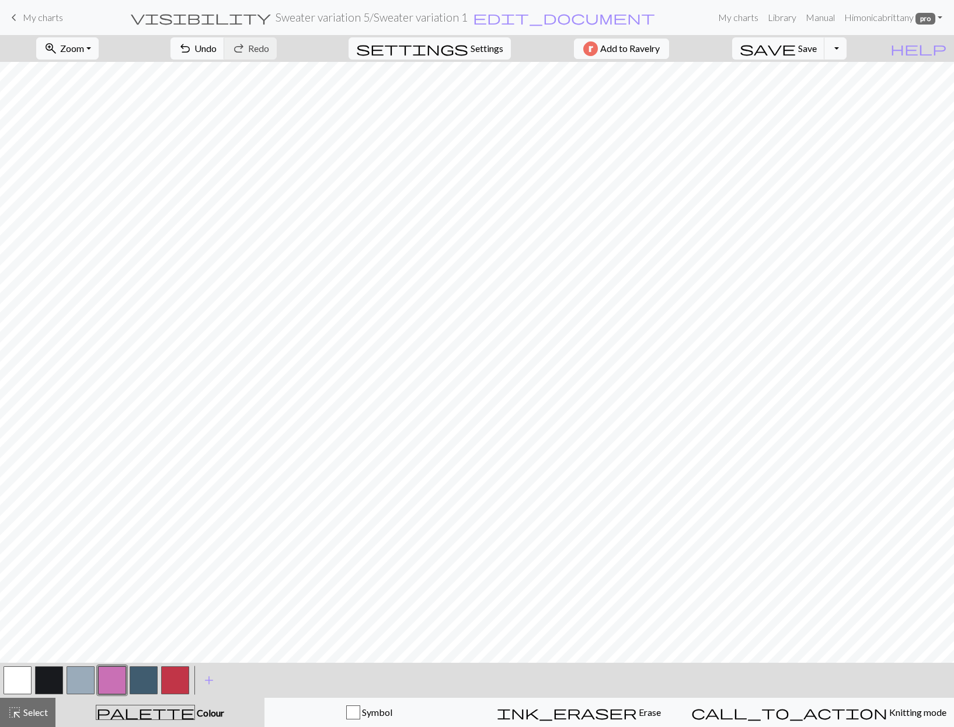
click at [128, 684] on div at bounding box center [144, 680] width 32 height 32
click at [124, 685] on button "button" at bounding box center [112, 680] width 28 height 28
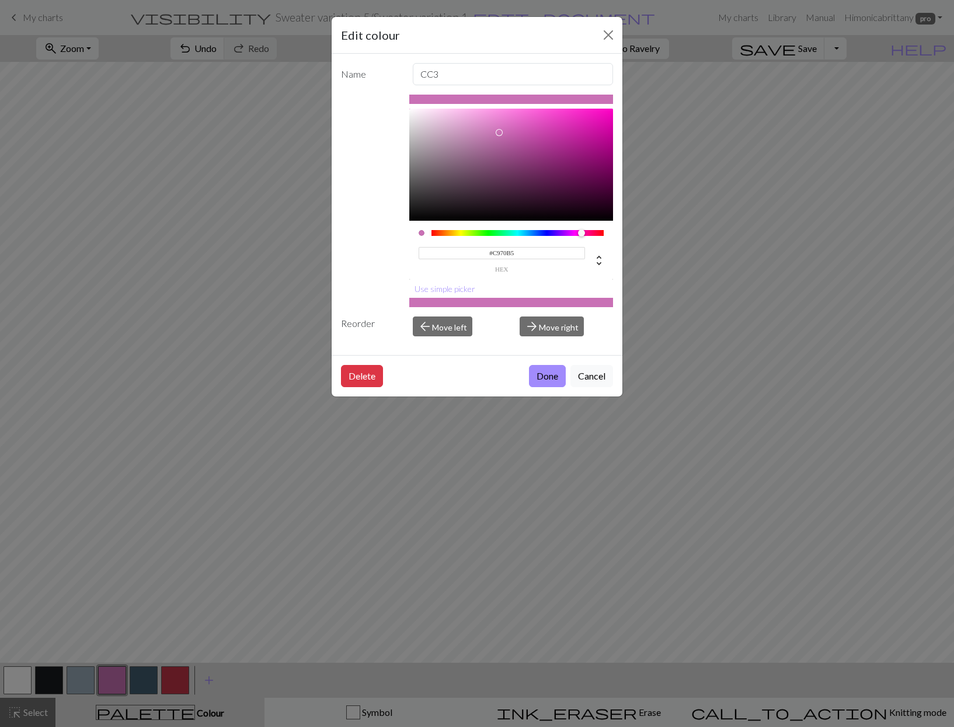
click at [577, 229] on div "#C970B5 hex" at bounding box center [511, 250] width 204 height 59
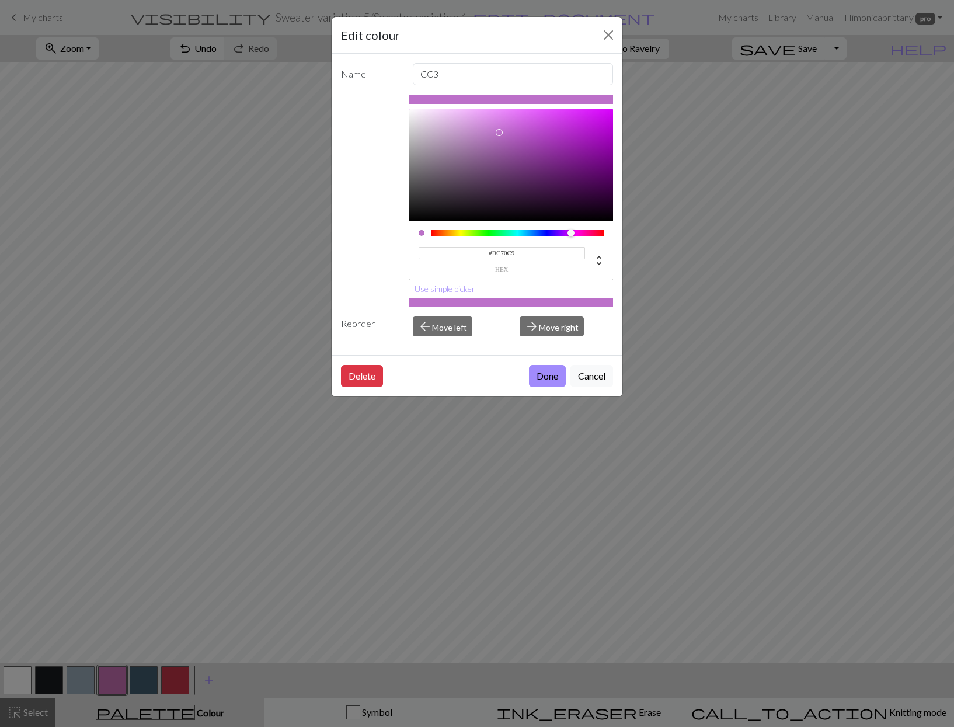
drag, startPoint x: 584, startPoint y: 234, endPoint x: 571, endPoint y: 234, distance: 12.9
click at [571, 234] on div at bounding box center [570, 232] width 7 height 7
type input "#E2BBEA"
drag, startPoint x: 499, startPoint y: 134, endPoint x: 450, endPoint y: 118, distance: 51.5
click at [450, 118] on div at bounding box center [450, 117] width 7 height 7
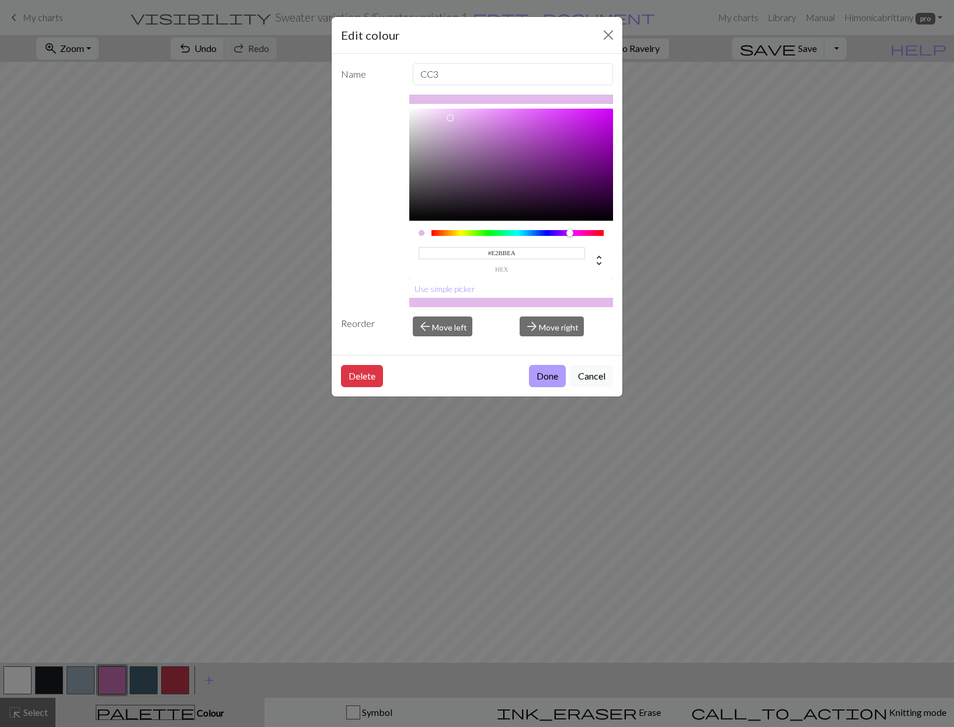
click at [556, 375] on button "Done" at bounding box center [547, 376] width 37 height 22
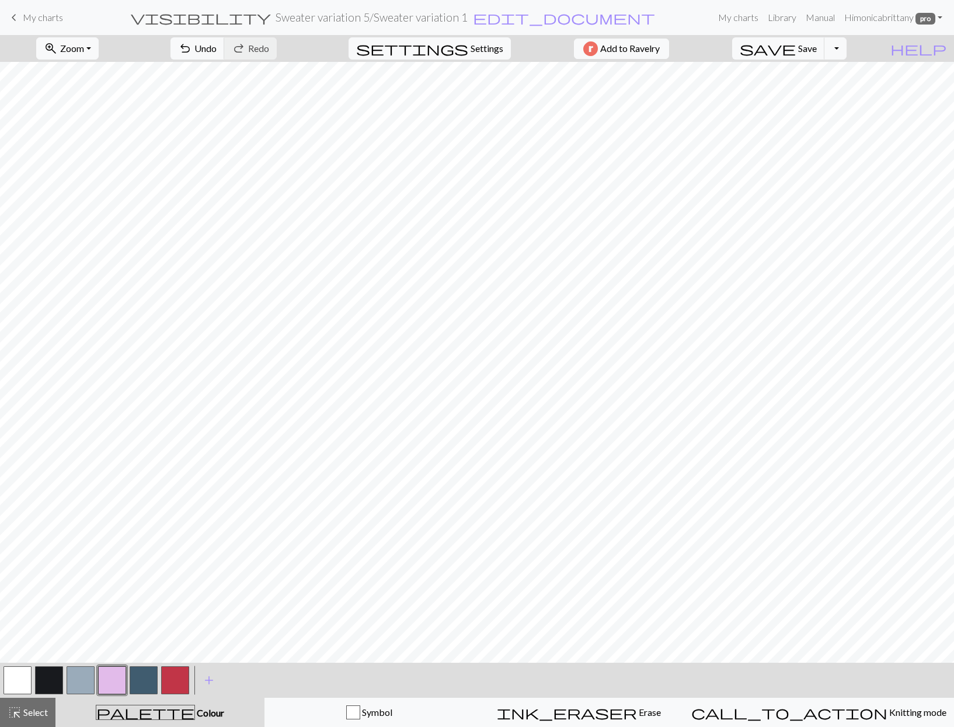
click at [147, 680] on button "button" at bounding box center [144, 680] width 28 height 28
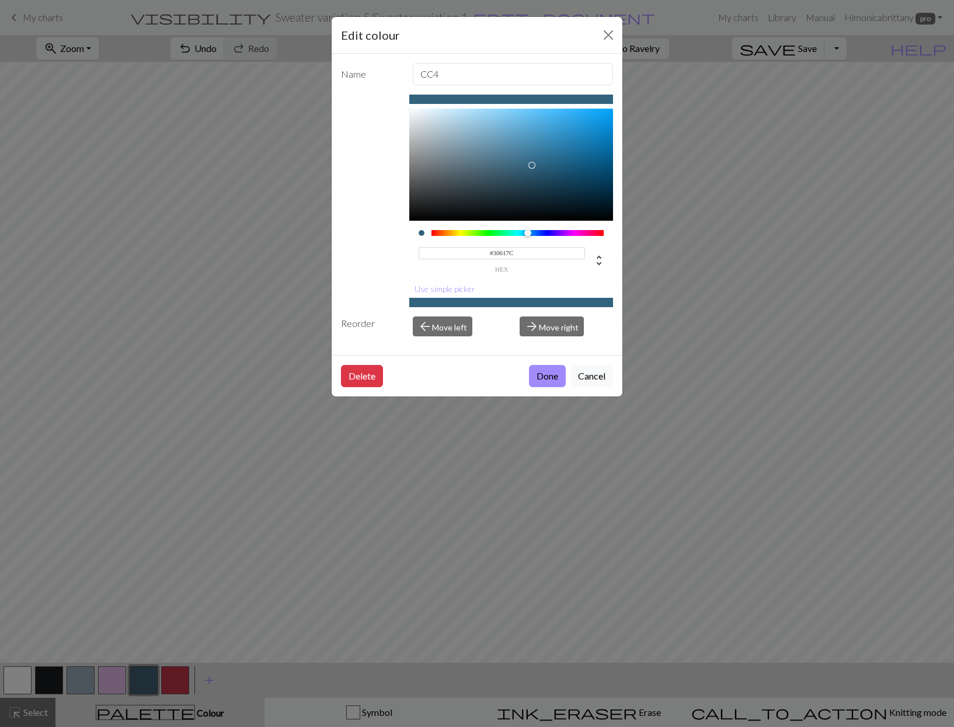
type input "#30607A"
drag, startPoint x: 498, startPoint y: 173, endPoint x: 534, endPoint y: 167, distance: 36.1
click at [534, 167] on div at bounding box center [532, 166] width 7 height 7
click at [545, 377] on button "Done" at bounding box center [547, 376] width 37 height 22
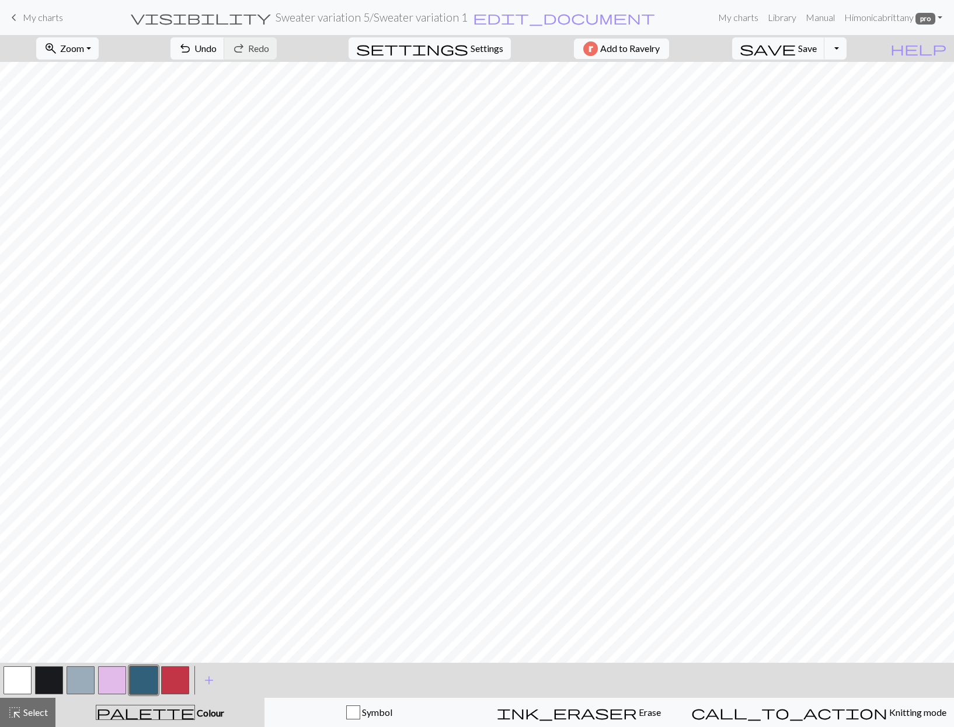
click at [147, 682] on button "button" at bounding box center [144, 680] width 28 height 28
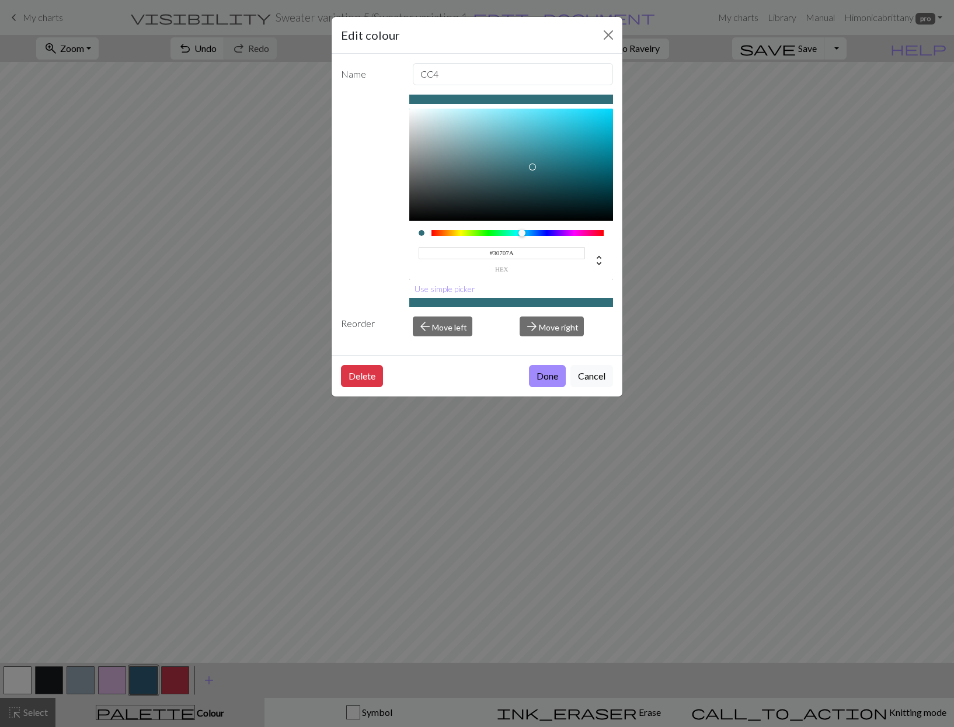
type input "#30727A"
drag, startPoint x: 528, startPoint y: 232, endPoint x: 521, endPoint y: 232, distance: 7.0
click at [521, 232] on div at bounding box center [521, 232] width 7 height 7
click at [546, 381] on button "Done" at bounding box center [547, 376] width 37 height 22
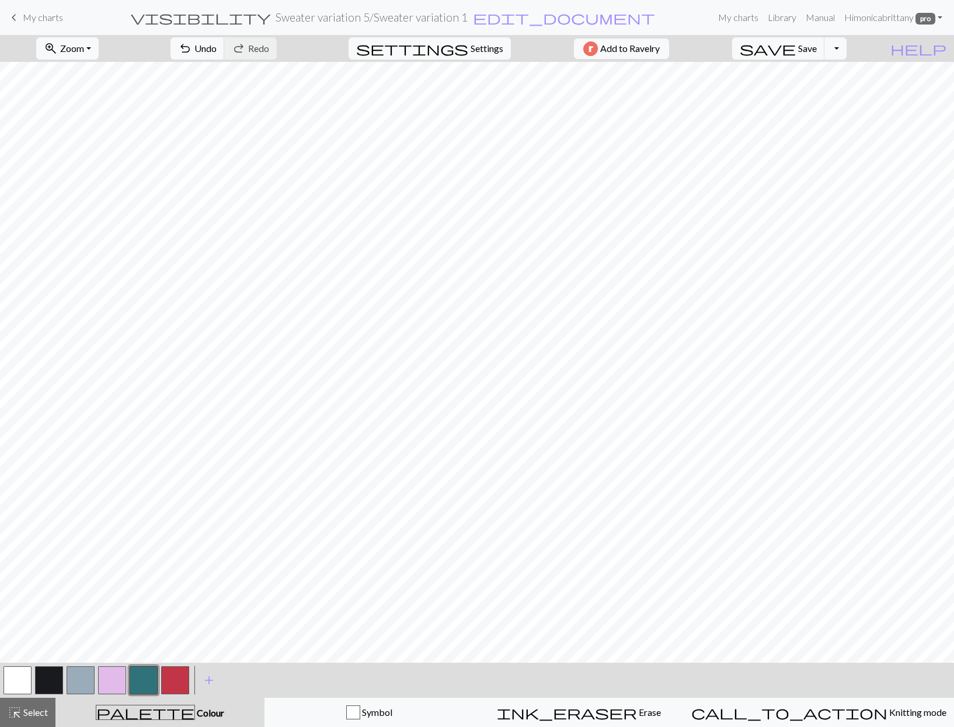
click at [113, 688] on button "button" at bounding box center [112, 680] width 28 height 28
click at [81, 685] on button "button" at bounding box center [81, 680] width 28 height 28
click at [78, 685] on button "button" at bounding box center [81, 680] width 28 height 28
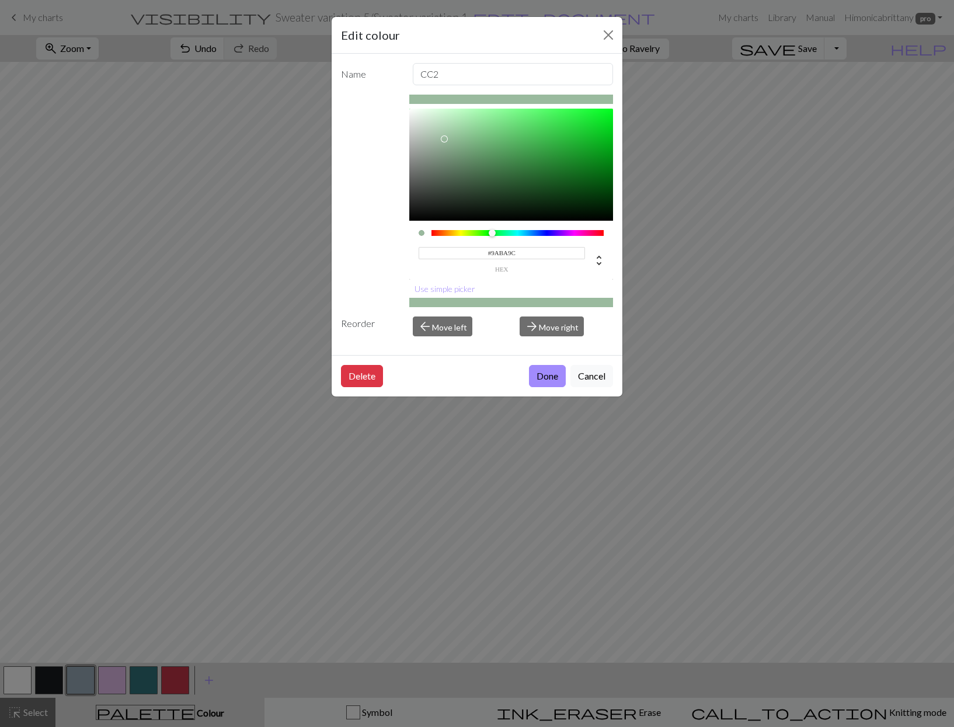
type input "#9ABA9B"
drag, startPoint x: 532, startPoint y: 234, endPoint x: 489, endPoint y: 229, distance: 43.4
click at [489, 229] on div "#9ABA9B hex" at bounding box center [511, 250] width 204 height 59
click at [543, 381] on button "Done" at bounding box center [547, 376] width 37 height 22
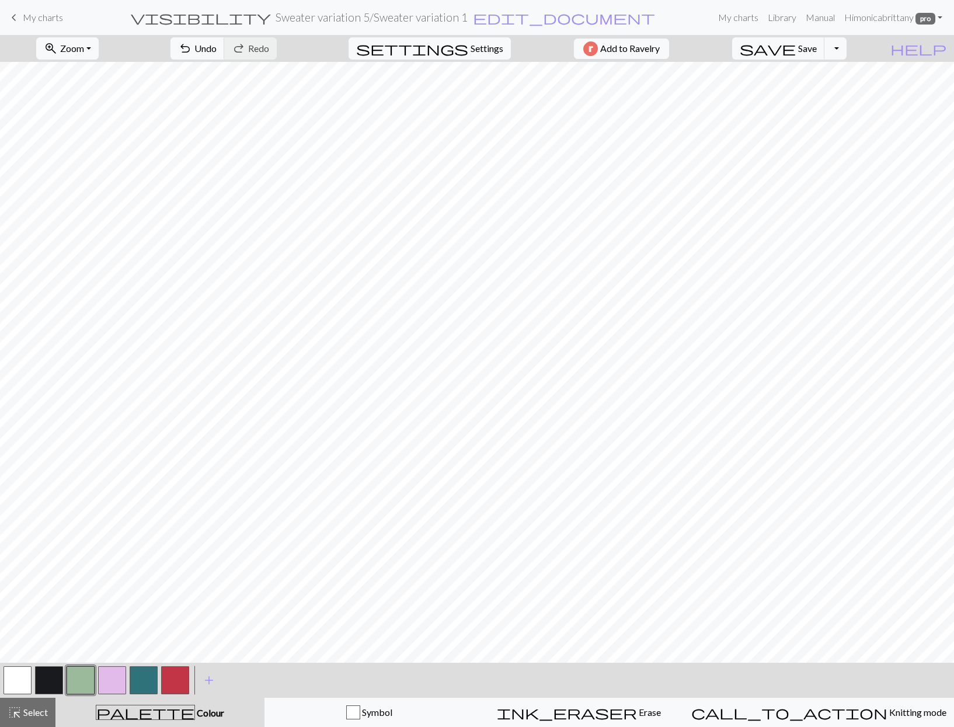
click at [107, 683] on button "button" at bounding box center [112, 680] width 28 height 28
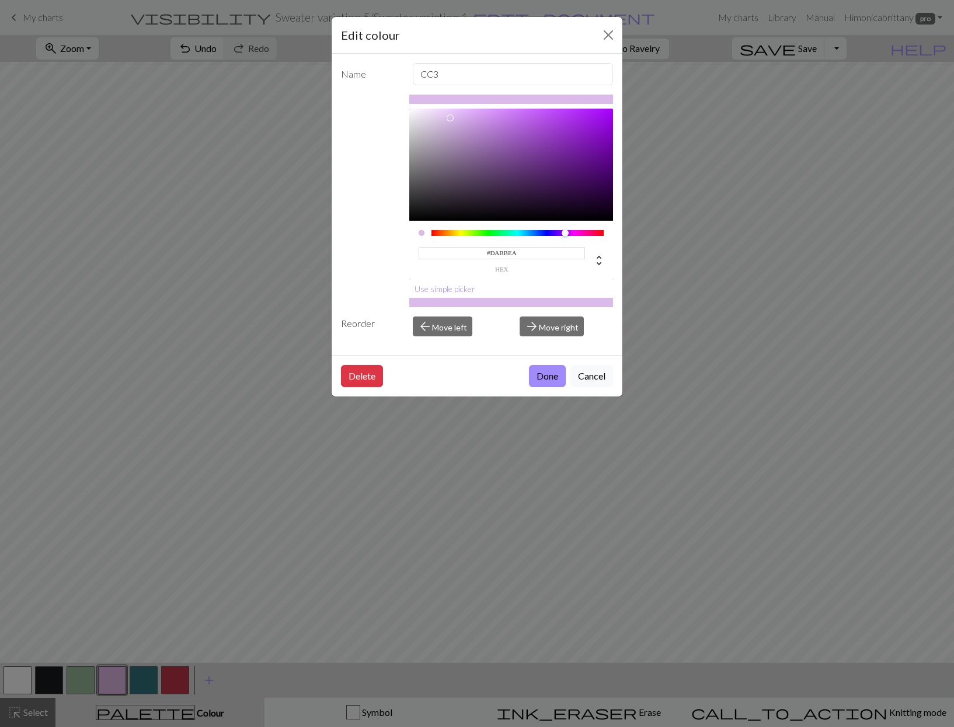
type input "#D9BBEA"
click at [565, 231] on div at bounding box center [565, 232] width 7 height 7
drag, startPoint x: 468, startPoint y: 33, endPoint x: 310, endPoint y: 143, distance: 192.5
click at [310, 143] on div "Edit colour Name CC3 #D9BBEA hex Use simple picker Reorder arrow_back Move left…" at bounding box center [477, 363] width 954 height 727
click at [617, 47] on div "Edit colour" at bounding box center [477, 35] width 291 height 37
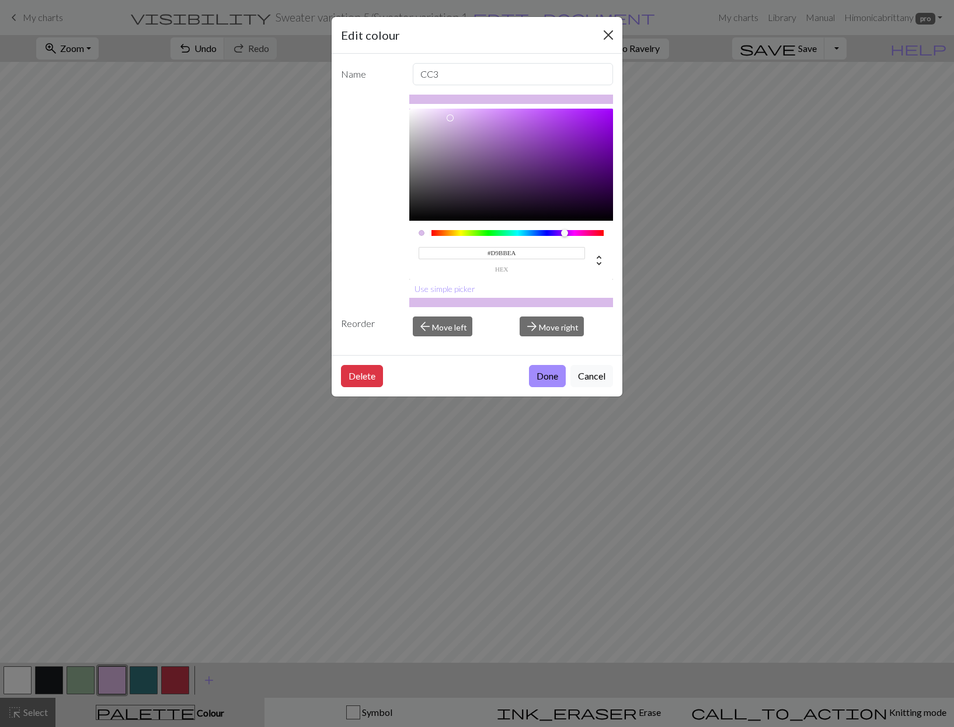
click at [611, 34] on button "Close" at bounding box center [608, 35] width 19 height 19
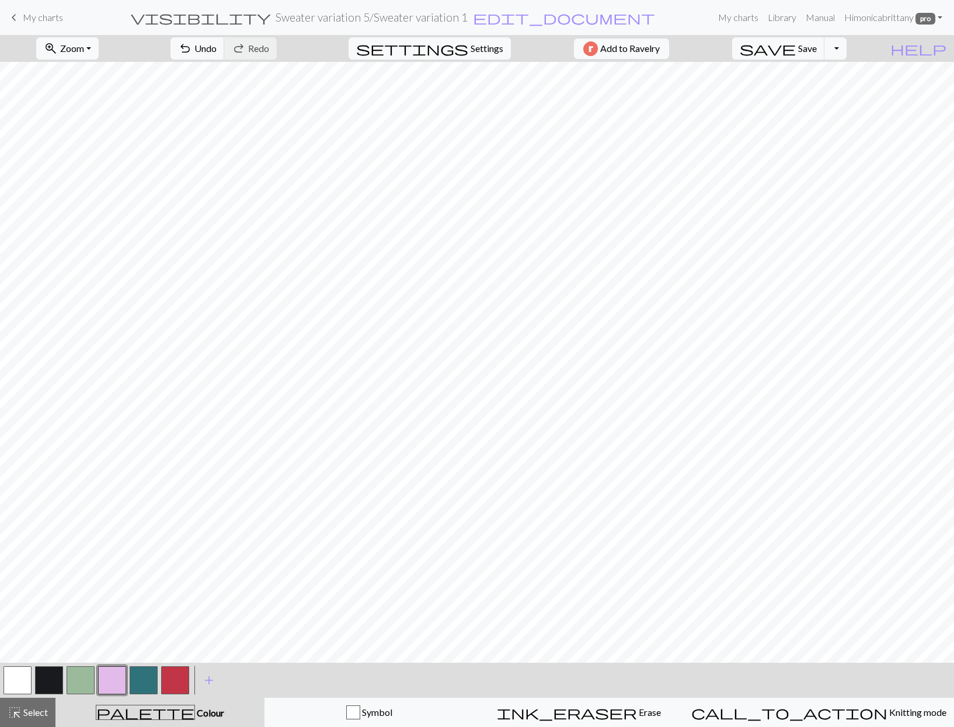
click at [113, 687] on button "button" at bounding box center [112, 680] width 28 height 28
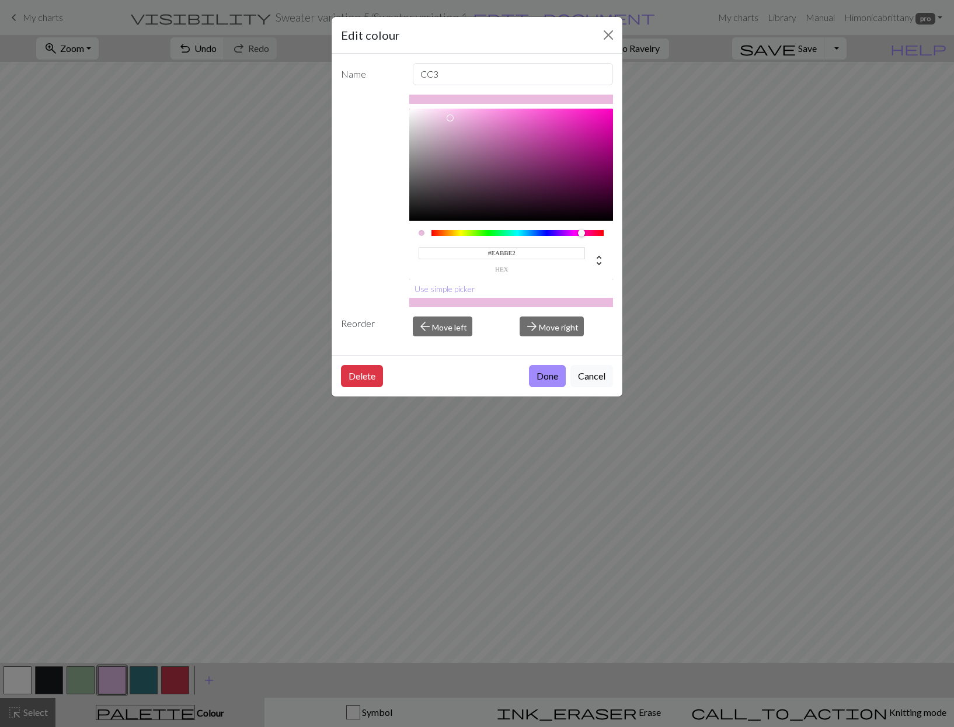
drag, startPoint x: 569, startPoint y: 234, endPoint x: 580, endPoint y: 236, distance: 11.2
click at [580, 236] on div at bounding box center [581, 232] width 7 height 7
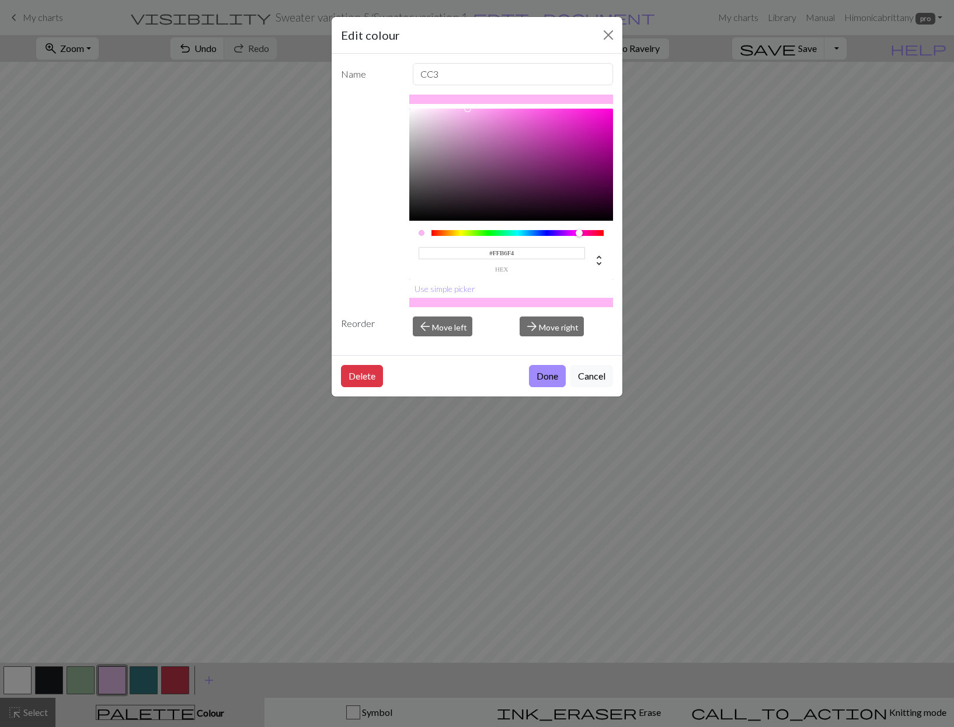
drag, startPoint x: 457, startPoint y: 113, endPoint x: 468, endPoint y: 109, distance: 12.0
click at [468, 109] on div at bounding box center [511, 165] width 204 height 112
type input "#FEDEF7"
drag, startPoint x: 464, startPoint y: 110, endPoint x: 434, endPoint y: 109, distance: 29.8
click at [434, 109] on div at bounding box center [434, 109] width 7 height 7
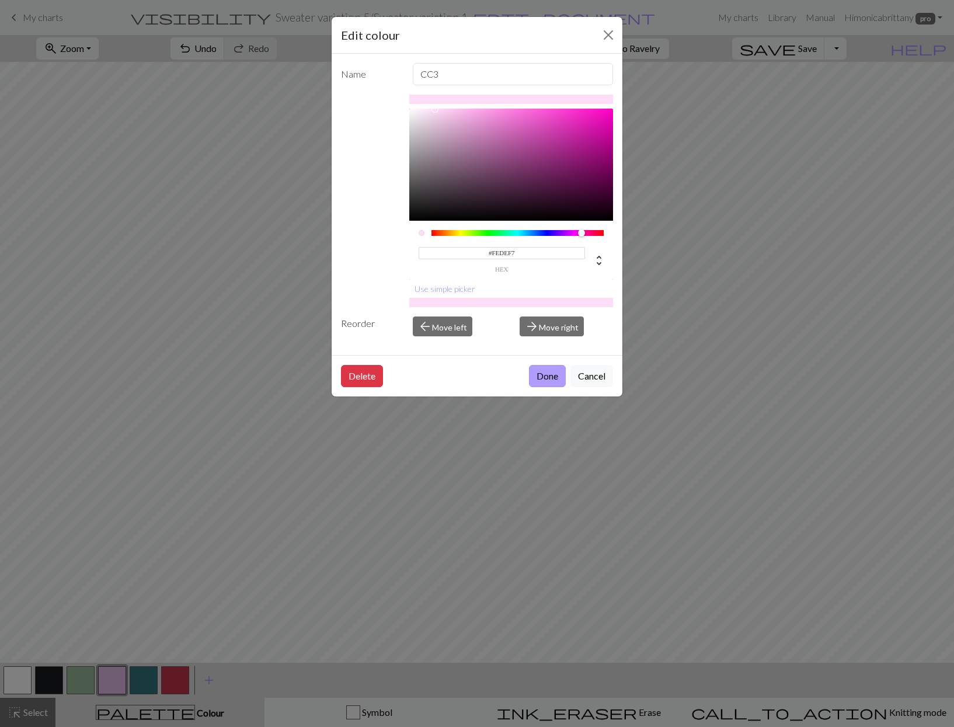
click at [550, 367] on button "Done" at bounding box center [547, 376] width 37 height 22
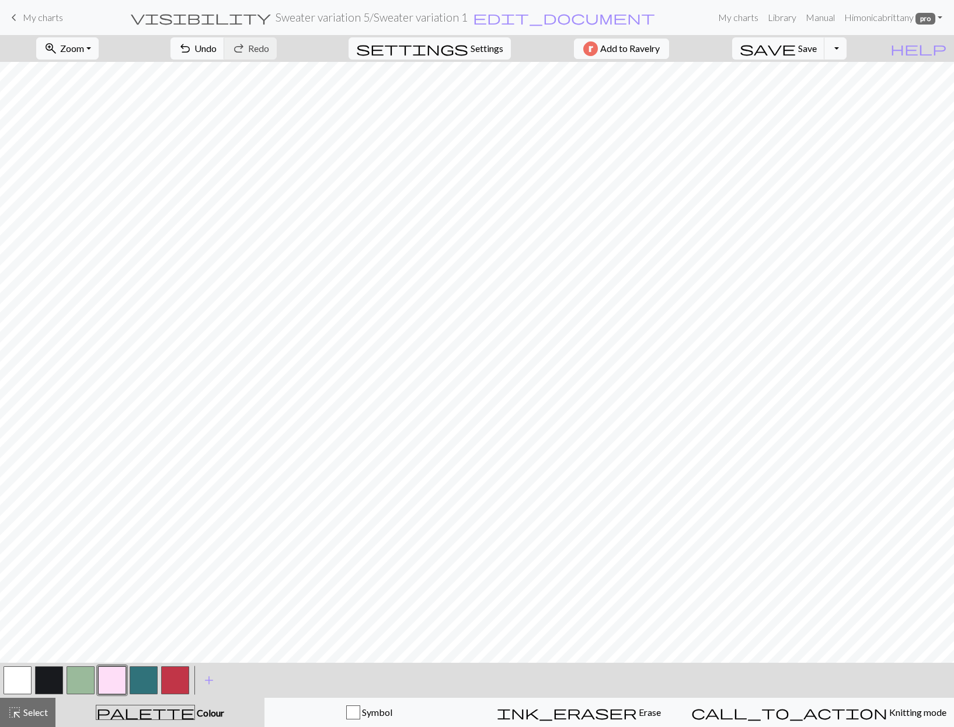
click at [158, 670] on div at bounding box center [144, 680] width 32 height 32
click at [169, 685] on button "button" at bounding box center [175, 680] width 28 height 28
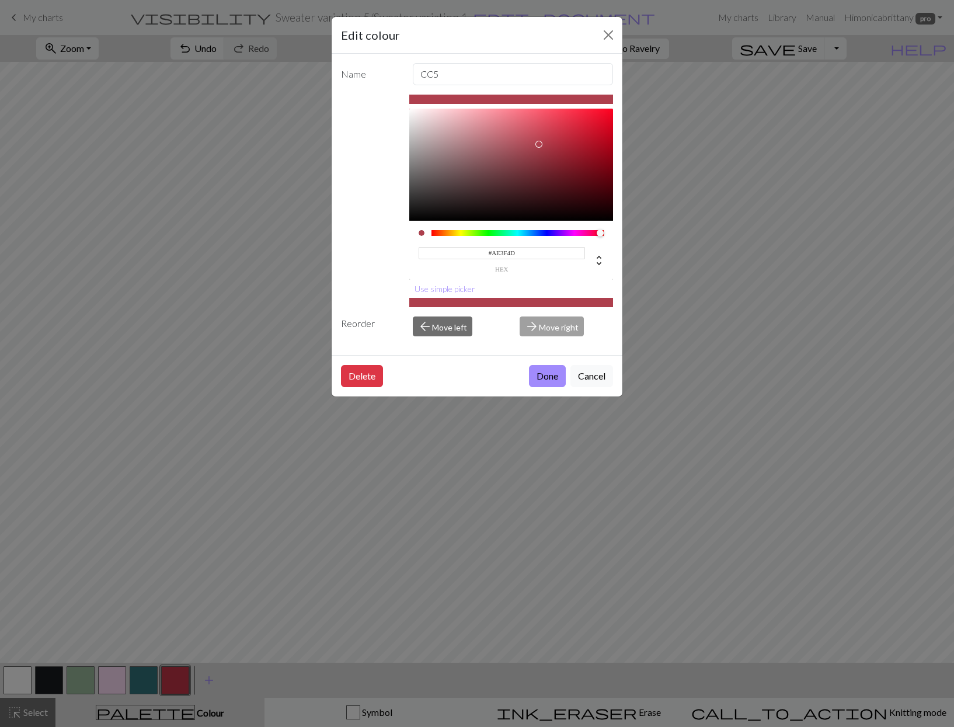
type input "#AE404E"
drag, startPoint x: 559, startPoint y: 135, endPoint x: 538, endPoint y: 144, distance: 22.8
click at [538, 144] on div at bounding box center [538, 144] width 7 height 7
click at [541, 378] on button "Done" at bounding box center [547, 376] width 37 height 22
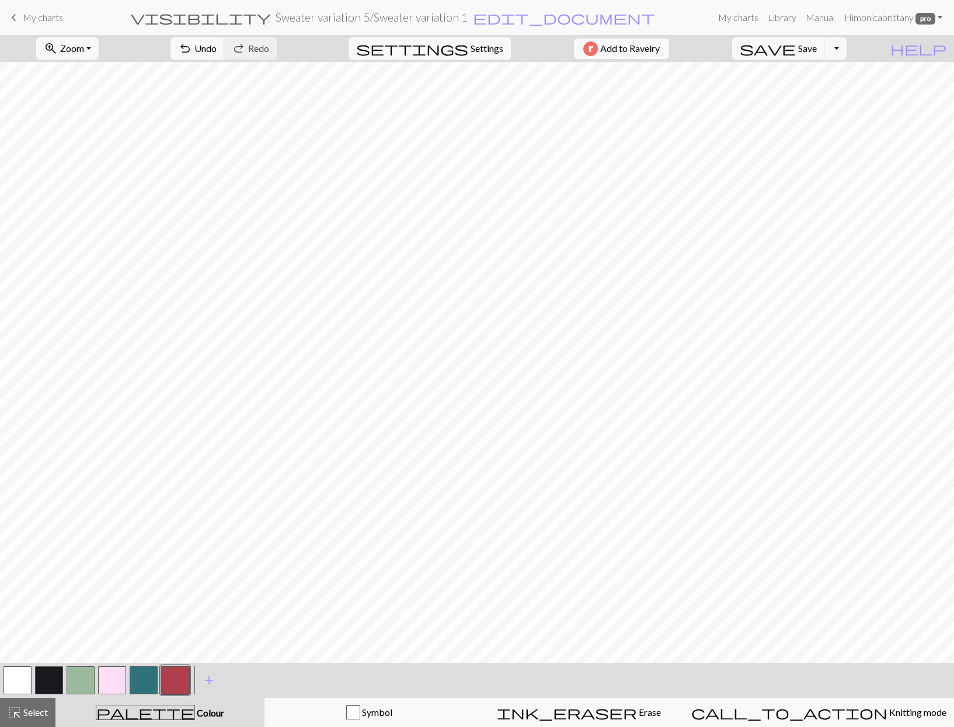
click at [47, 685] on button "button" at bounding box center [49, 680] width 28 height 28
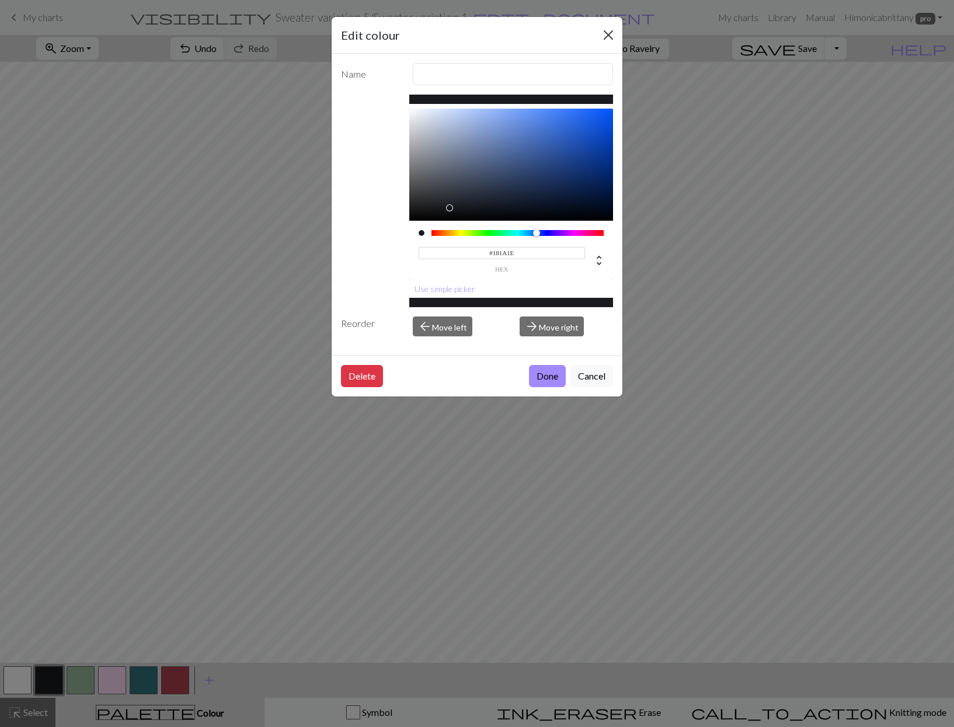
click at [610, 33] on button "Close" at bounding box center [608, 35] width 19 height 19
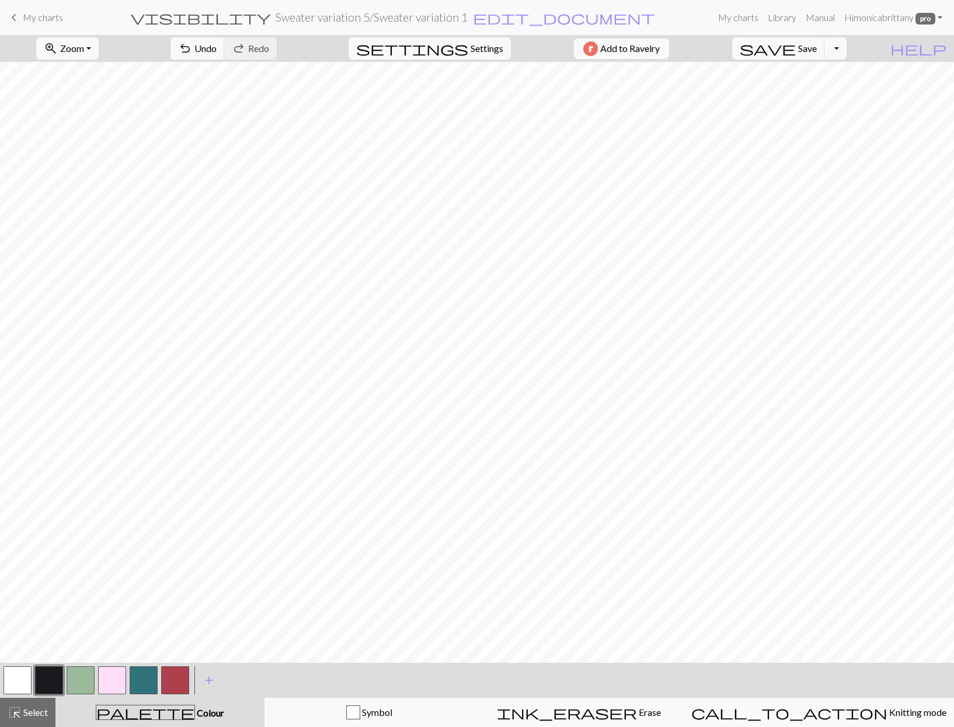
click at [53, 675] on button "button" at bounding box center [49, 680] width 28 height 28
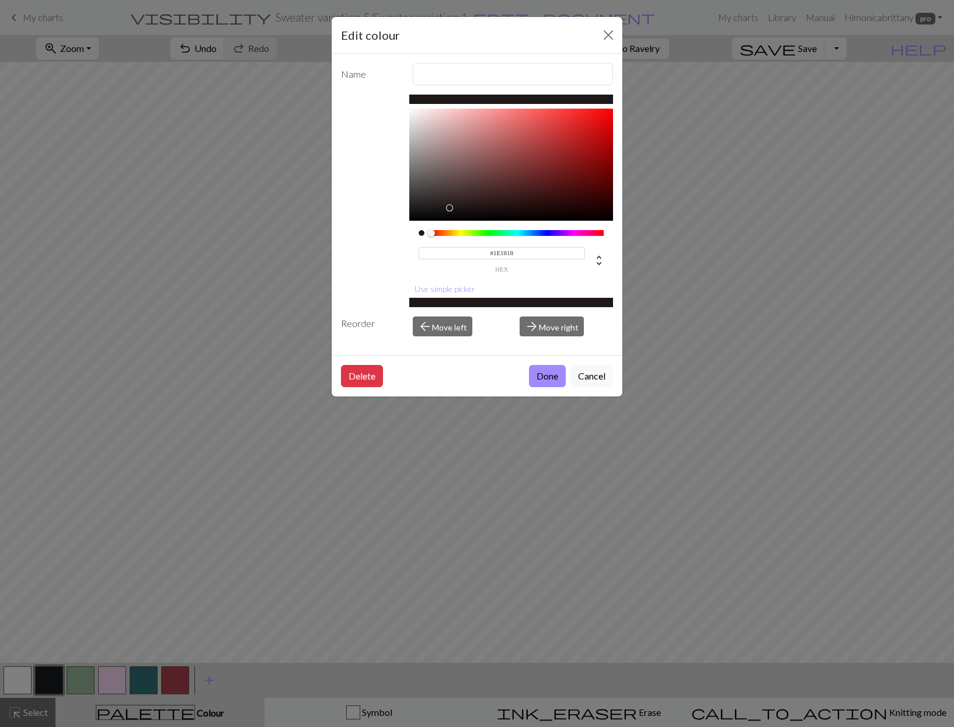
drag, startPoint x: 535, startPoint y: 232, endPoint x: 428, endPoint y: 231, distance: 107.4
click at [428, 231] on div at bounding box center [512, 233] width 186 height 6
drag, startPoint x: 473, startPoint y: 102, endPoint x: 501, endPoint y: 122, distance: 34.3
click at [493, 120] on div "#1E1818 hex Use simple picker" at bounding box center [511, 201] width 204 height 212
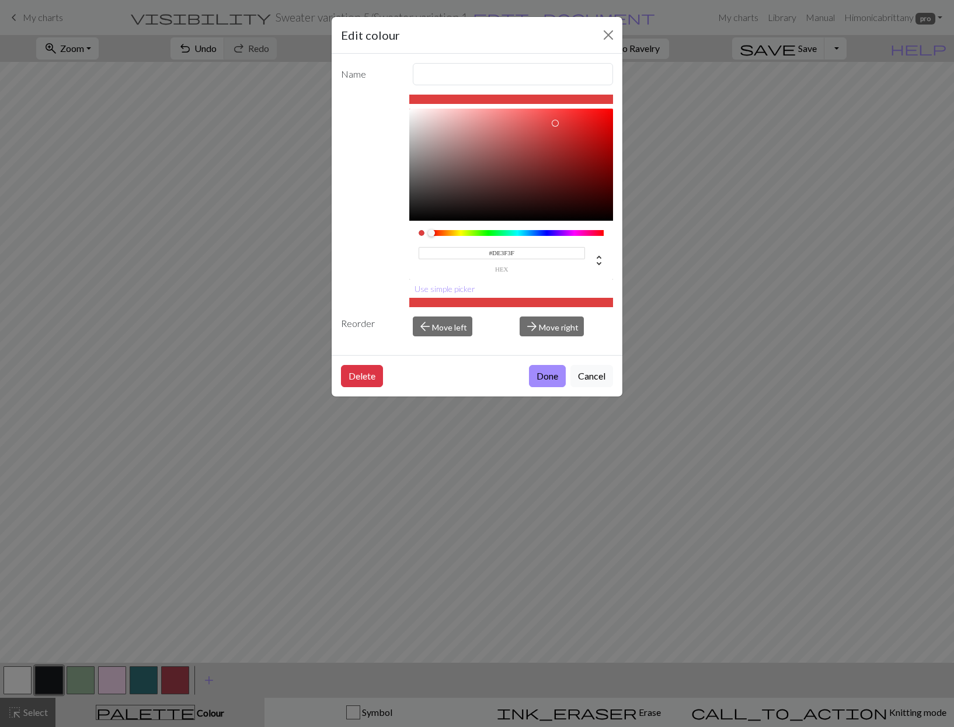
type input "#DE4040"
drag, startPoint x: 504, startPoint y: 123, endPoint x: 554, endPoint y: 123, distance: 50.2
click at [554, 123] on div at bounding box center [511, 165] width 204 height 112
click at [535, 370] on button "Done" at bounding box center [547, 376] width 37 height 22
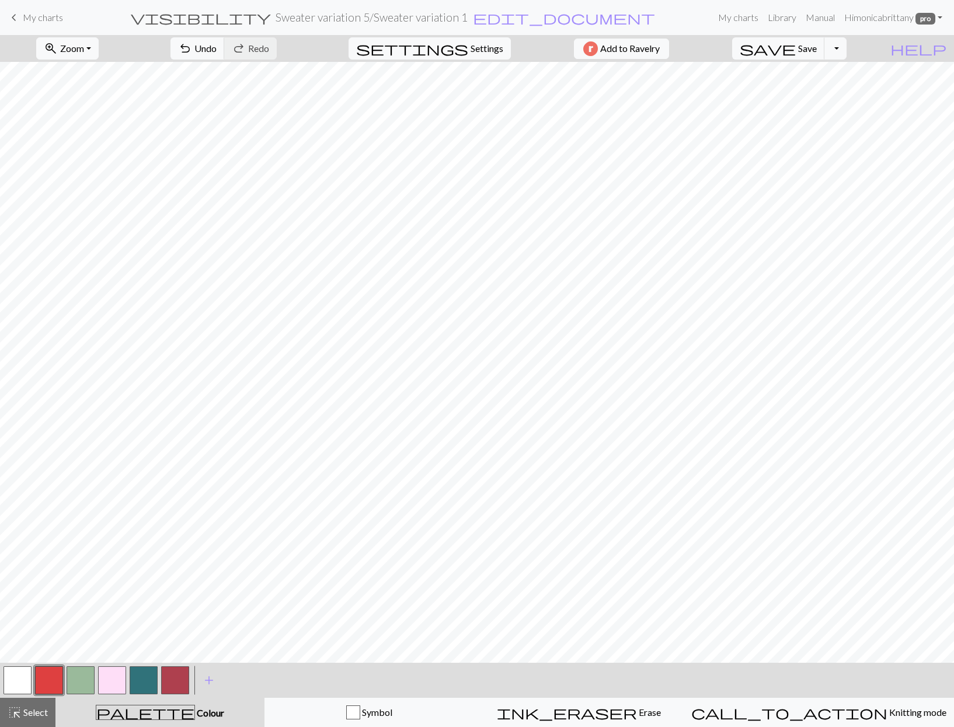
click at [52, 685] on button "button" at bounding box center [49, 680] width 28 height 28
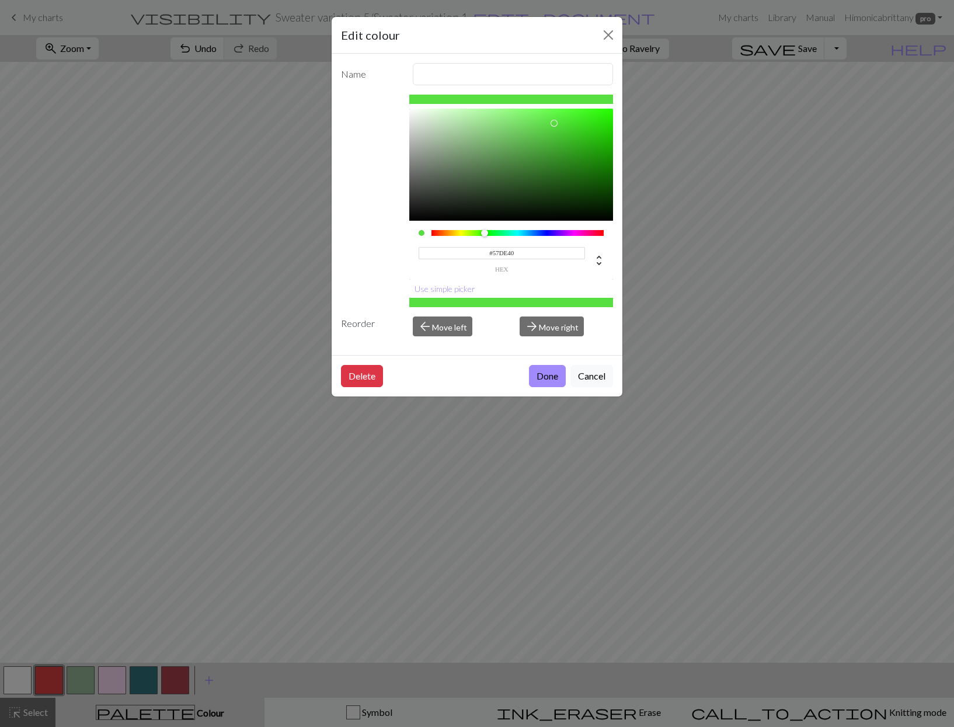
drag, startPoint x: 433, startPoint y: 235, endPoint x: 485, endPoint y: 221, distance: 53.7
click at [485, 221] on div "#57DE40 hex" at bounding box center [511, 250] width 204 height 59
click at [490, 224] on div "#57DE40 hex" at bounding box center [511, 250] width 204 height 59
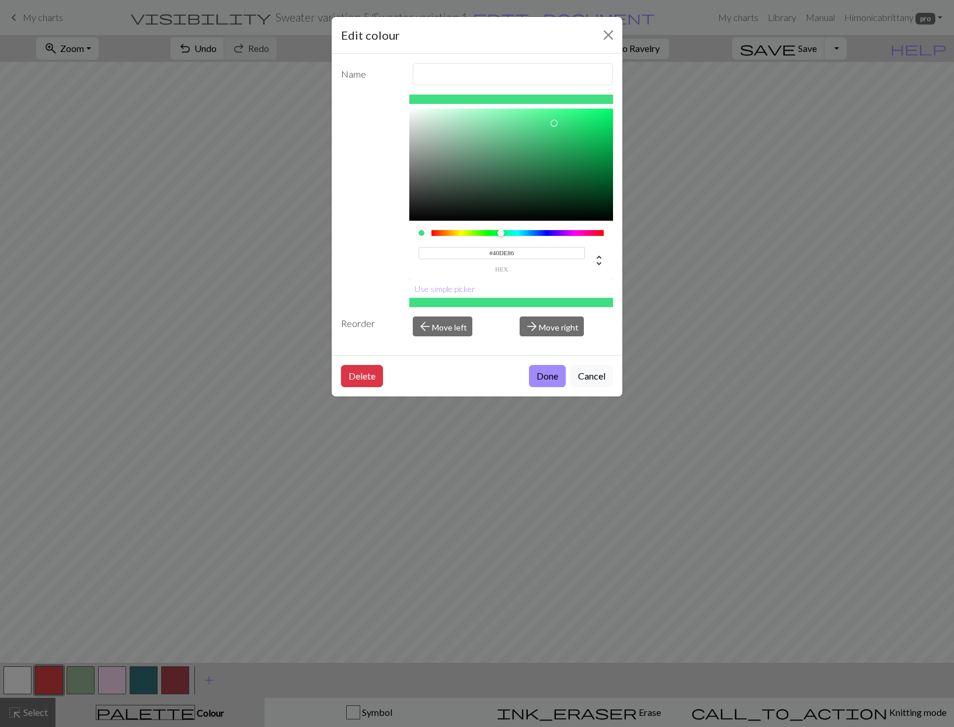
drag, startPoint x: 485, startPoint y: 234, endPoint x: 504, endPoint y: 235, distance: 19.9
click at [501, 235] on div at bounding box center [500, 232] width 7 height 7
type input "#43A970"
drag, startPoint x: 555, startPoint y: 122, endPoint x: 532, endPoint y: 147, distance: 33.5
click at [532, 147] on div at bounding box center [531, 146] width 7 height 7
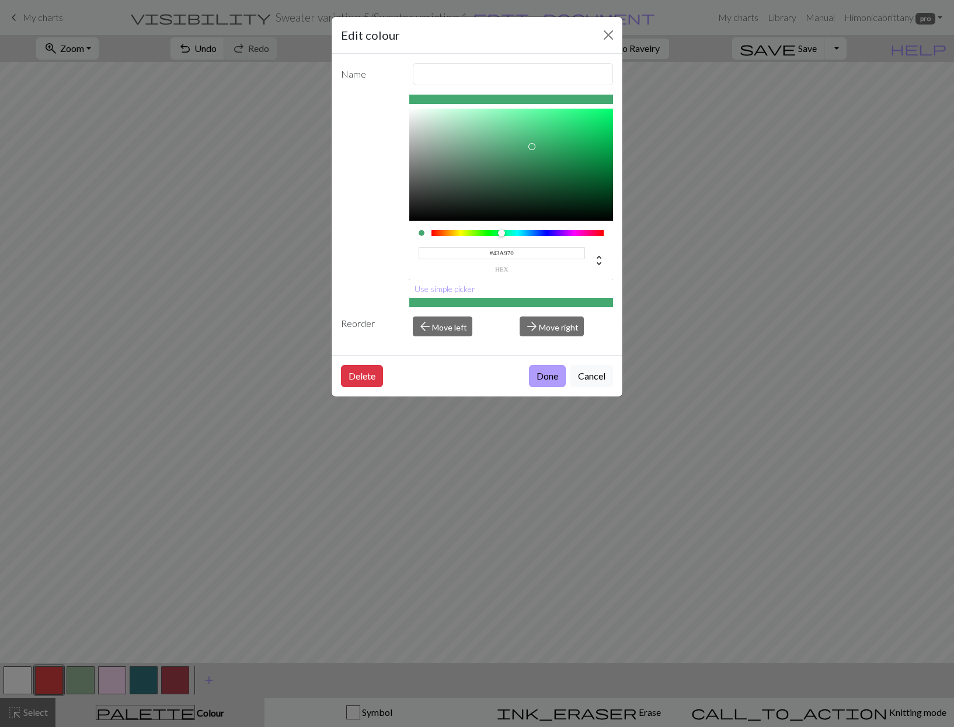
click at [550, 375] on button "Done" at bounding box center [547, 376] width 37 height 22
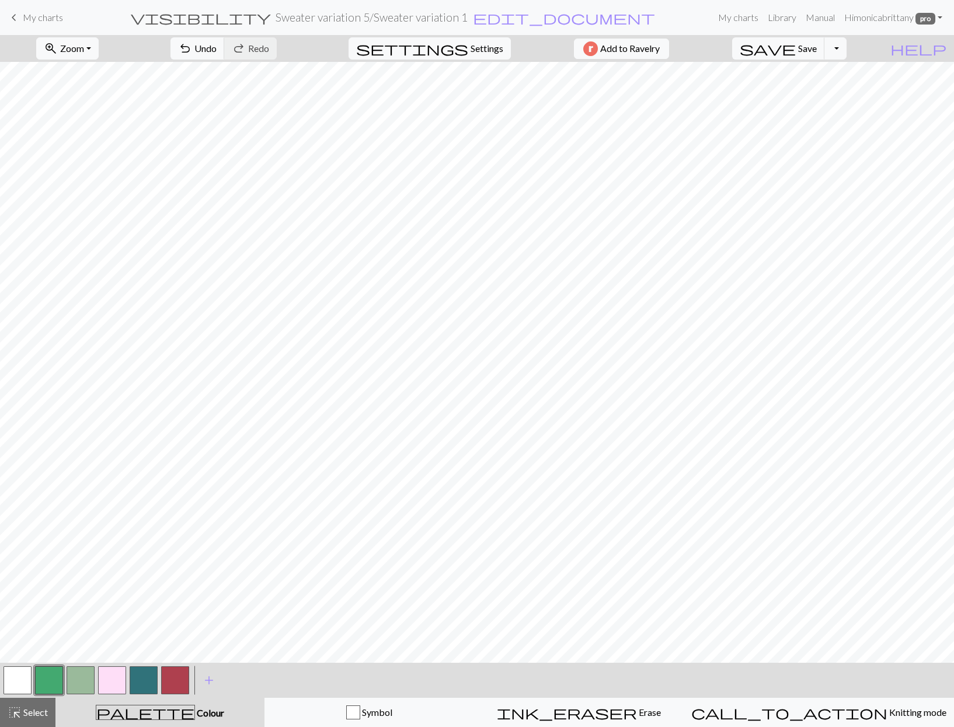
click at [47, 677] on button "button" at bounding box center [49, 680] width 28 height 28
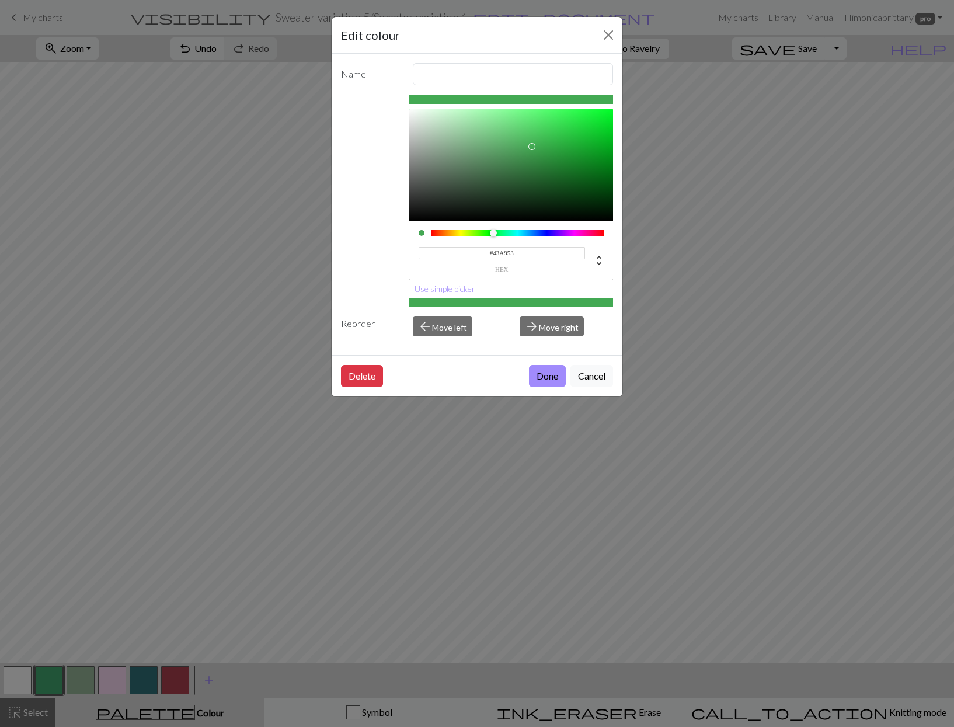
drag, startPoint x: 501, startPoint y: 232, endPoint x: 493, endPoint y: 233, distance: 8.2
click at [493, 233] on div at bounding box center [493, 232] width 7 height 7
type input "#0C5019"
drag, startPoint x: 536, startPoint y: 147, endPoint x: 581, endPoint y: 186, distance: 60.0
click at [583, 186] on div at bounding box center [586, 189] width 7 height 7
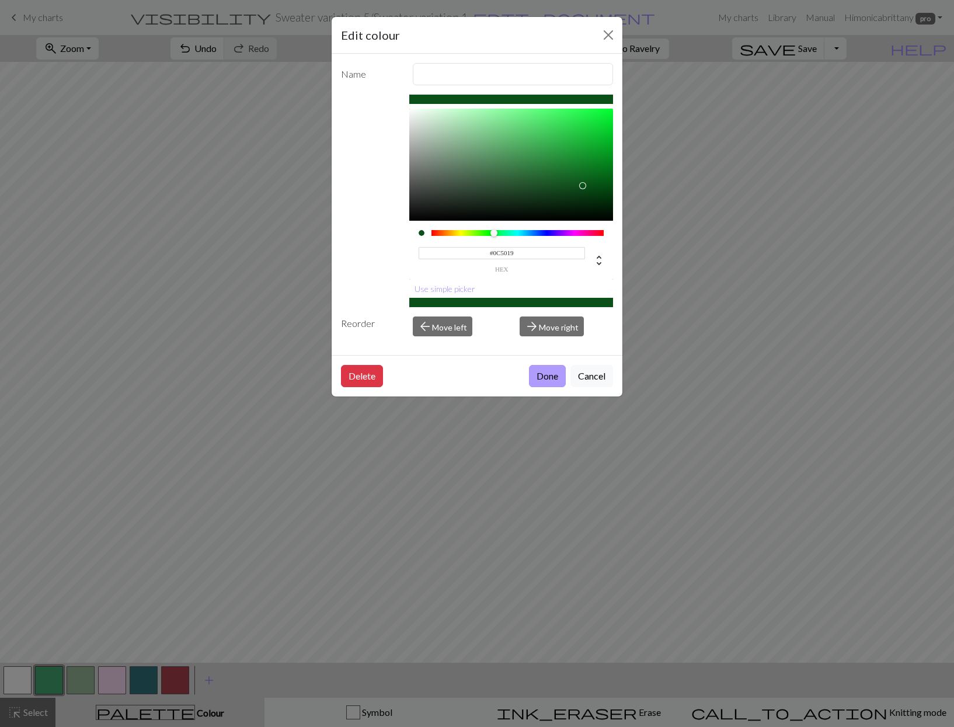
click at [548, 367] on button "Done" at bounding box center [547, 376] width 37 height 22
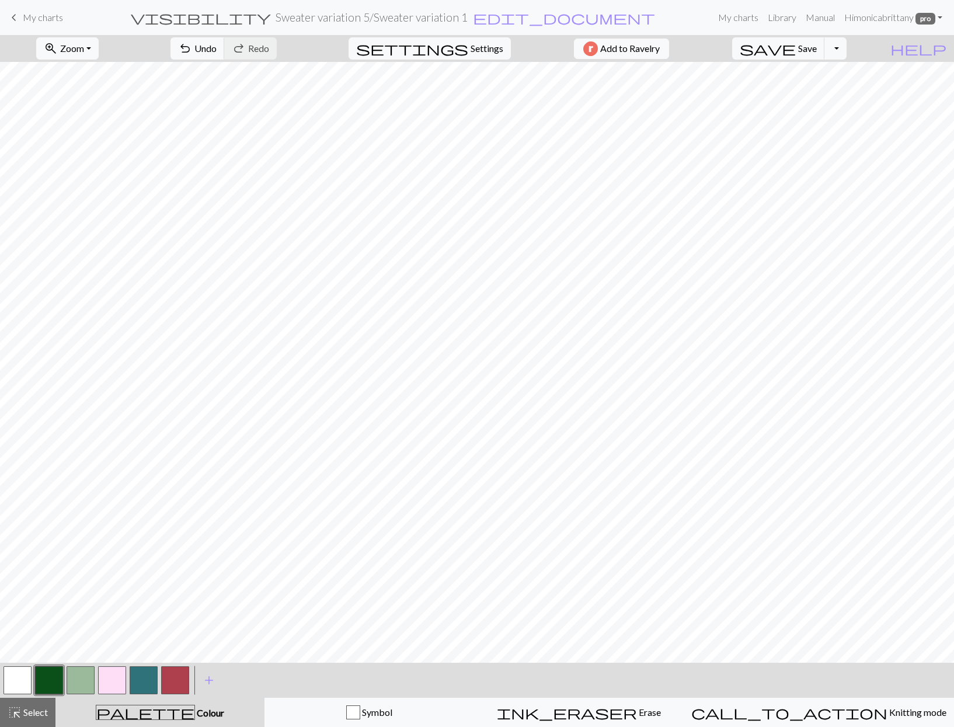
click at [121, 678] on button "button" at bounding box center [112, 680] width 28 height 28
click at [116, 687] on button "button" at bounding box center [112, 680] width 28 height 28
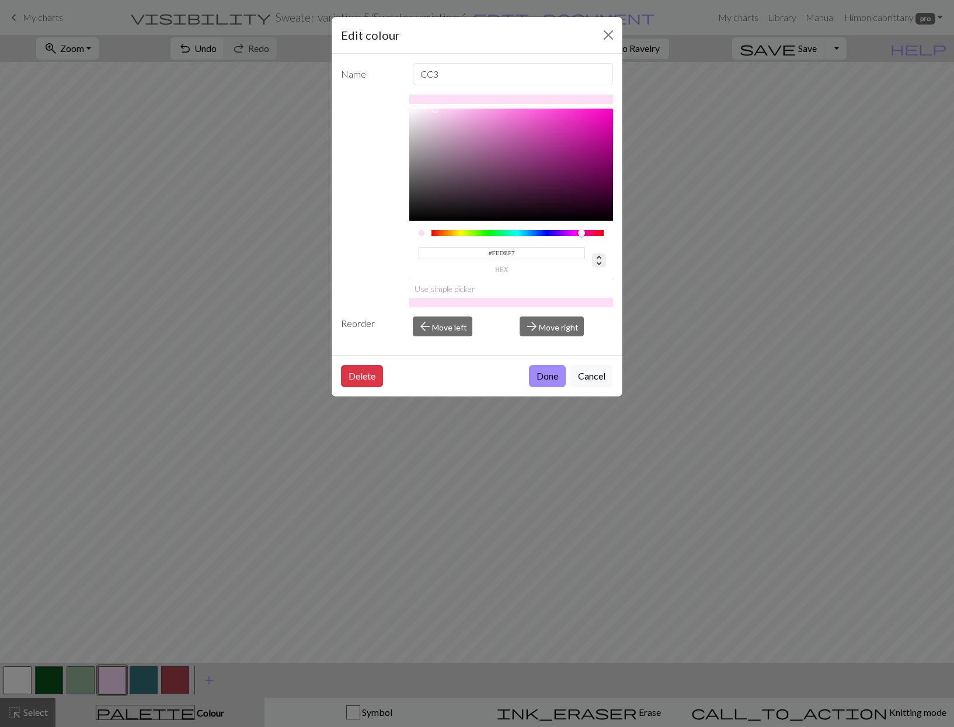
click at [602, 254] on icon at bounding box center [599, 260] width 14 height 14
click at [600, 265] on icon at bounding box center [599, 260] width 14 height 14
type input "313"
type input "94%"
type input "93%"
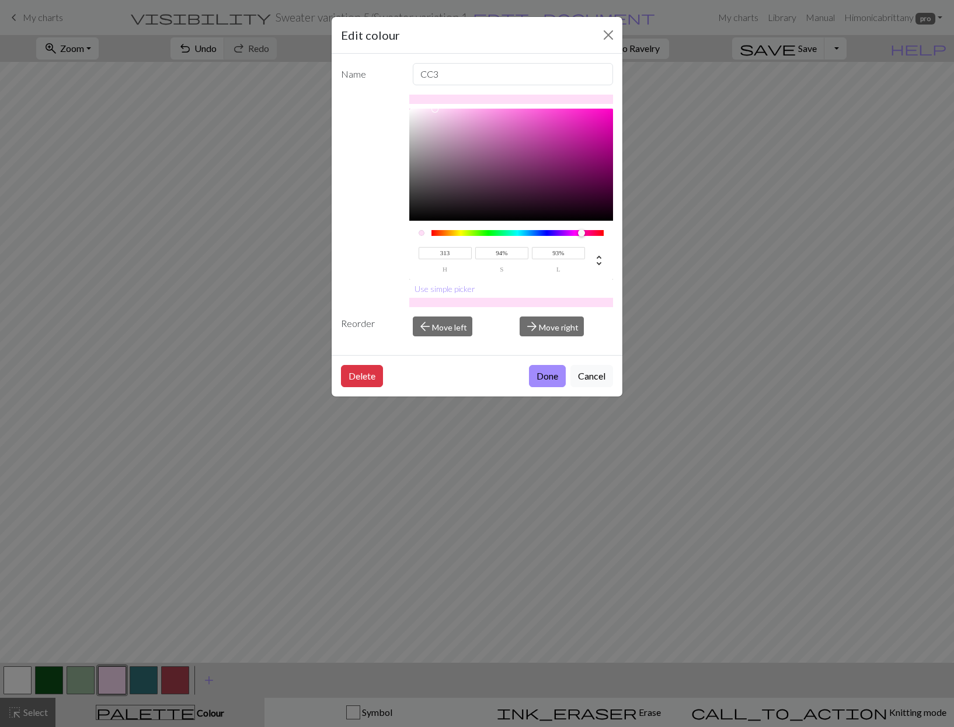
type input "314"
type input "58%"
type input "90%"
type input "313"
type input "57%"
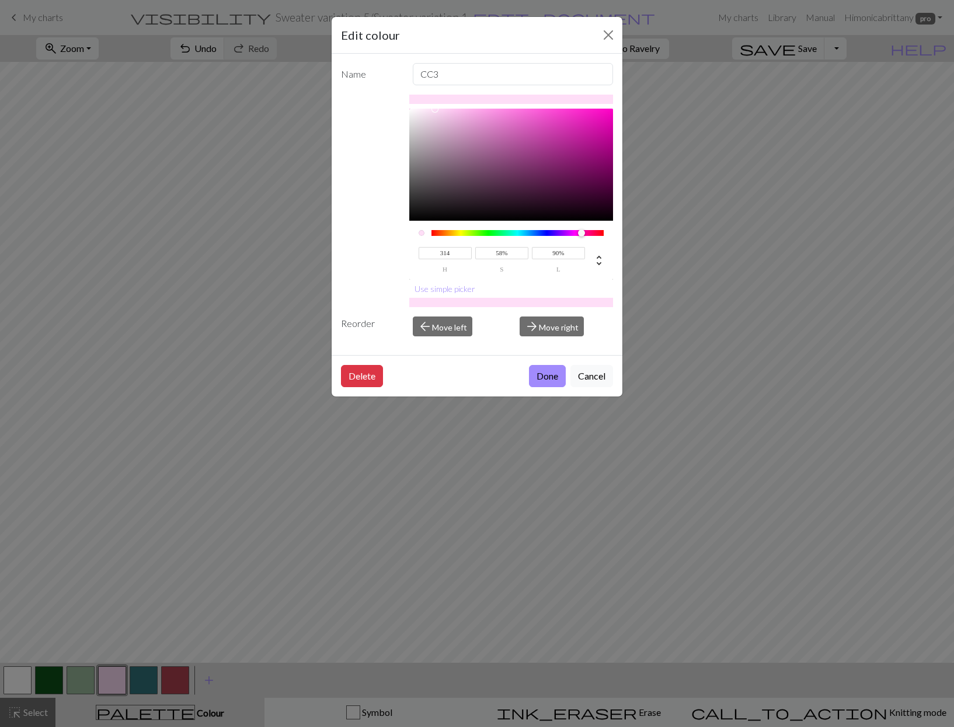
type input "89%"
type input "56%"
type input "88%"
type input "312"
type input "57%"
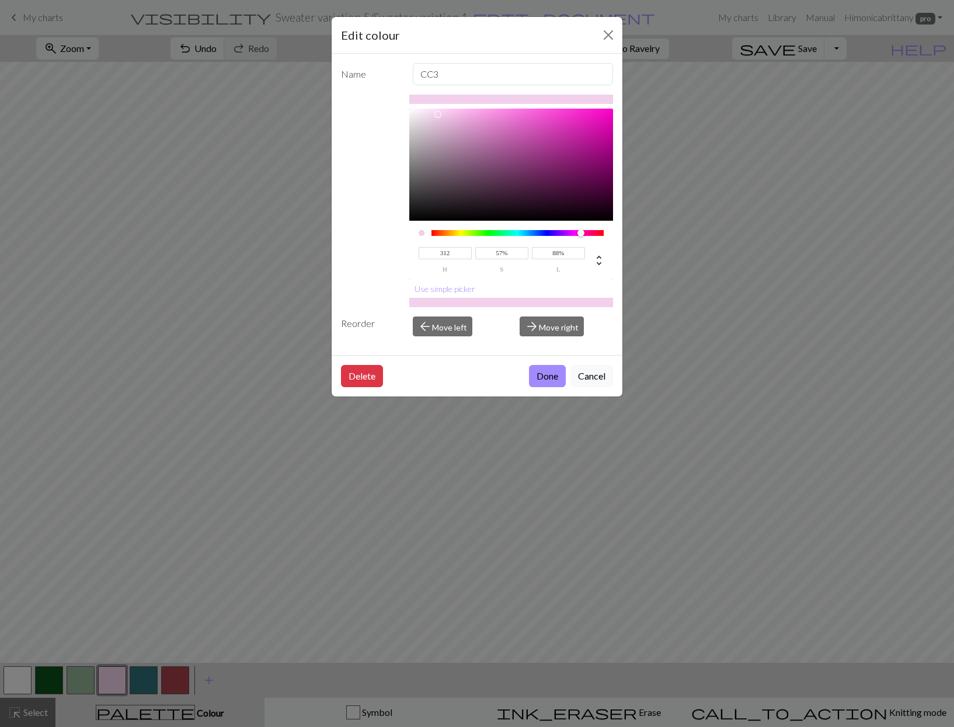
type input "313"
type input "56%"
click at [437, 114] on div at bounding box center [440, 117] width 7 height 7
click at [553, 371] on button "Done" at bounding box center [547, 376] width 37 height 22
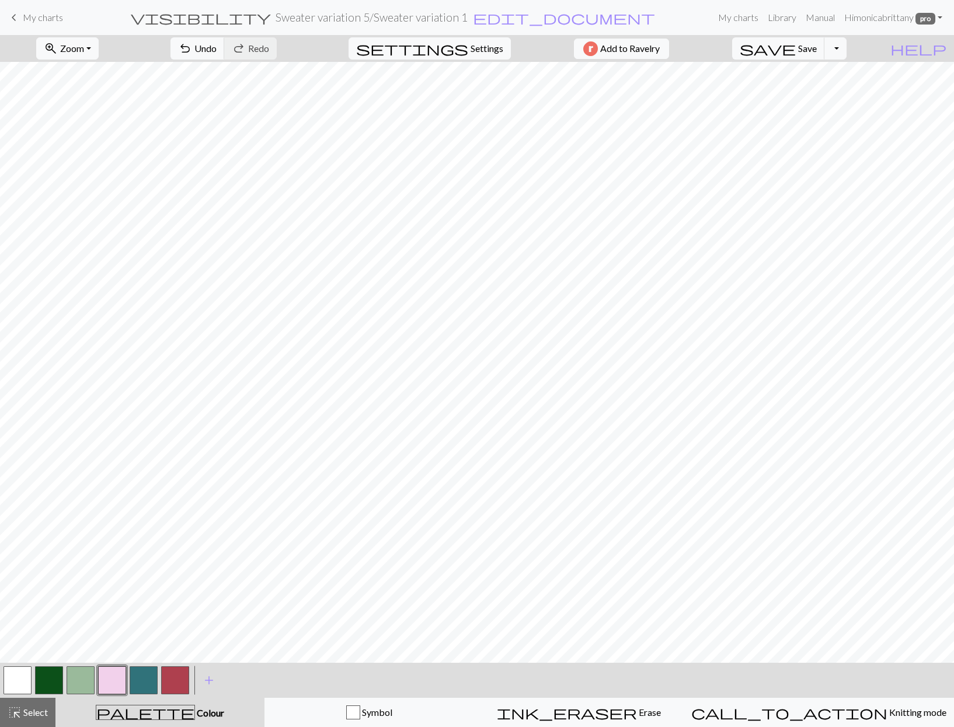
click at [46, 686] on button "button" at bounding box center [49, 680] width 28 height 28
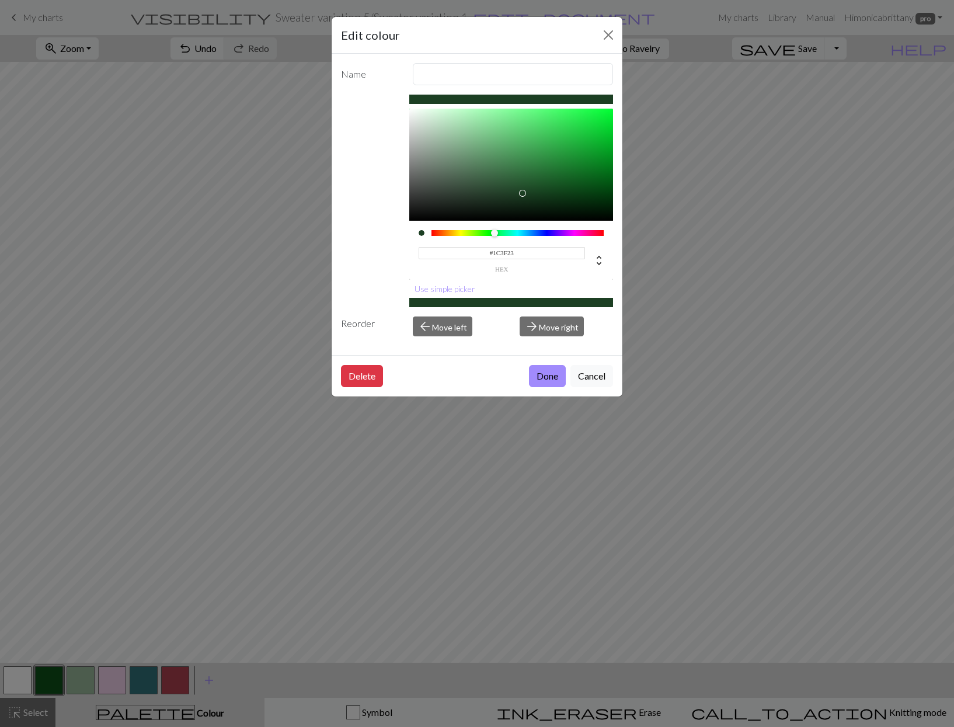
type input "#1D3F23"
drag, startPoint x: 580, startPoint y: 186, endPoint x: 519, endPoint y: 193, distance: 61.8
click at [519, 193] on div at bounding box center [518, 193] width 7 height 7
click at [534, 375] on button "Done" at bounding box center [547, 376] width 37 height 22
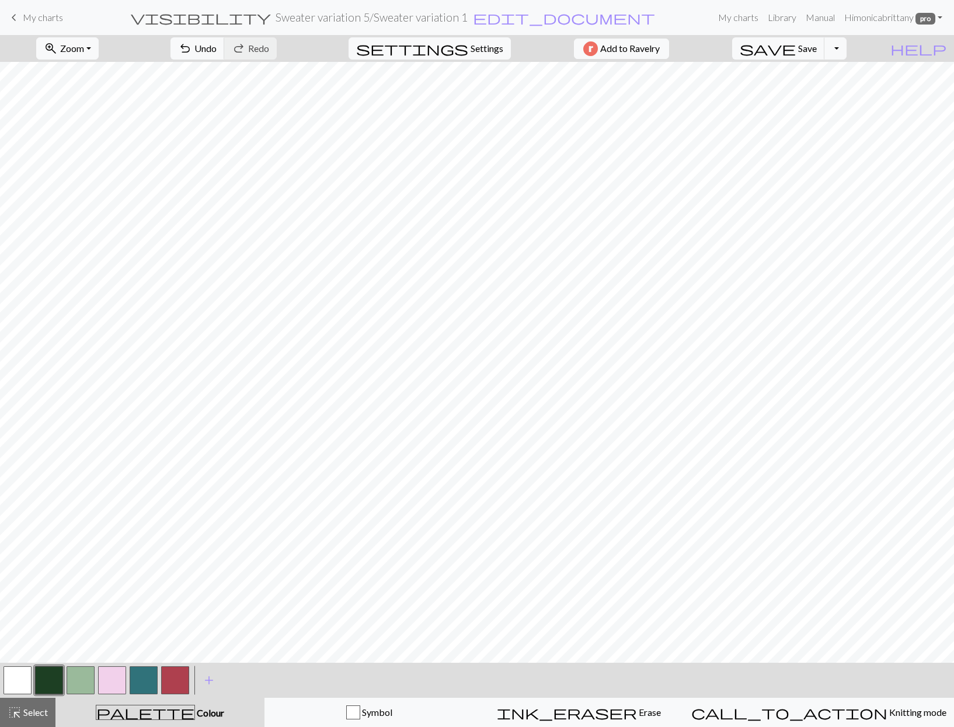
click at [106, 688] on button "button" at bounding box center [112, 680] width 28 height 28
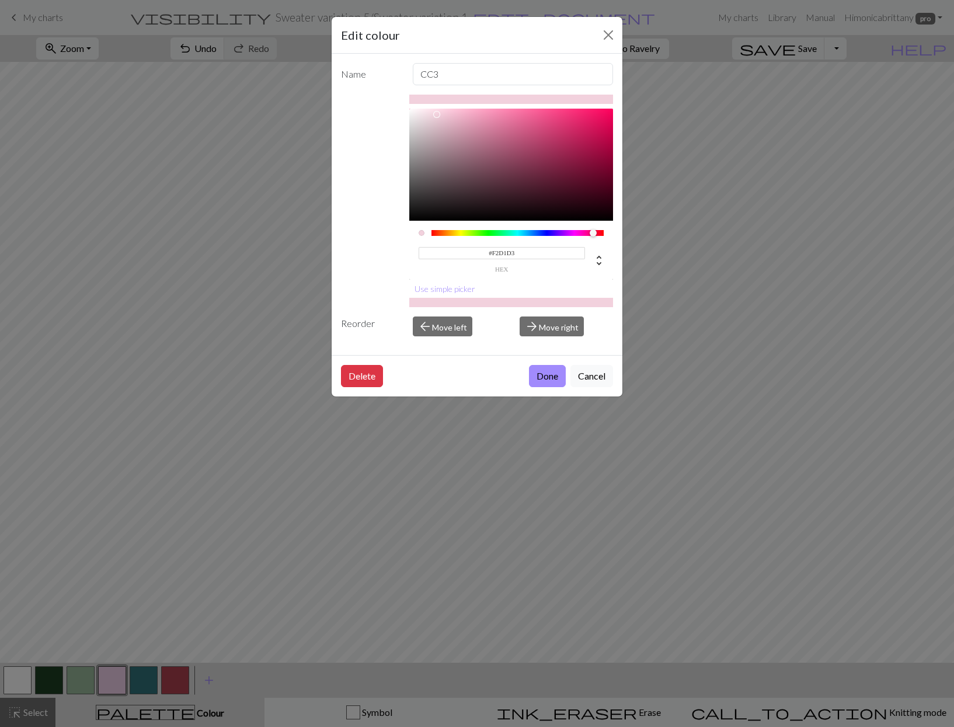
type input "#F2D1D2"
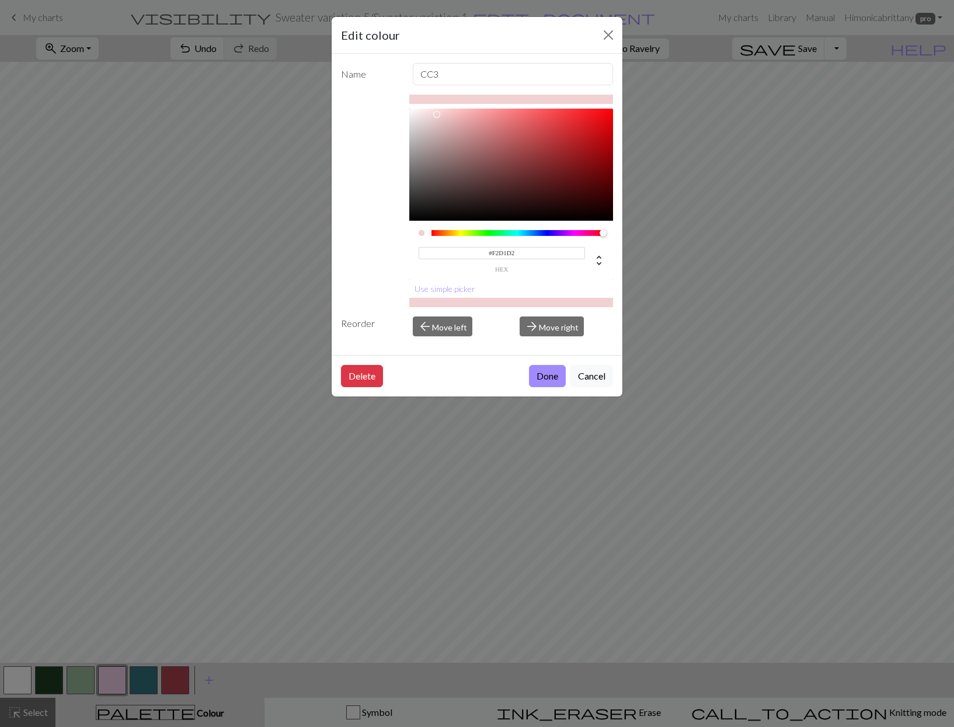
drag, startPoint x: 583, startPoint y: 235, endPoint x: 616, endPoint y: 235, distance: 33.3
click at [616, 235] on div "Name CC3 #F2D1D2 hex Use simple picker Reorder arrow_back Move left arrow_forwa…" at bounding box center [477, 204] width 291 height 301
click at [559, 382] on button "Done" at bounding box center [547, 376] width 37 height 22
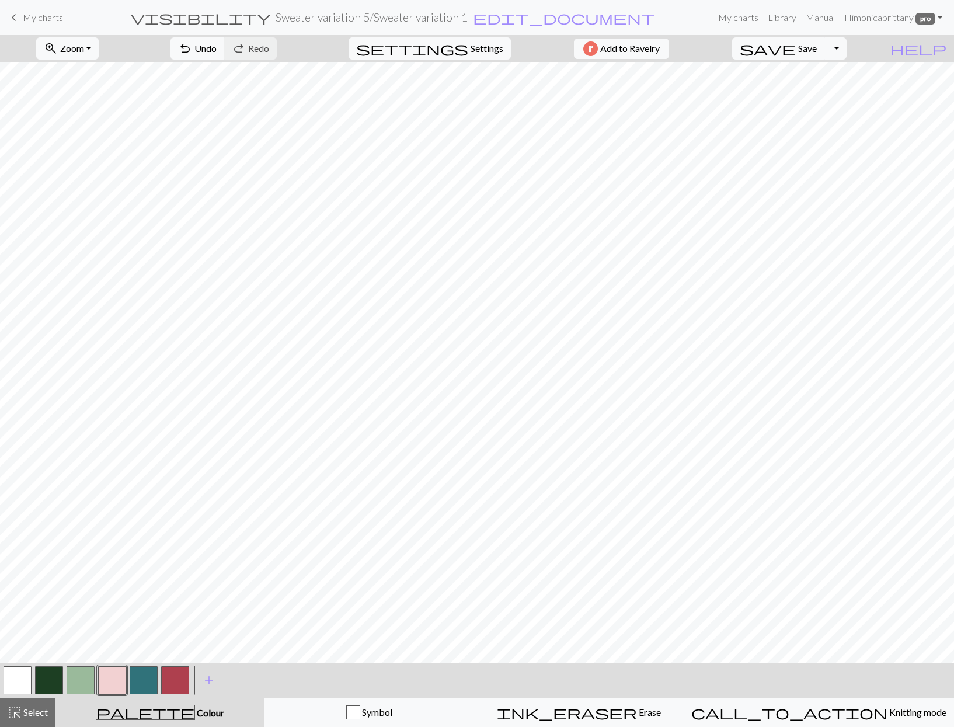
click at [108, 682] on button "button" at bounding box center [112, 680] width 28 height 28
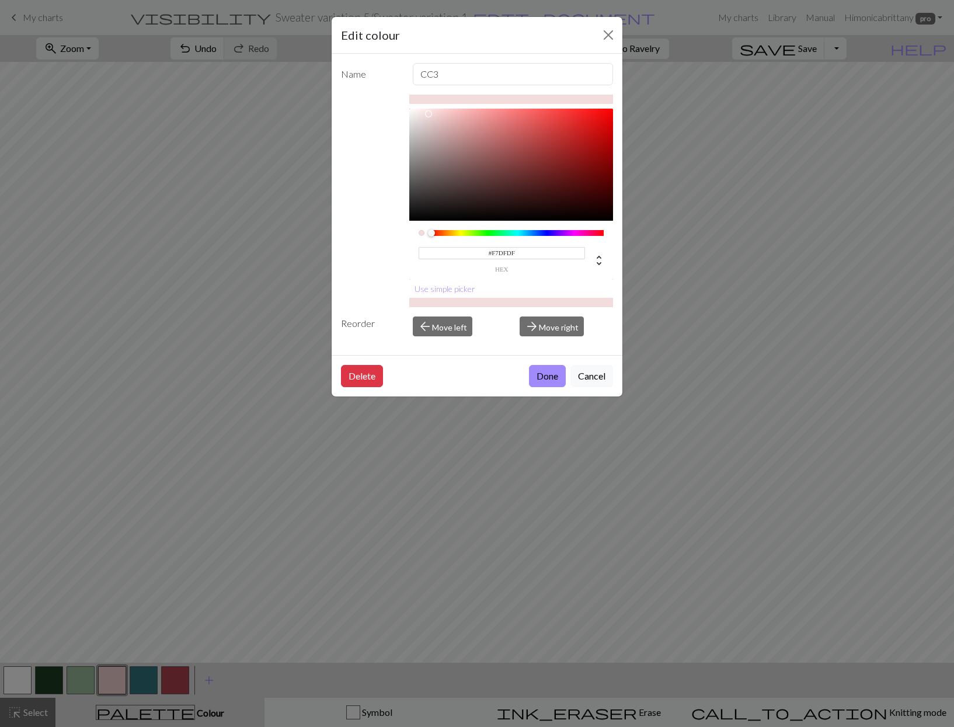
type input "#F8E0E0"
drag, startPoint x: 437, startPoint y: 113, endPoint x: 429, endPoint y: 112, distance: 7.8
click at [429, 112] on div at bounding box center [428, 111] width 7 height 7
click at [558, 374] on button "Done" at bounding box center [547, 376] width 37 height 22
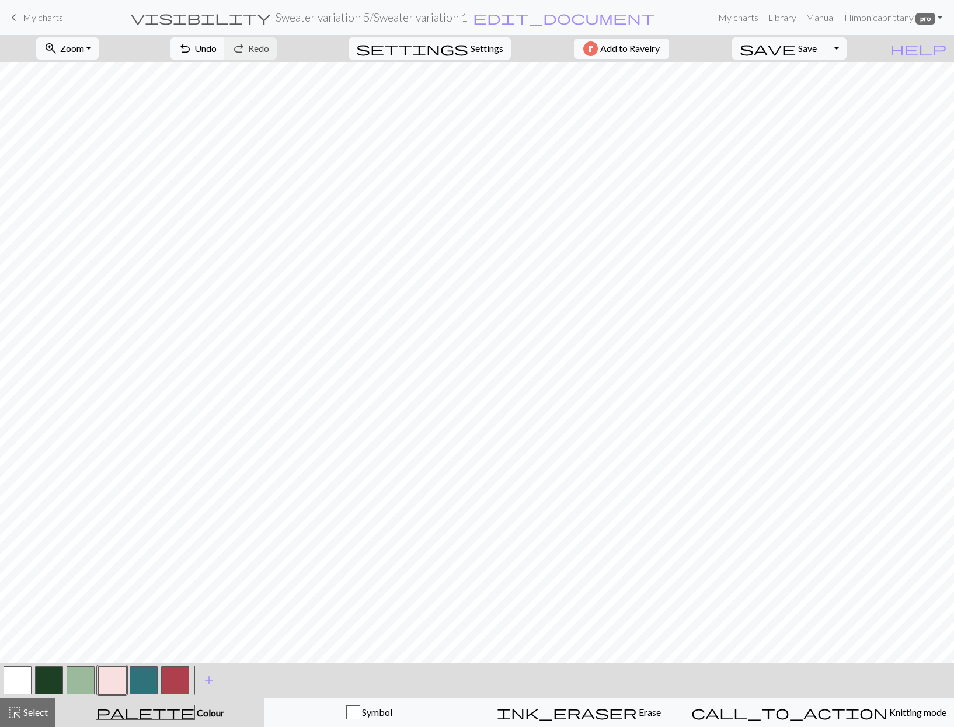
click at [177, 680] on button "button" at bounding box center [175, 680] width 28 height 28
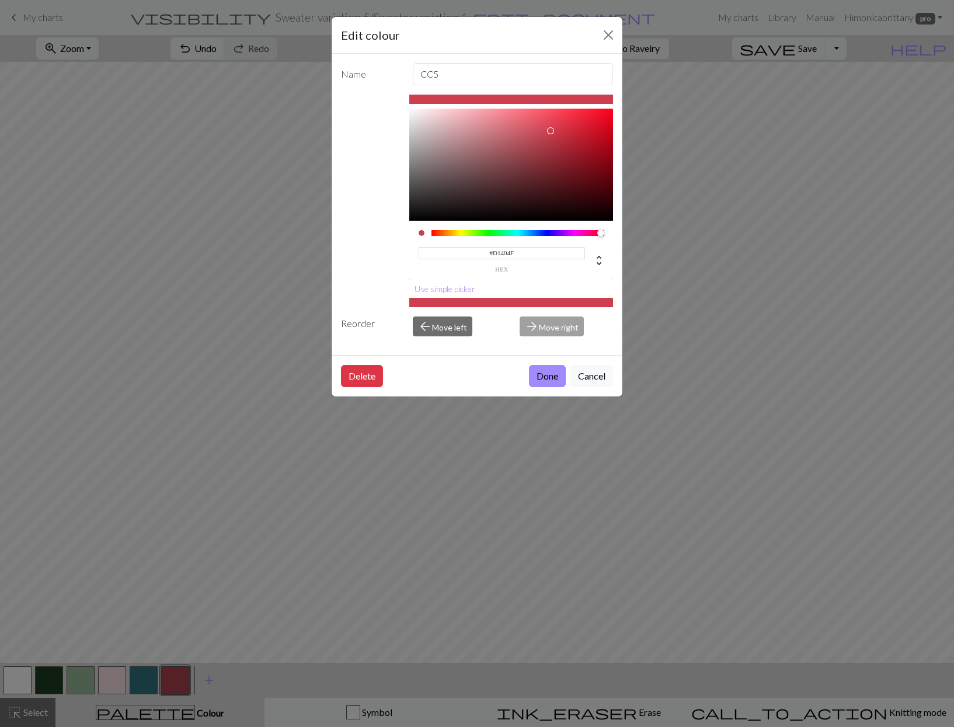
type input "#D2404F"
drag, startPoint x: 535, startPoint y: 145, endPoint x: 550, endPoint y: 128, distance: 22.3
click at [550, 128] on div at bounding box center [550, 128] width 7 height 7
click at [546, 374] on button "Done" at bounding box center [547, 376] width 37 height 22
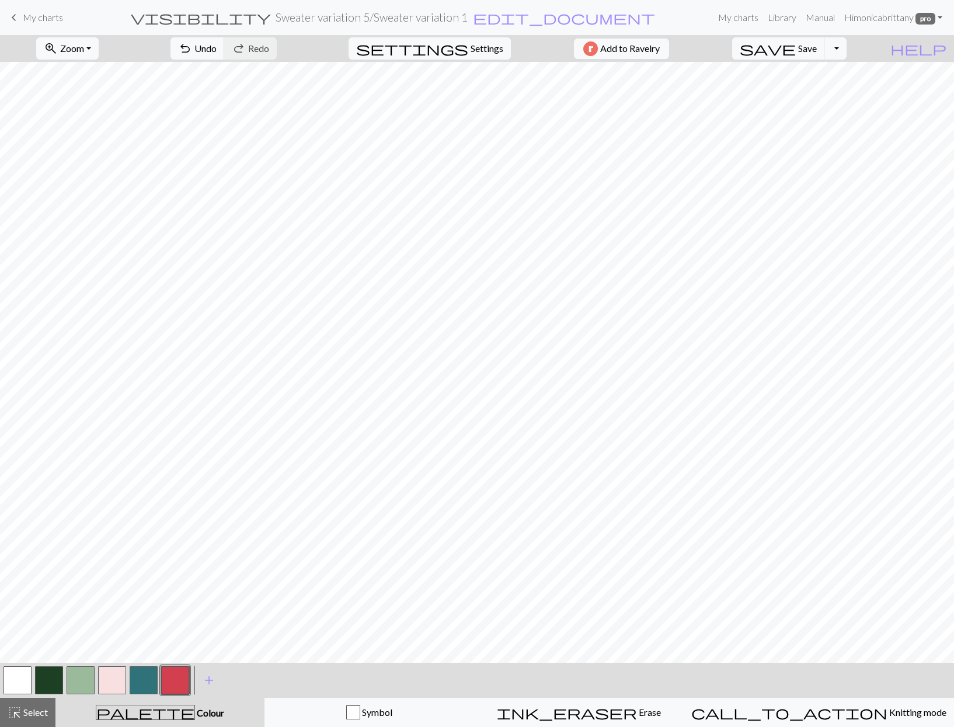
click at [53, 680] on button "button" at bounding box center [49, 680] width 28 height 28
click at [79, 681] on button "button" at bounding box center [81, 680] width 28 height 28
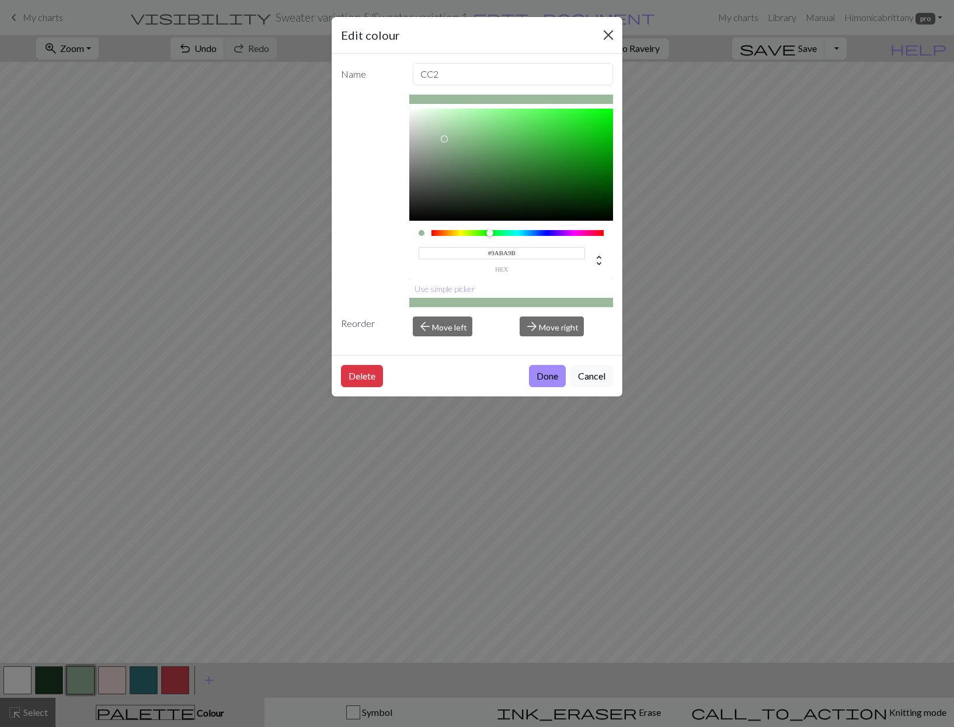
click at [607, 33] on button "Close" at bounding box center [608, 35] width 19 height 19
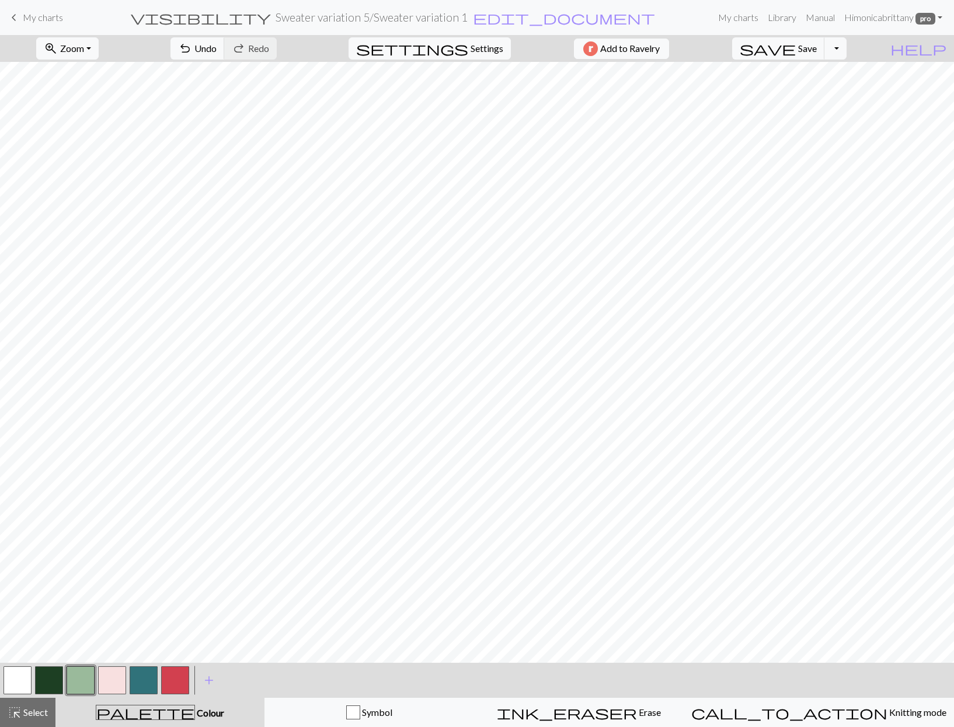
click at [113, 680] on button "button" at bounding box center [112, 680] width 28 height 28
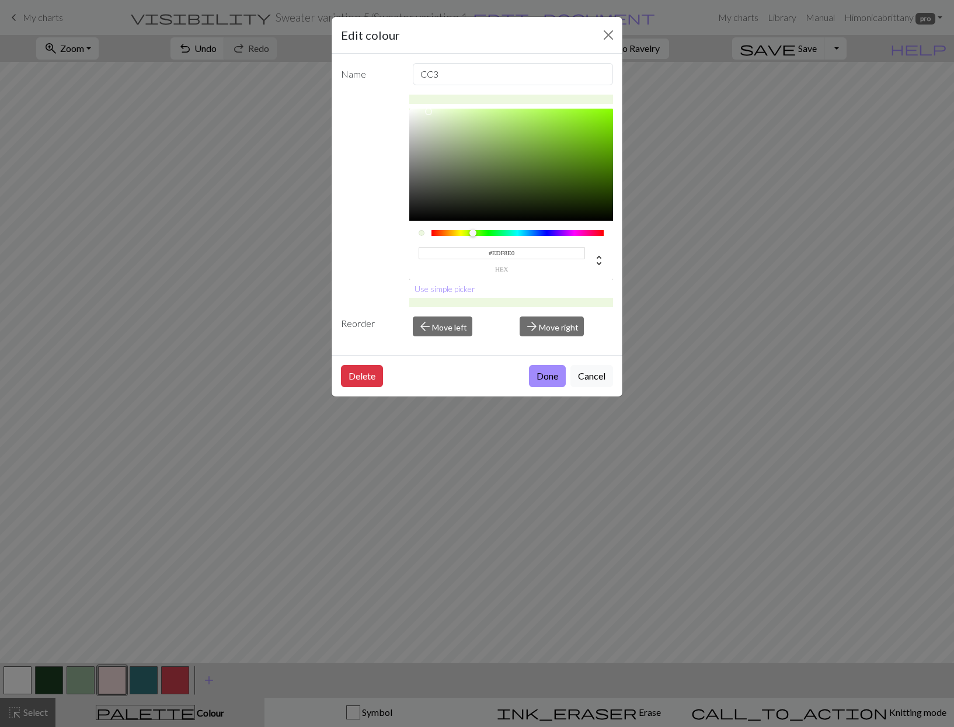
drag, startPoint x: 432, startPoint y: 231, endPoint x: 473, endPoint y: 236, distance: 41.8
click at [473, 236] on div at bounding box center [472, 232] width 7 height 7
type input "#D3F0B1"
click at [462, 115] on div at bounding box center [511, 165] width 204 height 112
click at [541, 360] on div "Delete Done Cancel" at bounding box center [477, 375] width 291 height 41
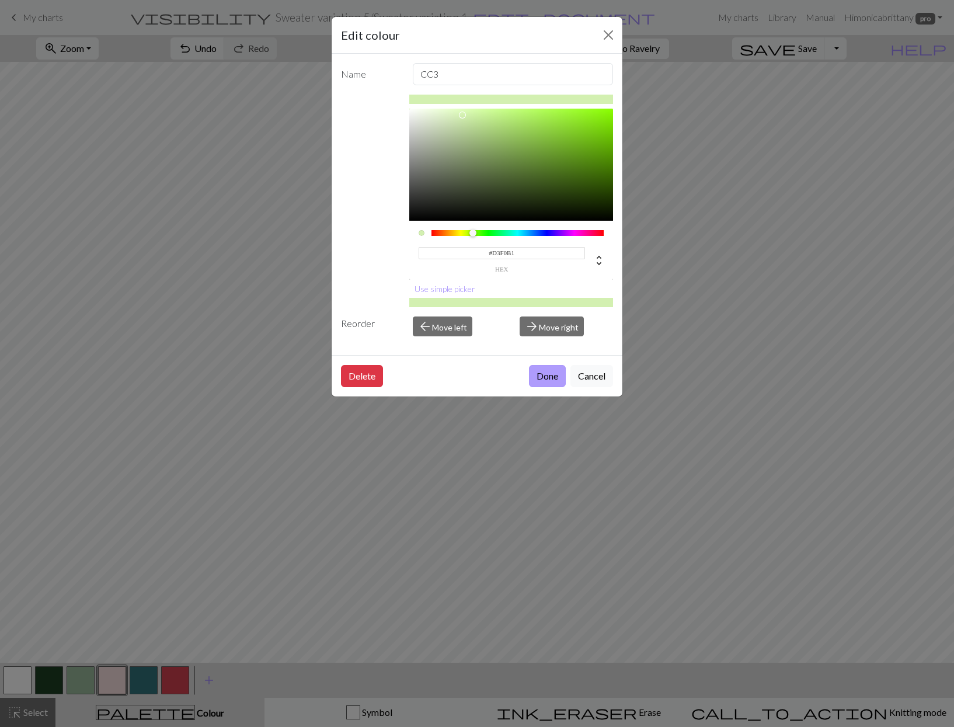
click at [542, 378] on button "Done" at bounding box center [547, 376] width 37 height 22
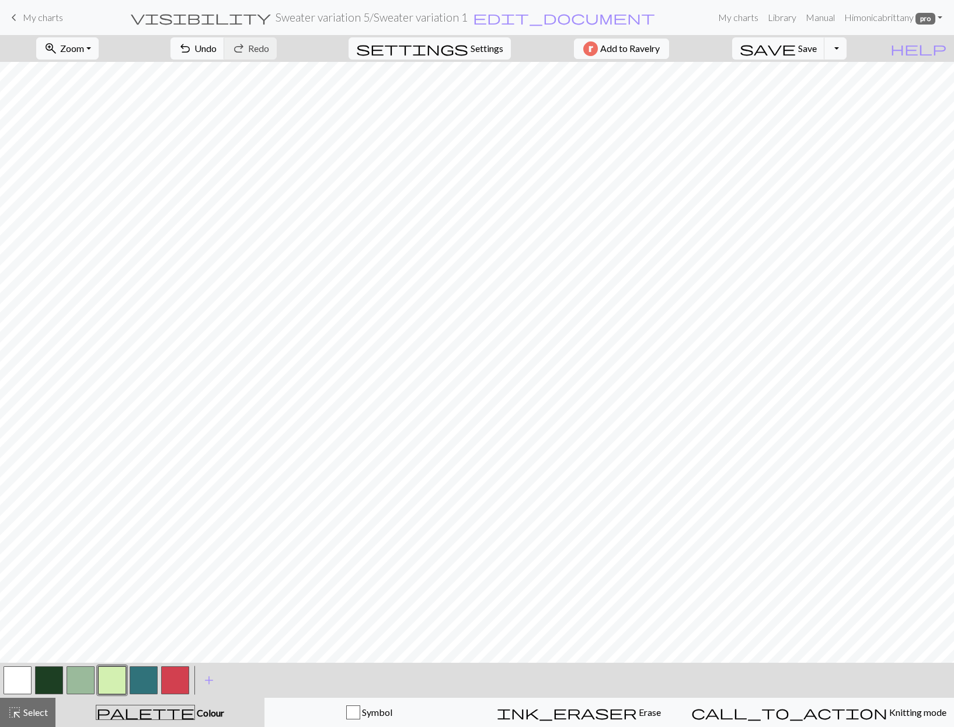
click at [79, 688] on button "button" at bounding box center [81, 680] width 28 height 28
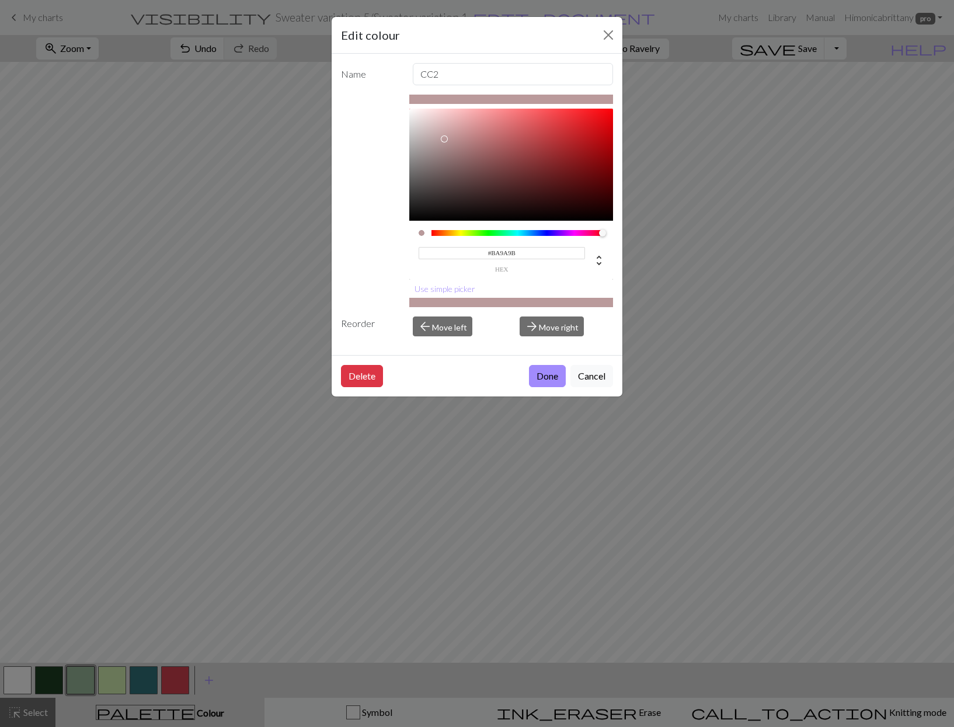
drag, startPoint x: 490, startPoint y: 231, endPoint x: 638, endPoint y: 235, distance: 147.8
click at [638, 235] on div "Edit colour Name CC2 #BA9A9B hex Use simple picker Reorder arrow_back Move left…" at bounding box center [477, 363] width 954 height 727
type input "#F79FA2"
click at [482, 112] on div at bounding box center [511, 165] width 204 height 112
click at [549, 379] on button "Done" at bounding box center [547, 376] width 37 height 22
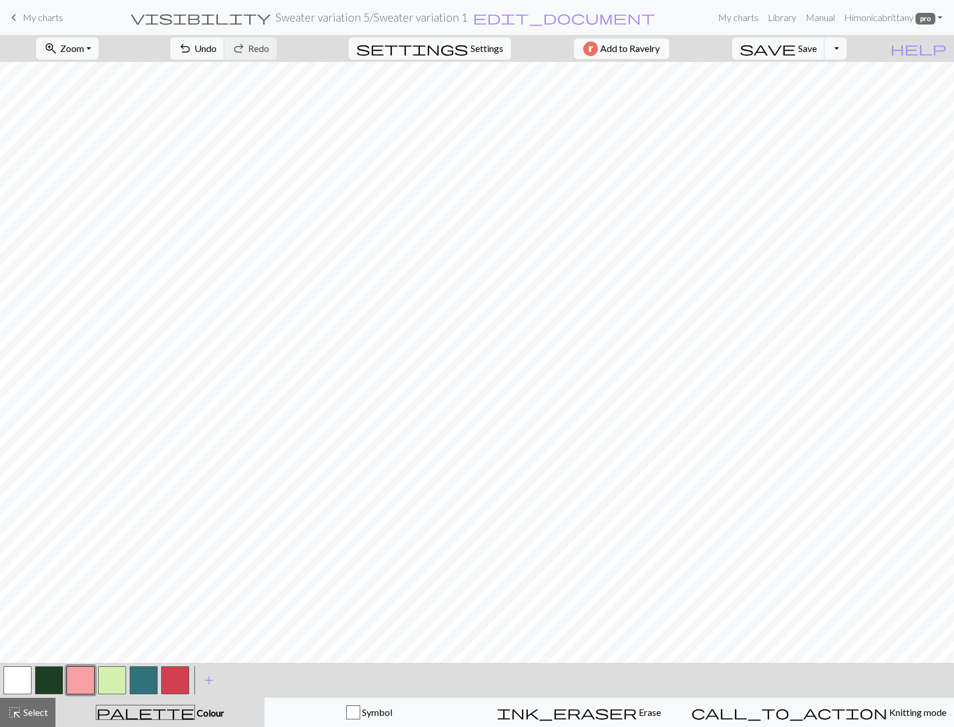
click at [147, 689] on button "button" at bounding box center [144, 680] width 28 height 28
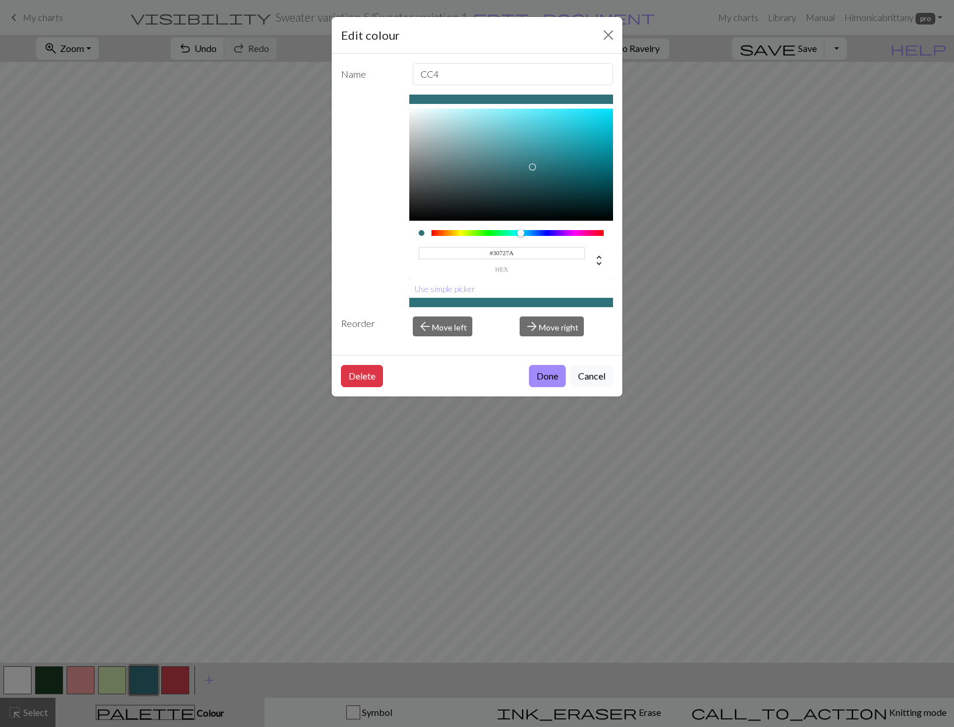
drag, startPoint x: 579, startPoint y: 229, endPoint x: 584, endPoint y: 232, distance: 6.3
click at [584, 232] on div "#30727A hex" at bounding box center [511, 250] width 204 height 59
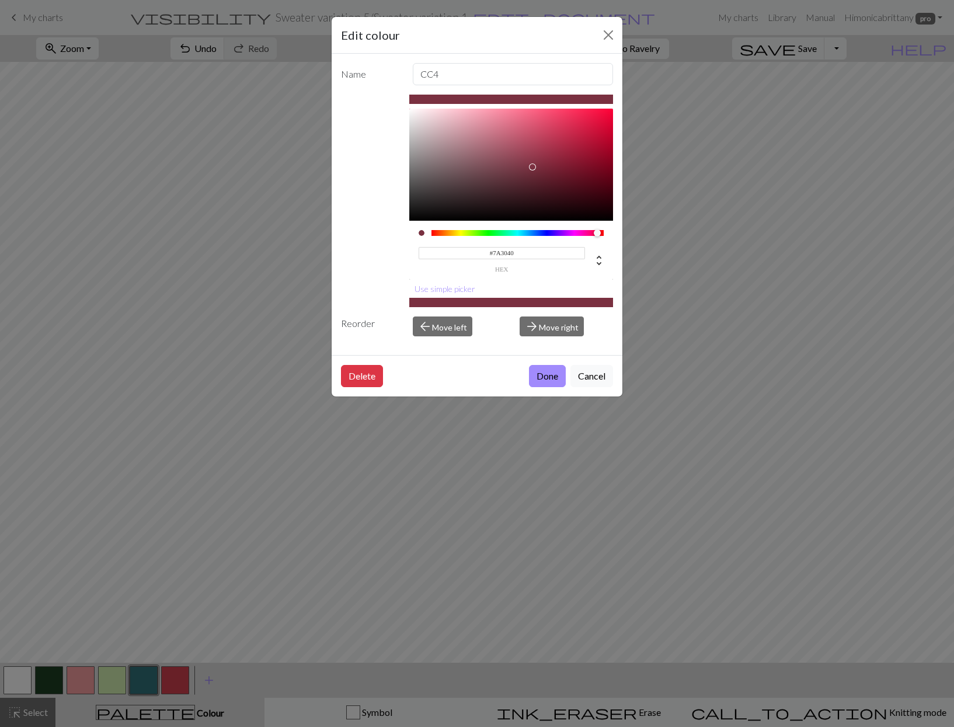
drag, startPoint x: 584, startPoint y: 232, endPoint x: 598, endPoint y: 236, distance: 14.4
click at [598, 236] on div at bounding box center [517, 233] width 173 height 6
type input "#FFCEDA"
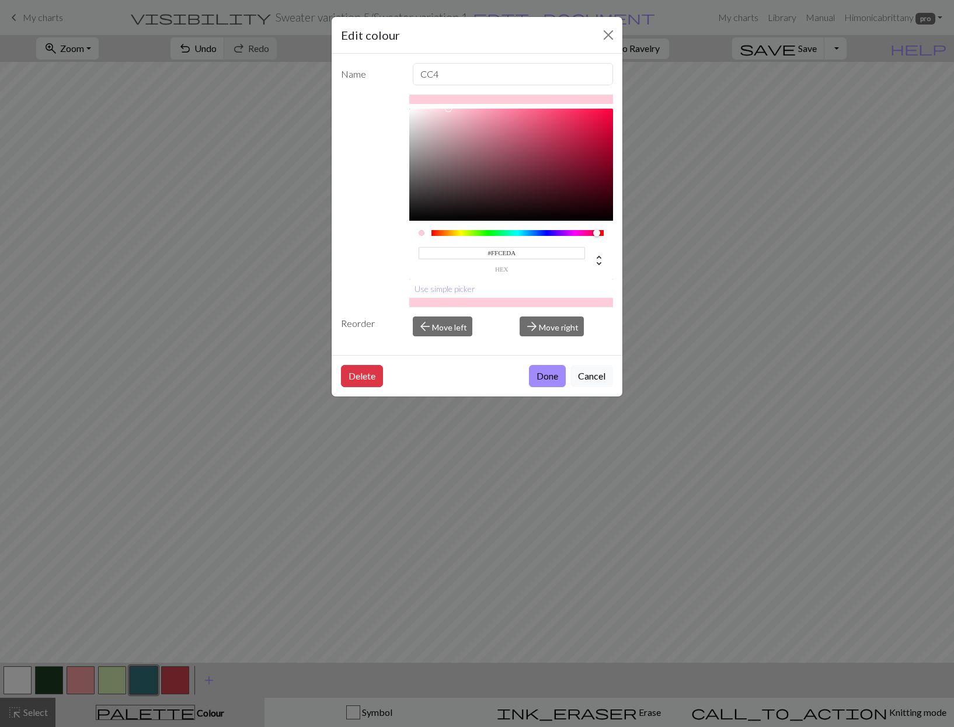
drag, startPoint x: 552, startPoint y: 157, endPoint x: 448, endPoint y: 106, distance: 116.2
click at [448, 106] on div "#FFCEDA hex Use simple picker" at bounding box center [511, 201] width 204 height 212
click at [535, 382] on button "Done" at bounding box center [547, 376] width 37 height 22
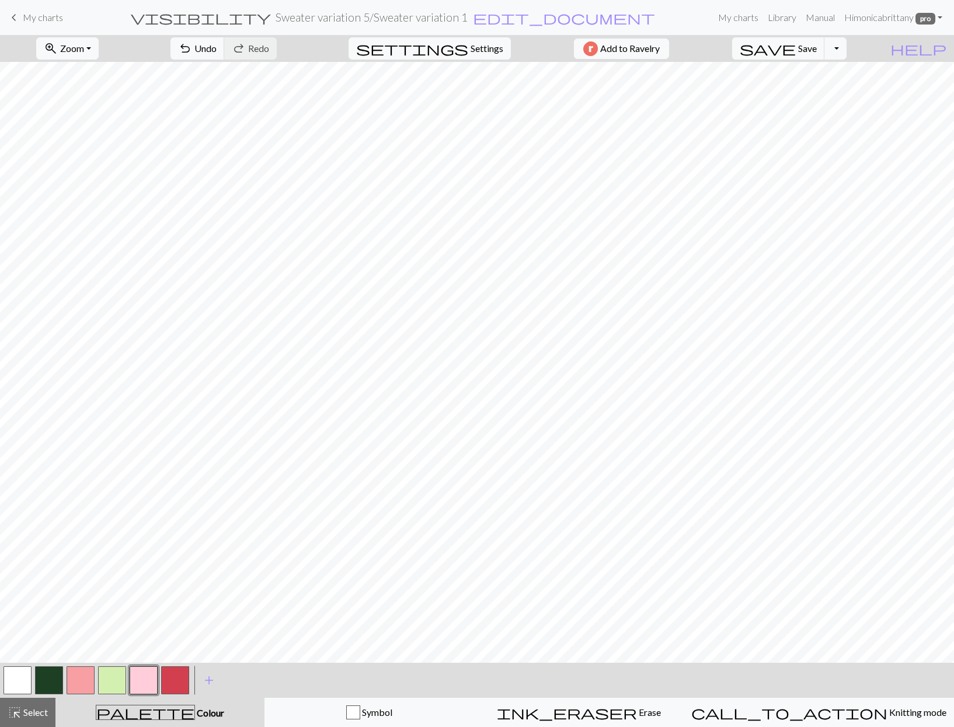
click at [77, 692] on button "button" at bounding box center [81, 680] width 28 height 28
click at [79, 685] on button "button" at bounding box center [81, 680] width 28 height 28
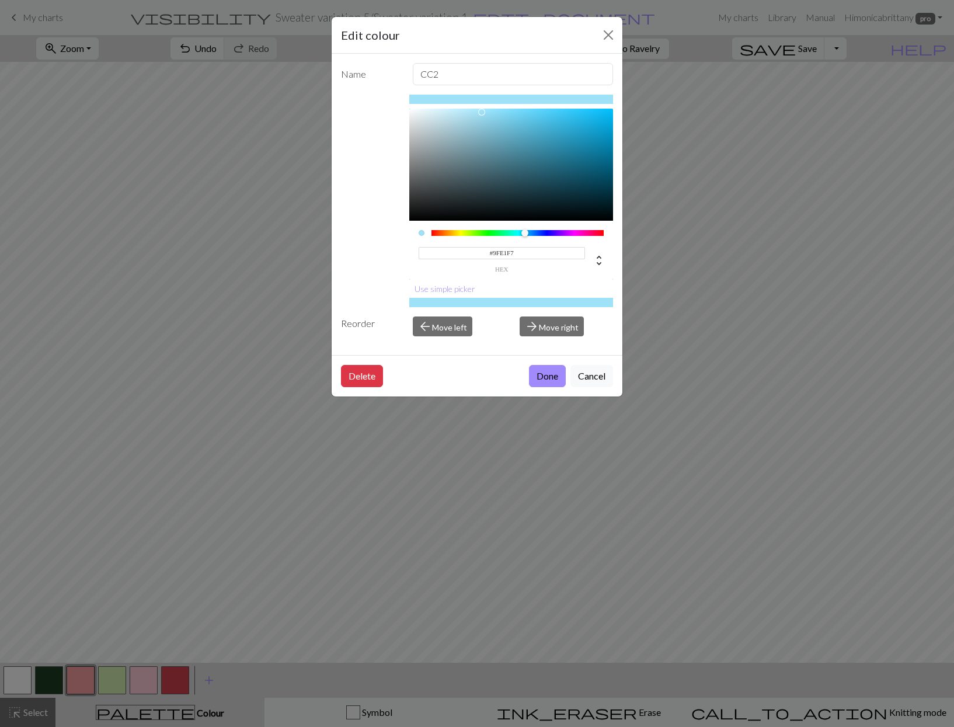
drag, startPoint x: 543, startPoint y: 232, endPoint x: 525, endPoint y: 232, distance: 18.7
click at [525, 232] on div at bounding box center [517, 233] width 173 height 6
drag, startPoint x: 504, startPoint y: 146, endPoint x: 522, endPoint y: 158, distance: 21.5
click at [522, 158] on div at bounding box center [511, 165] width 204 height 112
type input "#1C5E76"
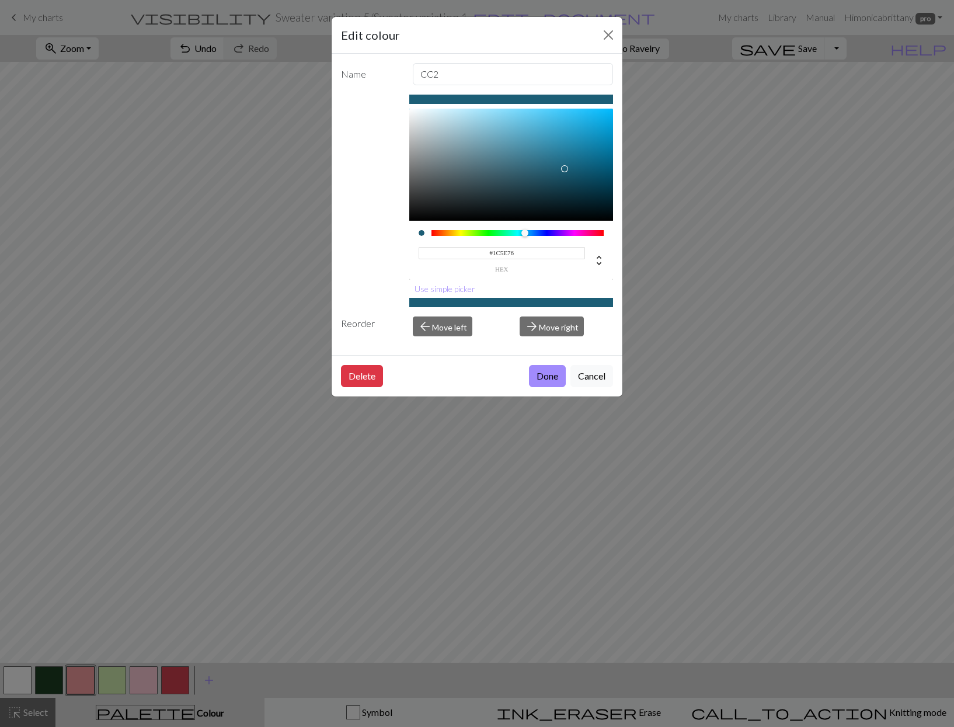
drag, startPoint x: 524, startPoint y: 161, endPoint x: 565, endPoint y: 169, distance: 42.1
click at [565, 169] on div at bounding box center [568, 172] width 7 height 7
click at [546, 381] on button "Done" at bounding box center [547, 376] width 37 height 22
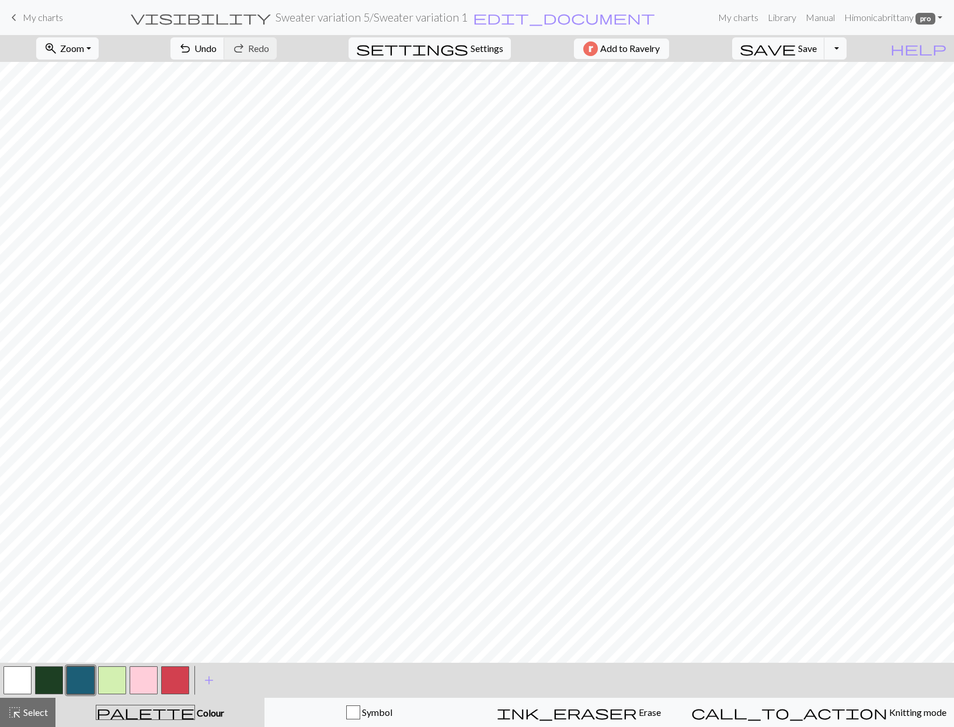
click at [113, 678] on button "button" at bounding box center [112, 680] width 28 height 28
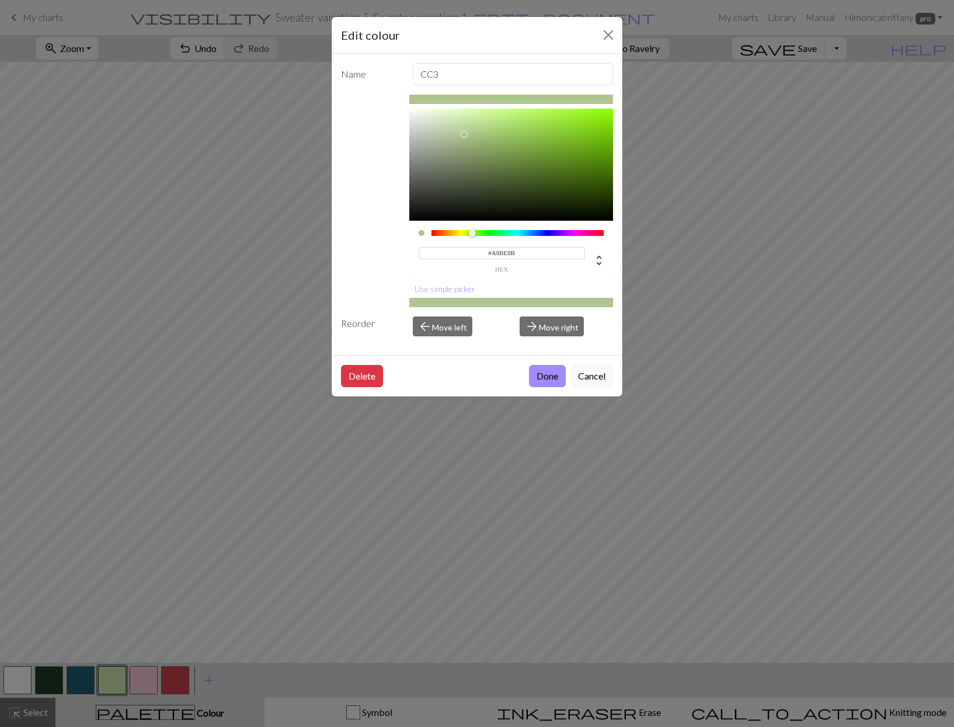
type input "#A7BD8A"
drag, startPoint x: 462, startPoint y: 118, endPoint x: 464, endPoint y: 138, distance: 19.9
click at [464, 138] on div at bounding box center [464, 137] width 7 height 7
click at [534, 366] on button "Done" at bounding box center [547, 376] width 37 height 22
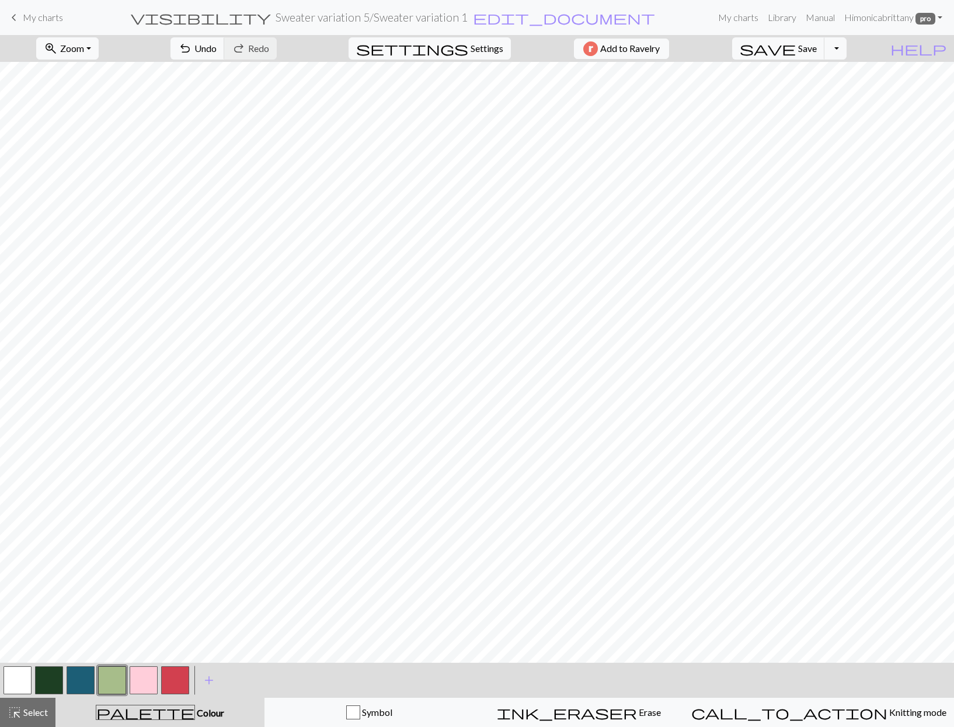
click at [85, 673] on button "button" at bounding box center [81, 680] width 28 height 28
click at [83, 680] on button "button" at bounding box center [81, 680] width 28 height 28
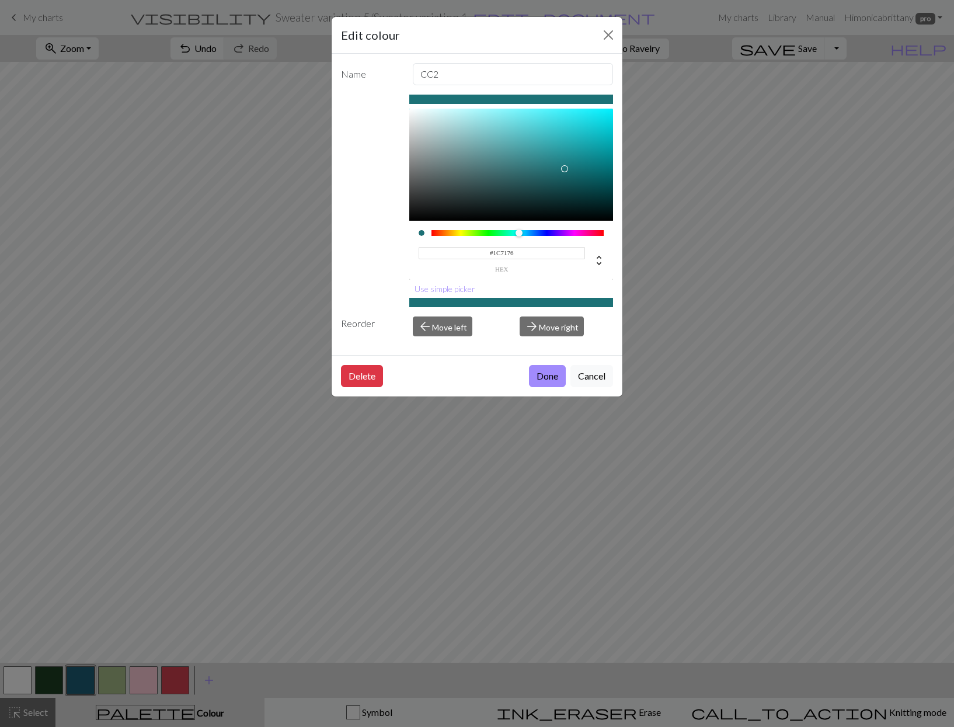
click at [519, 233] on div at bounding box center [518, 232] width 7 height 7
type input "#1C7670"
click at [515, 232] on div at bounding box center [515, 232] width 7 height 7
click at [538, 377] on button "Done" at bounding box center [547, 376] width 37 height 22
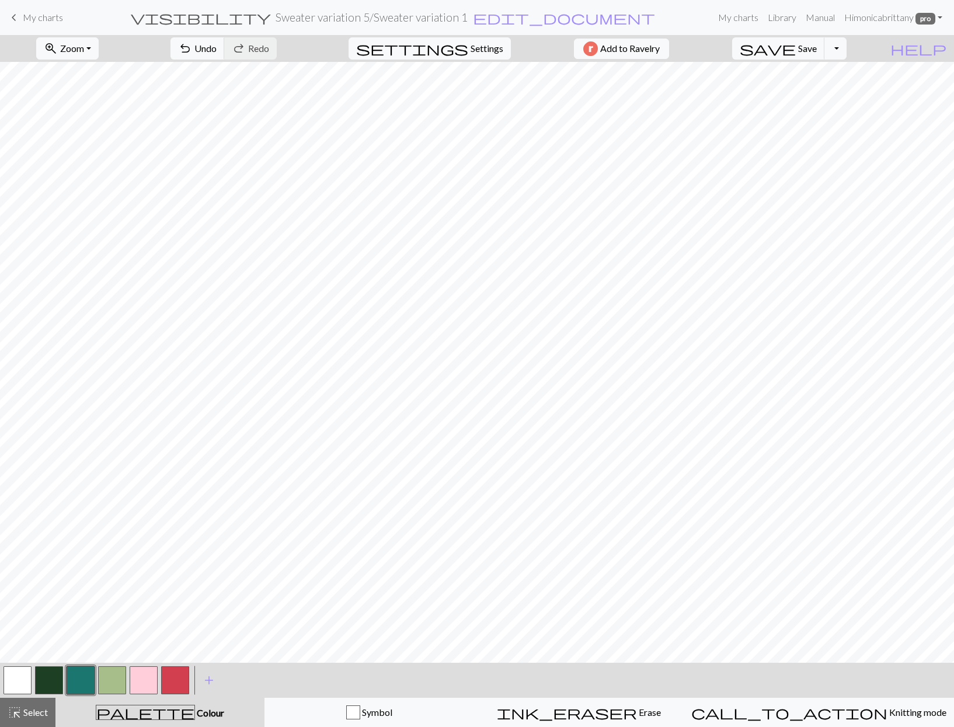
click at [115, 687] on button "button" at bounding box center [112, 680] width 28 height 28
click at [116, 688] on button "button" at bounding box center [112, 680] width 28 height 28
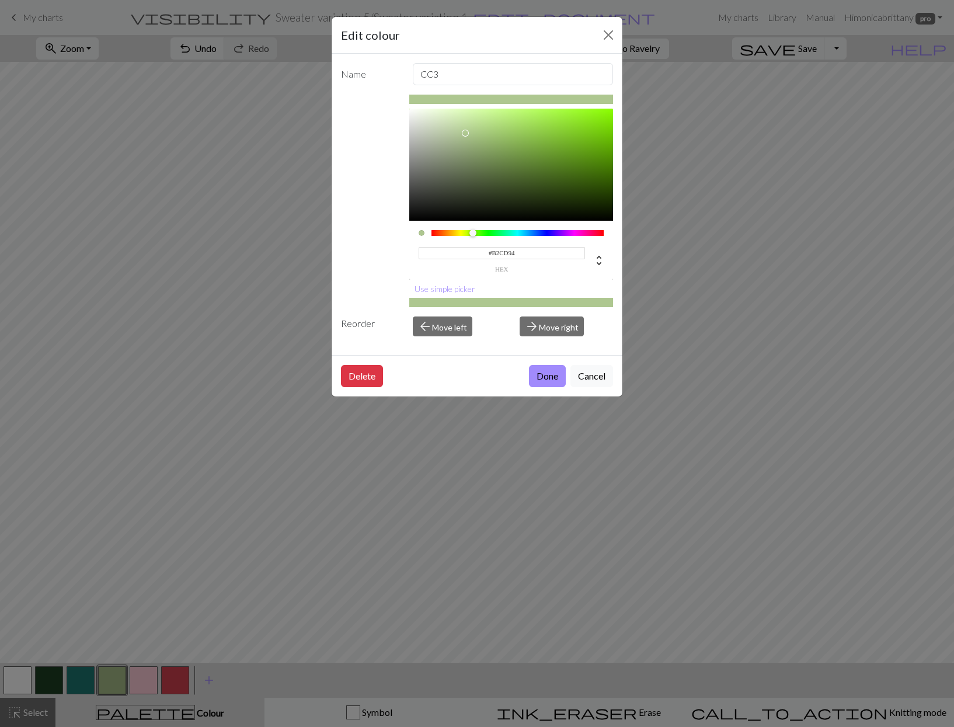
type input "#B3CE95"
drag, startPoint x: 465, startPoint y: 139, endPoint x: 465, endPoint y: 130, distance: 8.8
click at [465, 130] on div at bounding box center [465, 130] width 7 height 7
click at [555, 381] on button "Done" at bounding box center [547, 376] width 37 height 22
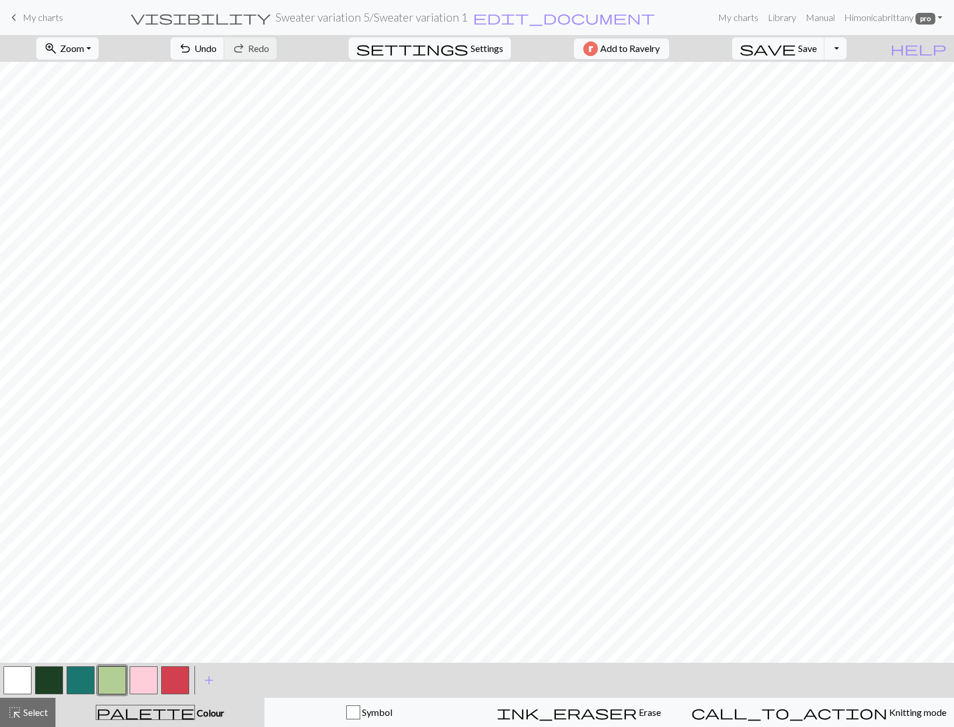
click at [154, 677] on button "button" at bounding box center [144, 680] width 28 height 28
click at [146, 680] on button "button" at bounding box center [144, 680] width 28 height 28
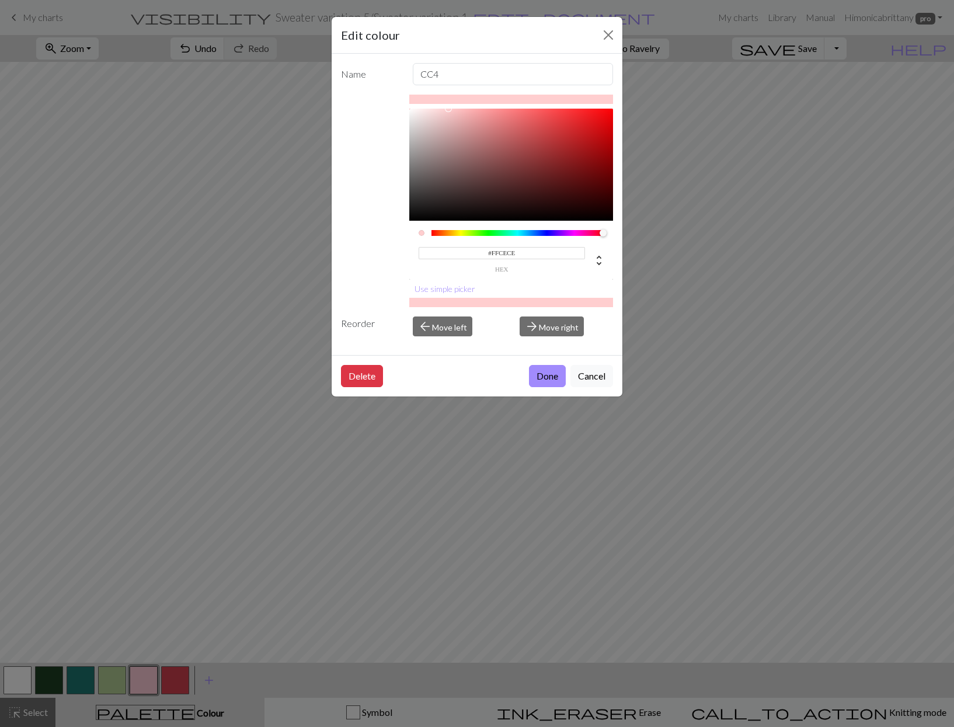
type input "#FFCECF"
drag, startPoint x: 597, startPoint y: 230, endPoint x: 605, endPoint y: 231, distance: 8.8
click at [605, 231] on div at bounding box center [603, 232] width 7 height 7
click at [537, 373] on button "Done" at bounding box center [547, 376] width 37 height 22
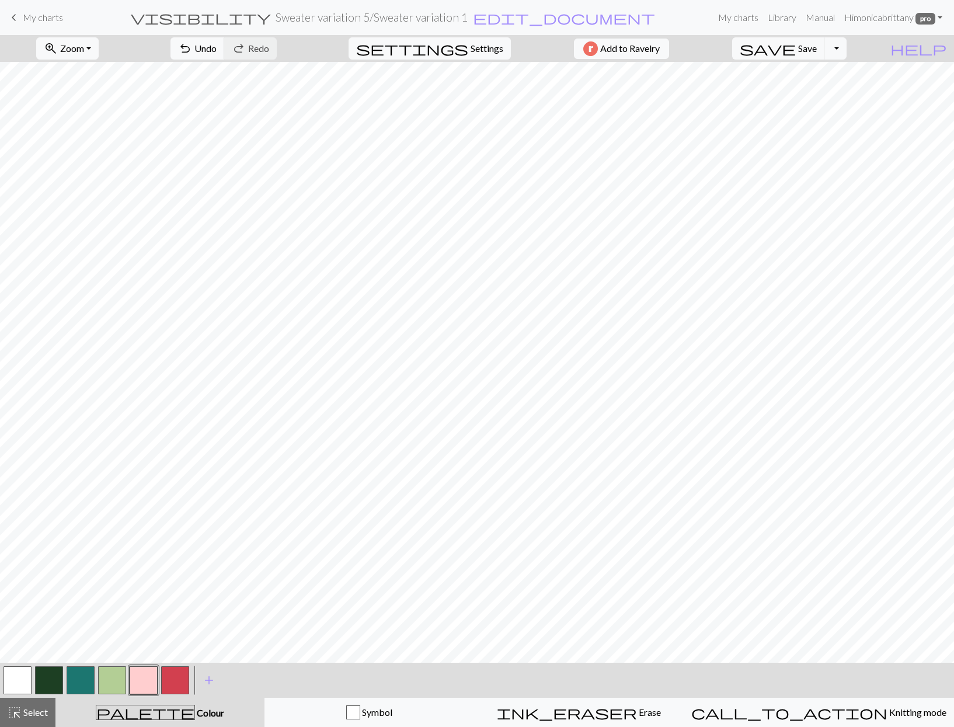
click at [135, 677] on button "button" at bounding box center [144, 680] width 28 height 28
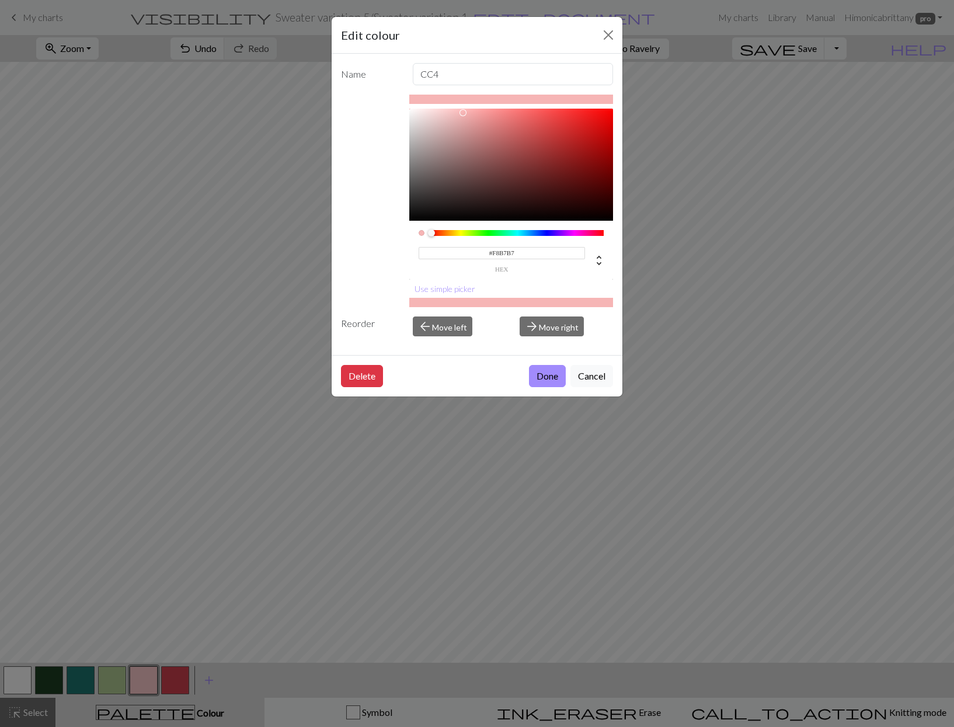
type input "#FAB8B8"
drag, startPoint x: 452, startPoint y: 110, endPoint x: 462, endPoint y: 111, distance: 10.0
click at [463, 111] on div at bounding box center [466, 114] width 7 height 7
click at [543, 373] on button "Done" at bounding box center [547, 376] width 37 height 22
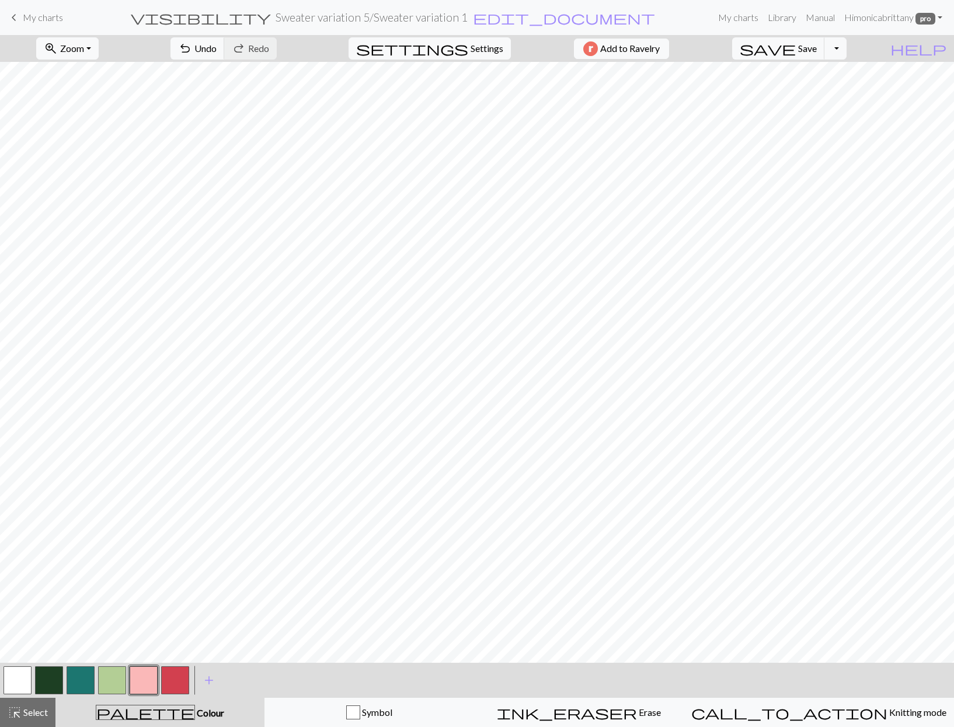
click at [82, 676] on button "button" at bounding box center [81, 680] width 28 height 28
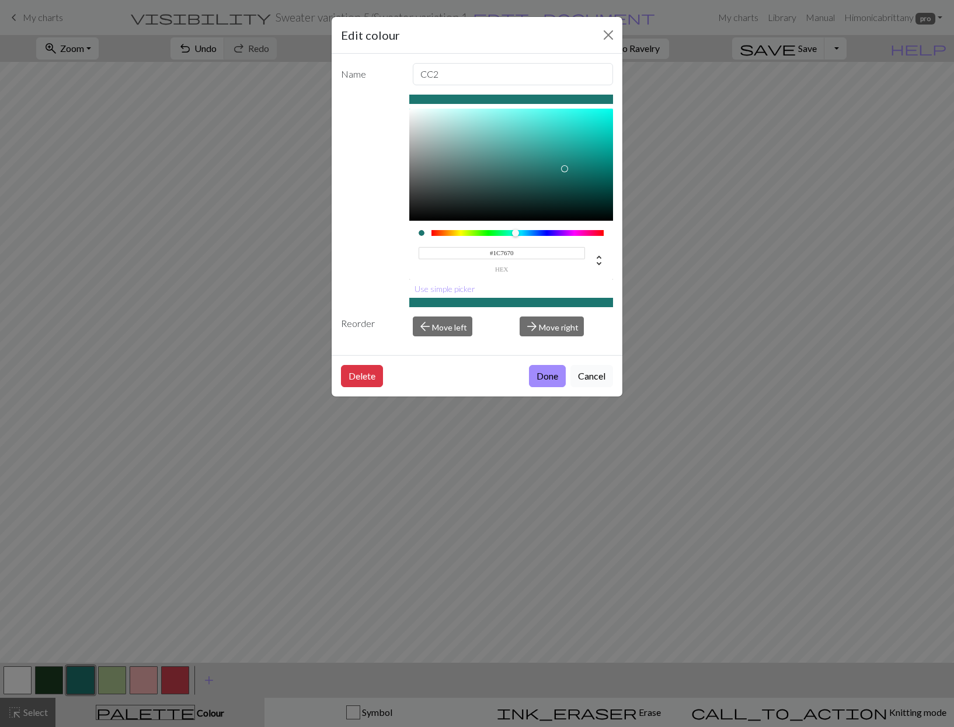
click at [598, 378] on button "Cancel" at bounding box center [591, 376] width 43 height 22
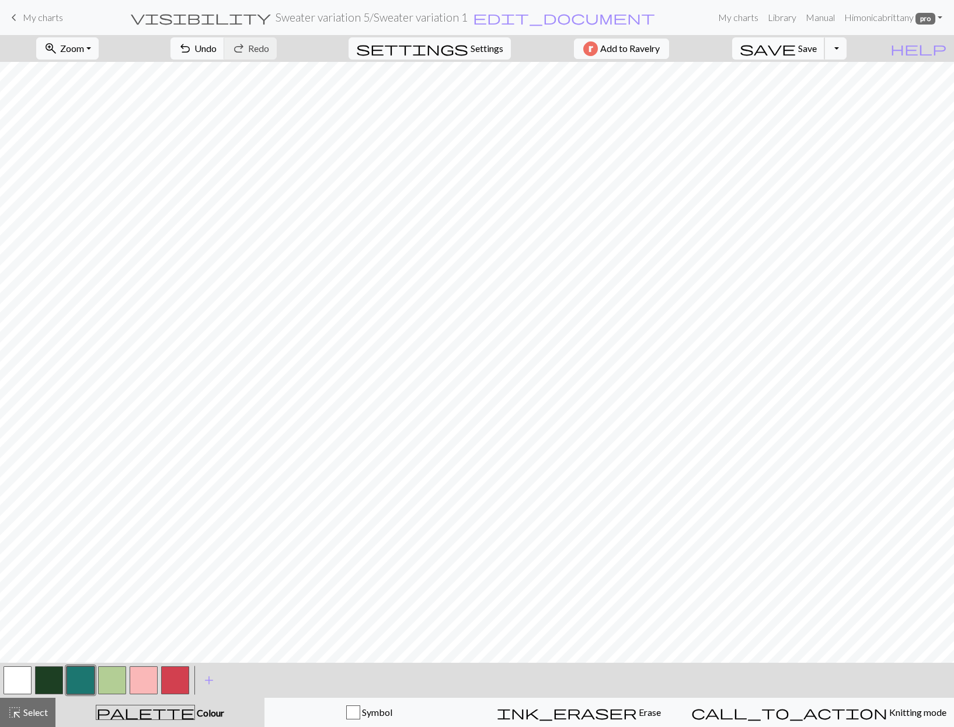
click at [817, 50] on span "Save" at bounding box center [807, 48] width 19 height 11
click at [36, 20] on div "Chart saved" at bounding box center [477, 23] width 954 height 46
click at [25, 16] on span "My charts" at bounding box center [43, 17] width 40 height 11
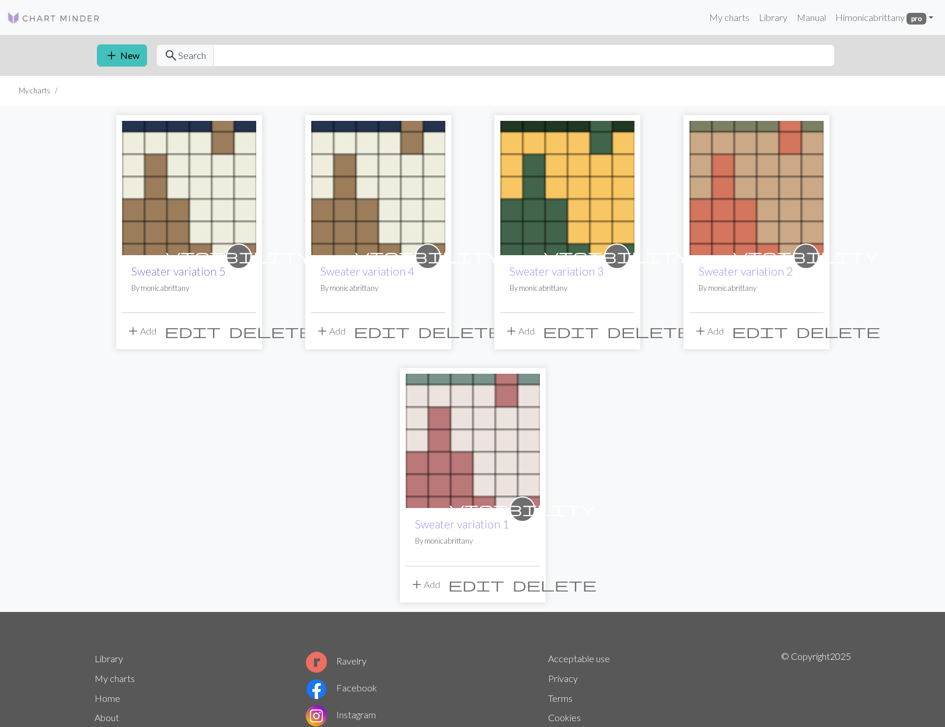
click at [183, 273] on link "Sweater variation 5" at bounding box center [178, 270] width 94 height 13
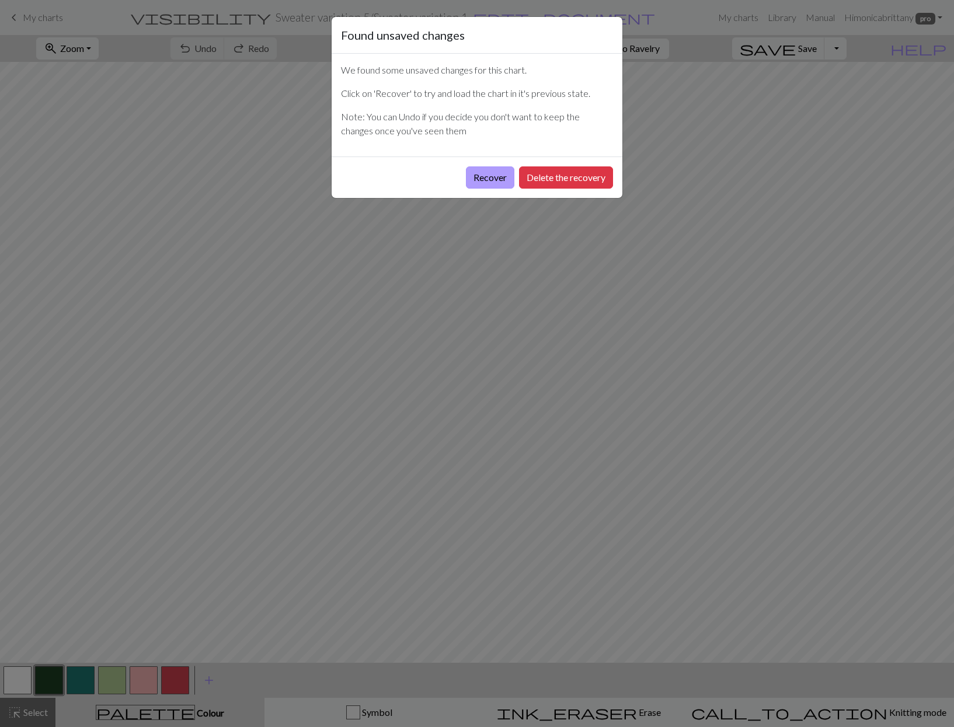
click at [478, 182] on button "Recover" at bounding box center [490, 177] width 48 height 22
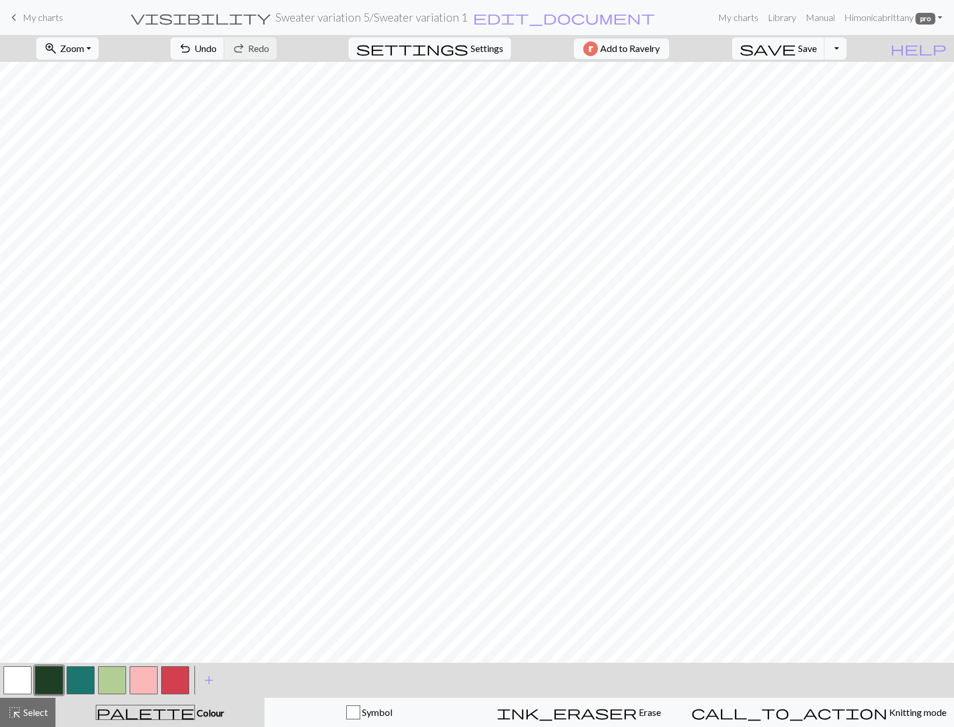
click at [52, 23] on link "keyboard_arrow_left My charts" at bounding box center [35, 18] width 56 height 20
click at [817, 50] on span "Save" at bounding box center [807, 48] width 19 height 11
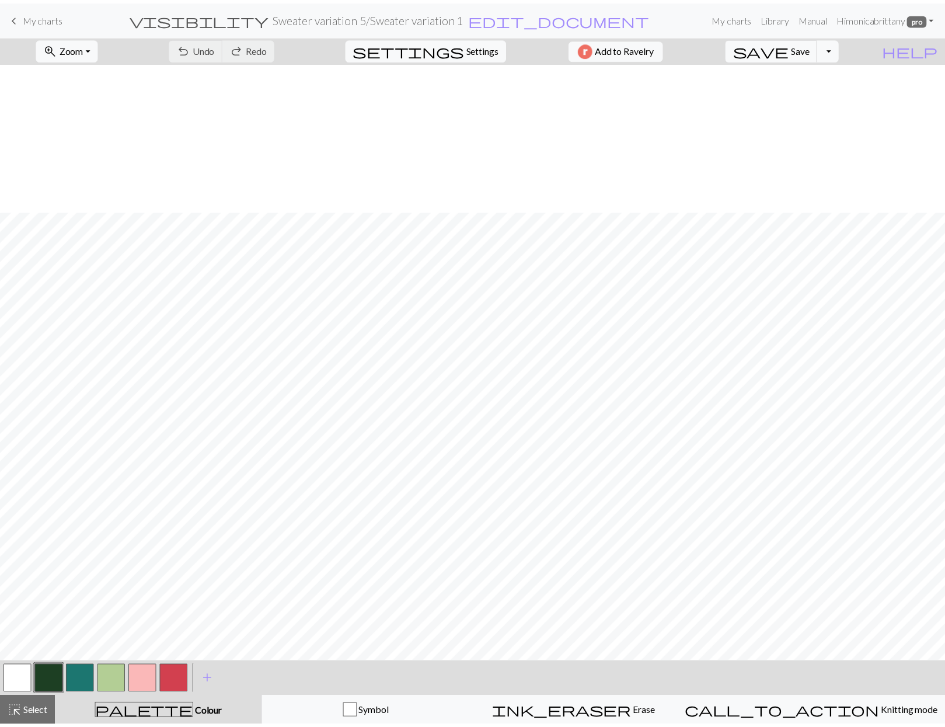
scroll to position [149, 0]
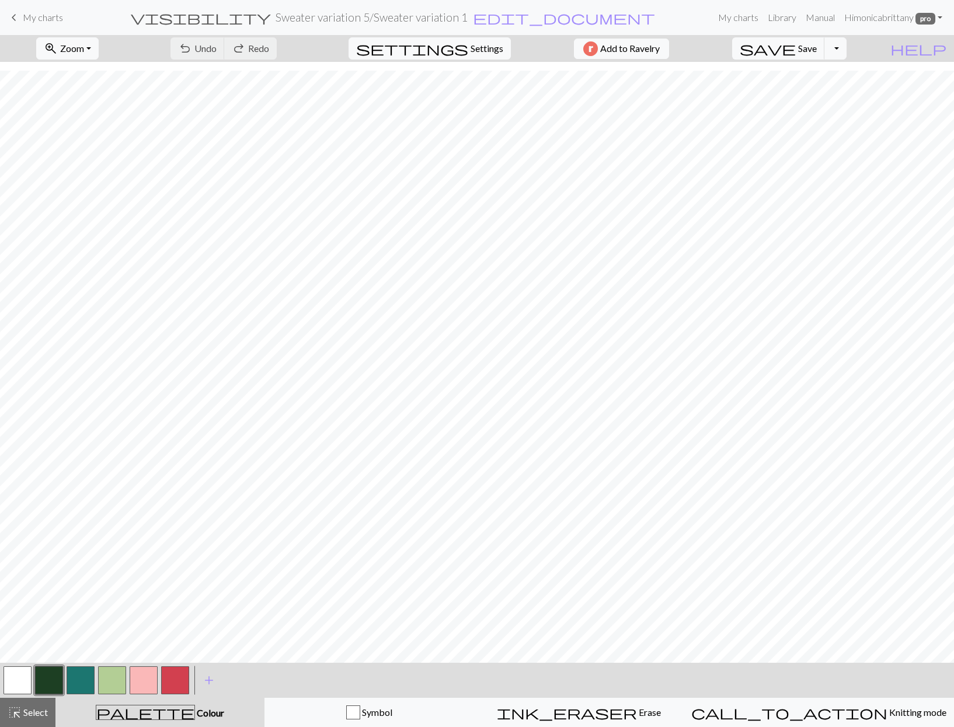
click at [30, 25] on link "keyboard_arrow_left My charts" at bounding box center [35, 18] width 56 height 20
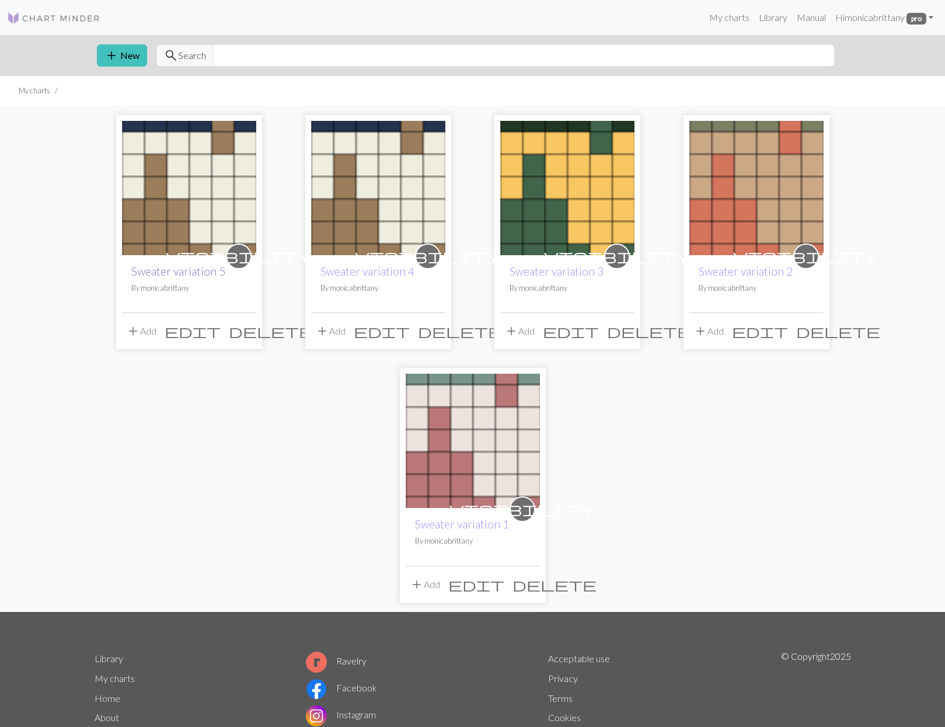
click at [186, 271] on link "Sweater variation 5" at bounding box center [178, 270] width 94 height 13
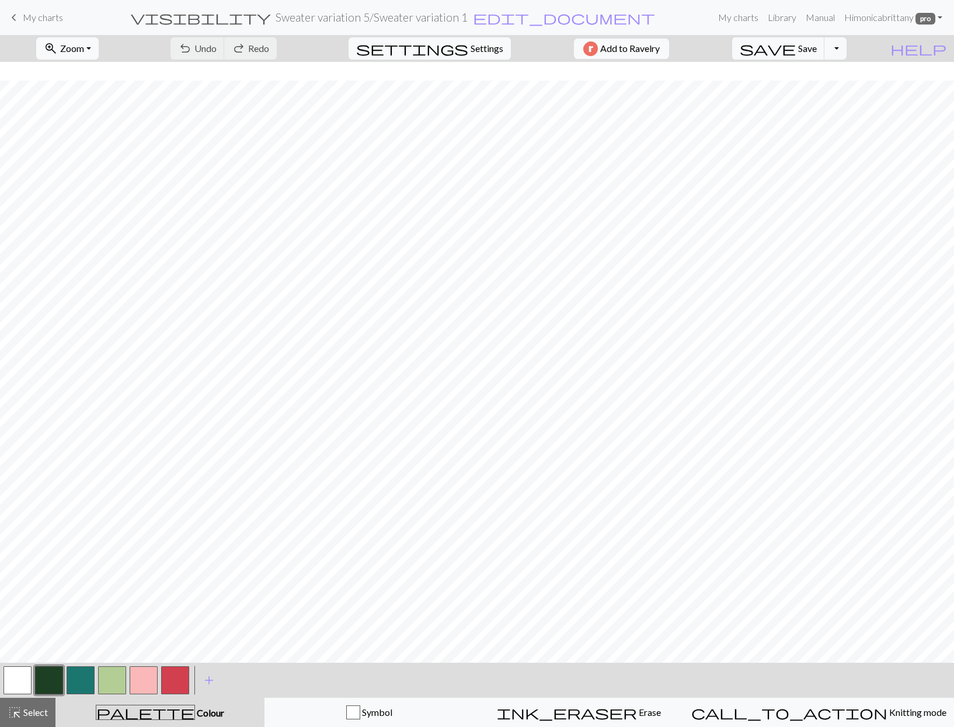
scroll to position [149, 0]
click at [817, 53] on span "Save" at bounding box center [807, 48] width 19 height 11
click at [46, 20] on div "Chart saved" at bounding box center [477, 23] width 954 height 46
click at [25, 22] on span "My charts" at bounding box center [43, 17] width 40 height 11
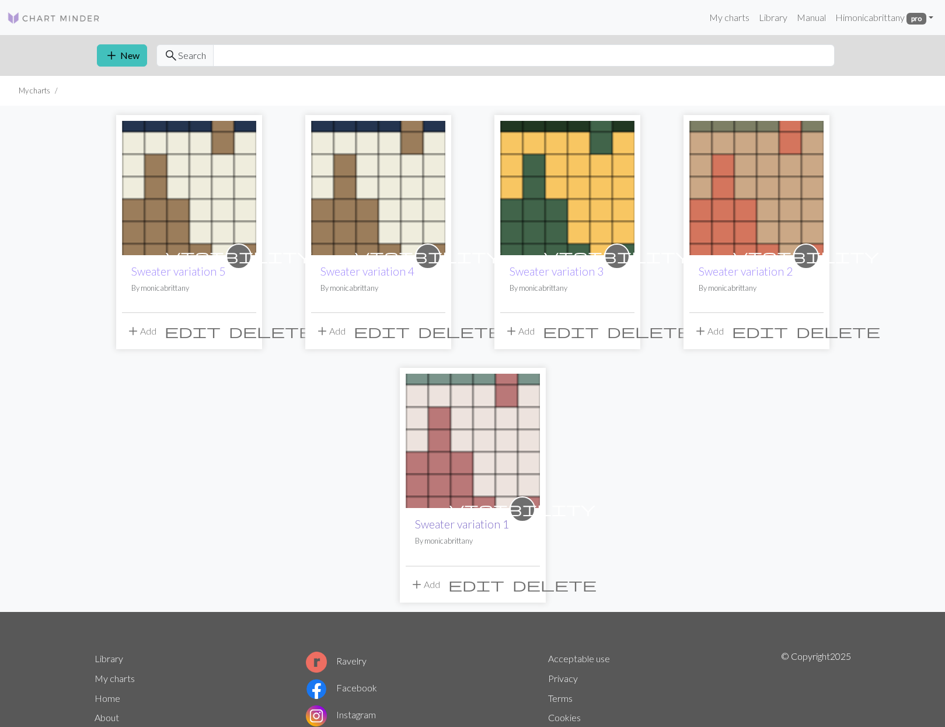
click at [459, 520] on link "Sweater variation 1" at bounding box center [462, 523] width 94 height 13
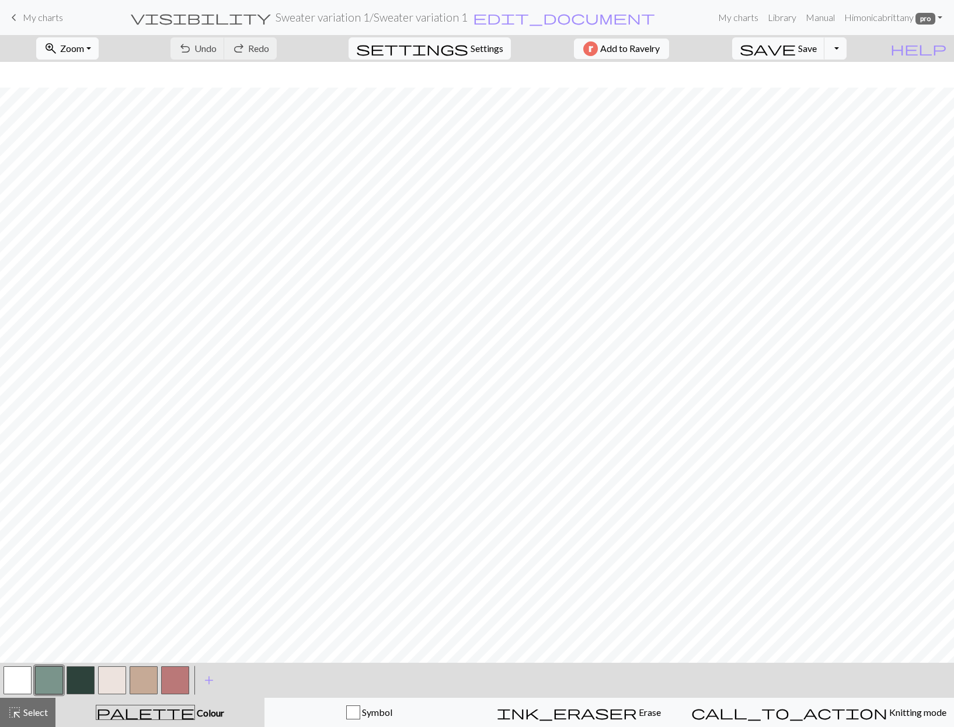
scroll to position [149, 0]
click at [20, 16] on span "keyboard_arrow_left" at bounding box center [14, 17] width 14 height 16
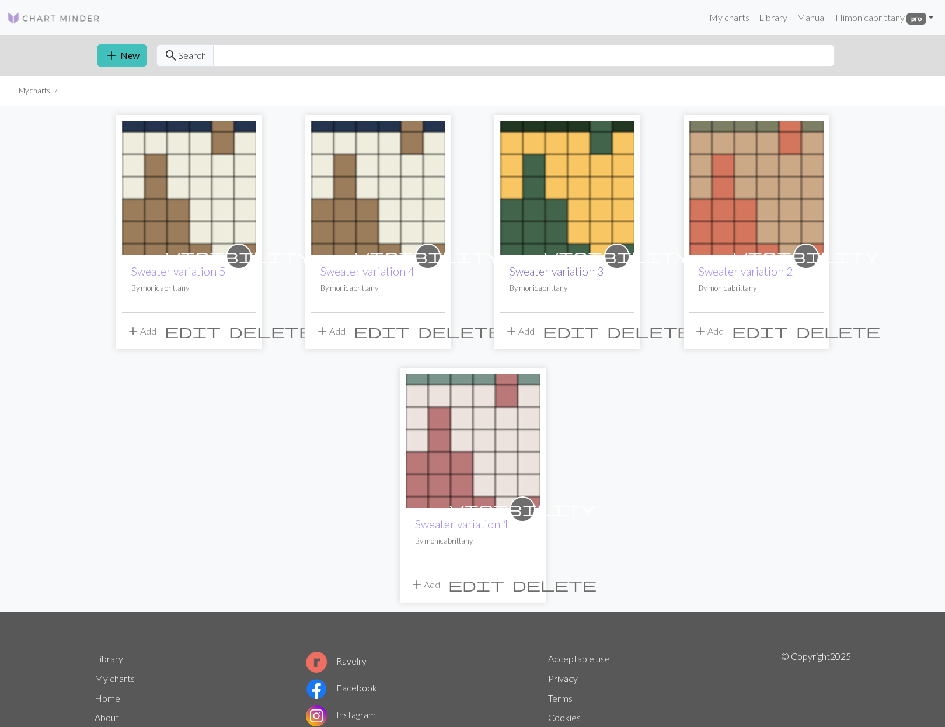
click at [546, 276] on link "Sweater variation 3" at bounding box center [557, 270] width 94 height 13
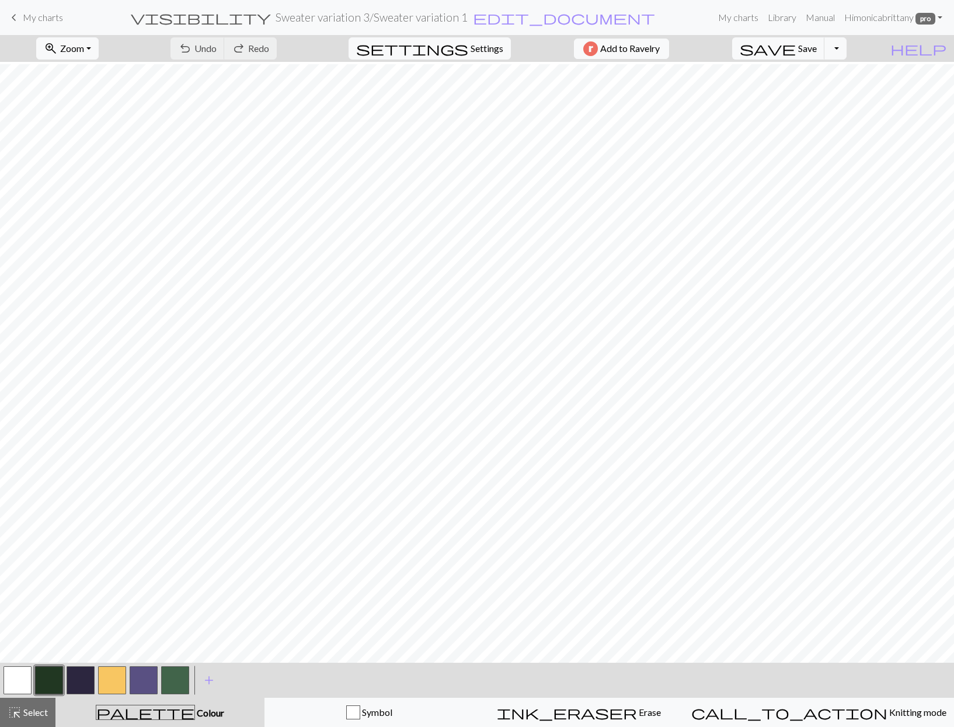
scroll to position [149, 0]
click at [35, 22] on span "My charts" at bounding box center [43, 17] width 40 height 11
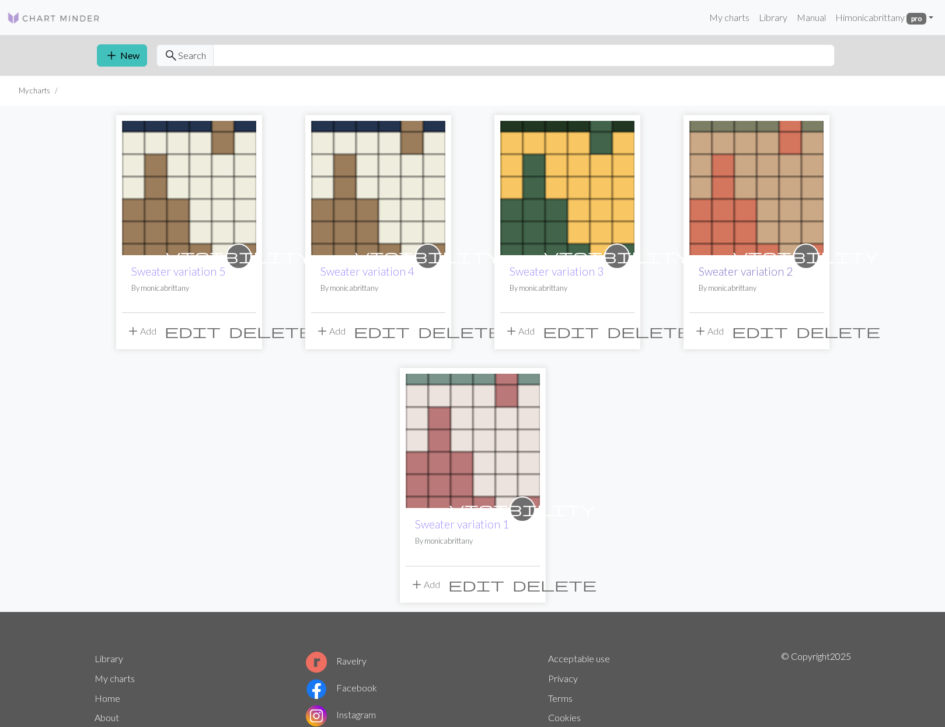
click at [778, 270] on link "Sweater variation 2" at bounding box center [746, 270] width 94 height 13
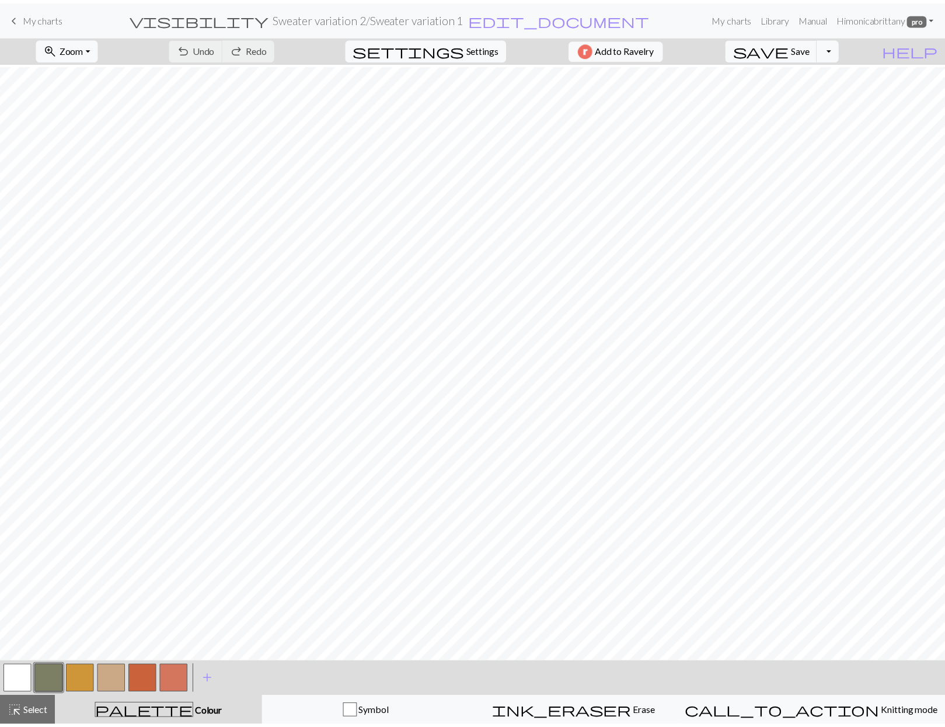
scroll to position [149, 0]
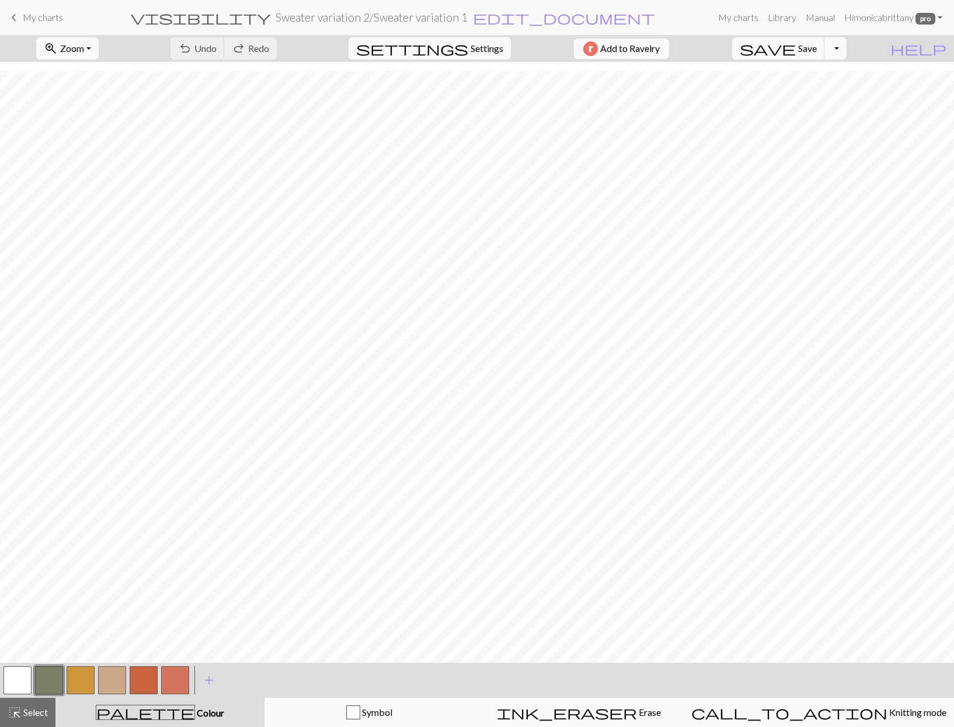
click at [47, 13] on span "My charts" at bounding box center [43, 17] width 40 height 11
